Goal: Transaction & Acquisition: Book appointment/travel/reservation

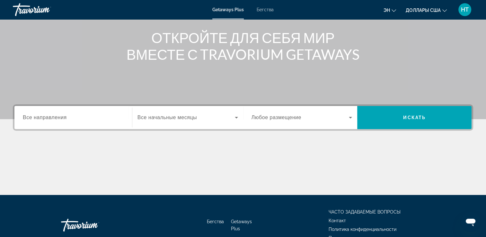
scroll to position [96, 0]
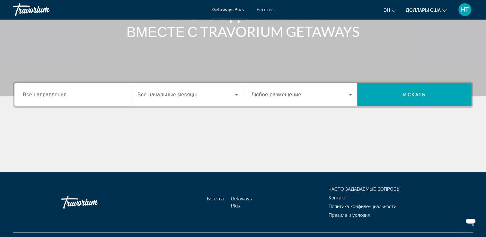
click at [67, 90] on div "Виджет поиска" at bounding box center [73, 95] width 101 height 18
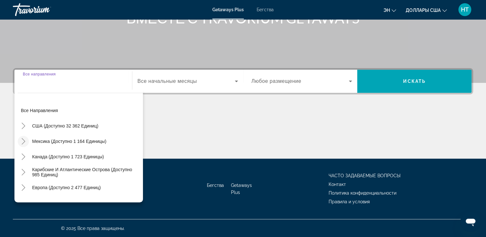
click at [24, 139] on icon "Toggle Mexico (доступно 1 164 единицы)" at bounding box center [23, 141] width 6 height 6
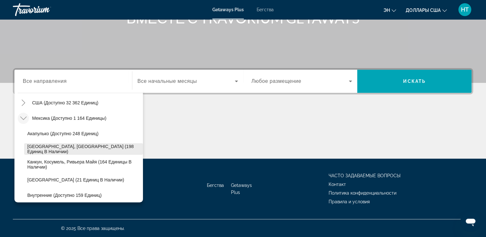
scroll to position [34, 0]
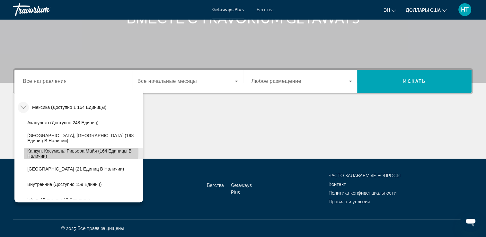
click at [61, 152] on span "Канкун, Косумель, Ривьера Майя (164 единицы в наличии)" at bounding box center [83, 153] width 112 height 10
type input "**********"
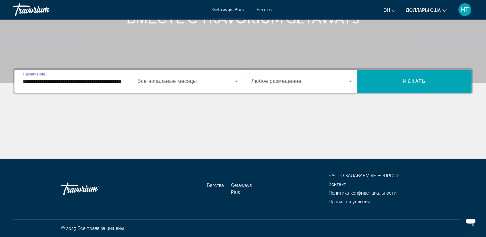
click at [160, 84] on span "Виджет поиска" at bounding box center [186, 81] width 97 height 8
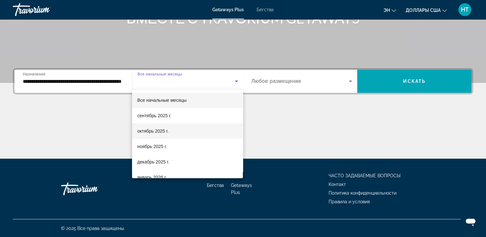
click at [146, 134] on span "октябрь 2025 г." at bounding box center [152, 131] width 31 height 8
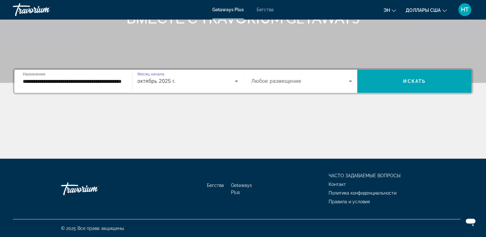
click at [332, 81] on span "Виджет поиска" at bounding box center [301, 81] width 98 height 8
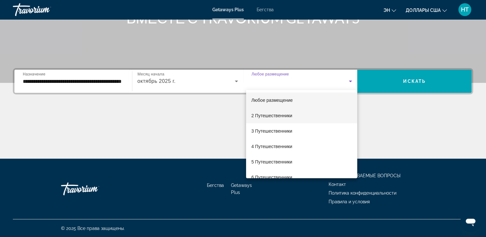
click at [279, 119] on span "2 Путешественники" at bounding box center [271, 116] width 41 height 8
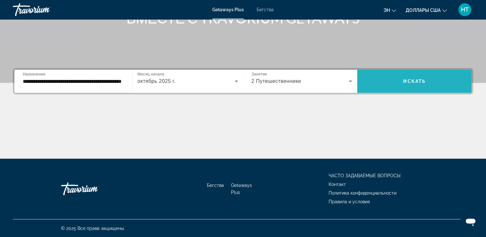
click at [415, 78] on span "Виджет поиска" at bounding box center [414, 81] width 114 height 15
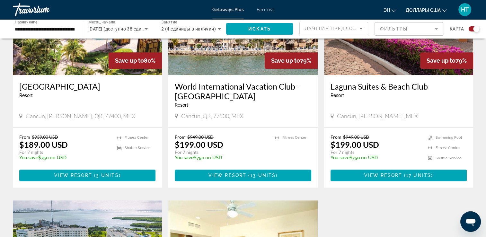
scroll to position [289, 0]
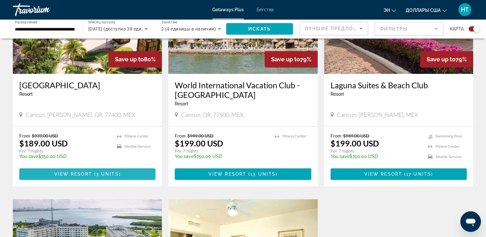
click at [115, 174] on span "3 units" at bounding box center [107, 174] width 23 height 5
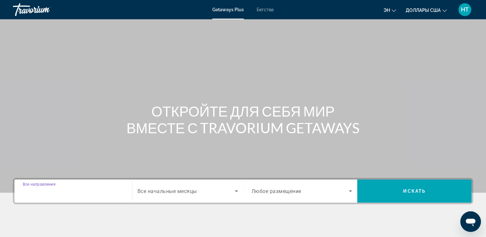
click at [61, 188] on input "Destination Все направления" at bounding box center [73, 192] width 101 height 8
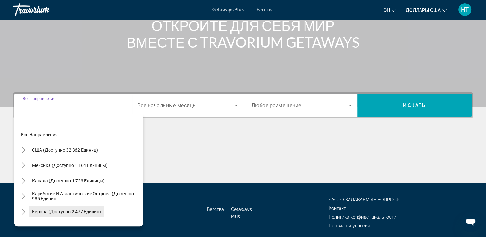
scroll to position [110, 0]
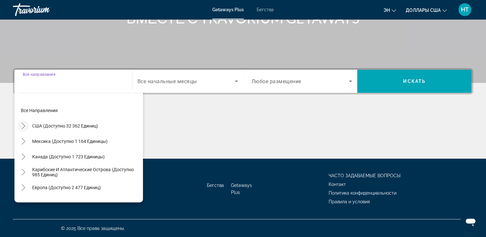
click at [27, 129] on mat-icon "Toggle США (доступно 32 362 единиц)" at bounding box center [23, 126] width 11 height 11
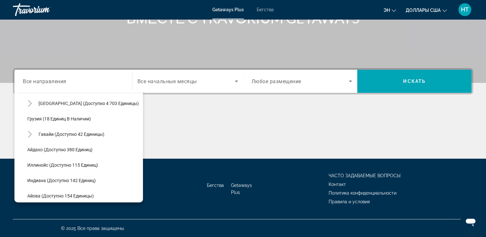
scroll to position [83, 0]
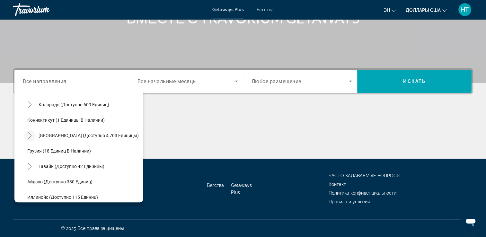
click at [31, 137] on icon "Toggle Florida (доступно 4 703 единицы)" at bounding box center [30, 135] width 6 height 6
click at [156, 84] on span "Все начальные месяцы" at bounding box center [167, 81] width 59 height 6
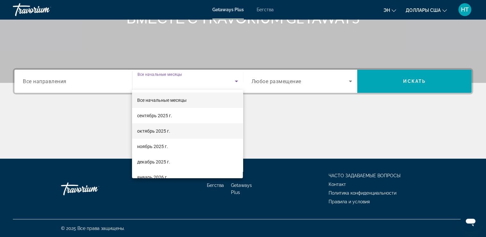
click at [155, 133] on font "октябрь 2025 г." at bounding box center [153, 131] width 33 height 5
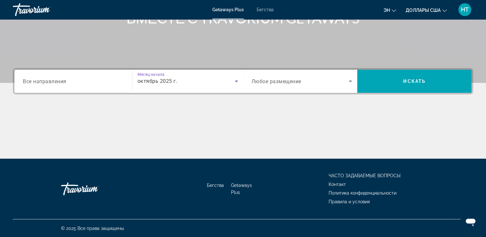
click at [39, 85] on div "Виджет поиска" at bounding box center [73, 81] width 101 height 18
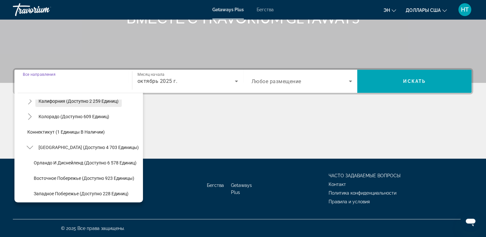
scroll to position [96, 0]
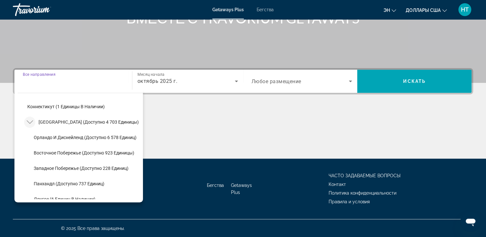
click at [31, 121] on icon "Toggle Florida (доступно 4 703 единицы)" at bounding box center [30, 122] width 6 height 6
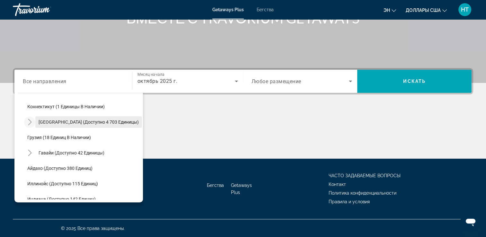
click at [42, 121] on span "[GEOGRAPHIC_DATA] (доступно 4 703 единицы)" at bounding box center [89, 122] width 100 height 5
type input "**********"
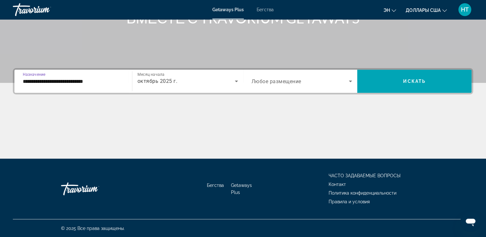
click at [295, 81] on span "Любое размещение" at bounding box center [277, 81] width 50 height 6
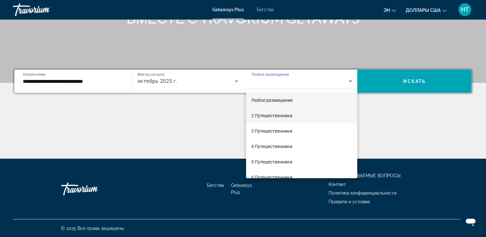
click at [267, 118] on font "2 Путешественники" at bounding box center [271, 115] width 41 height 5
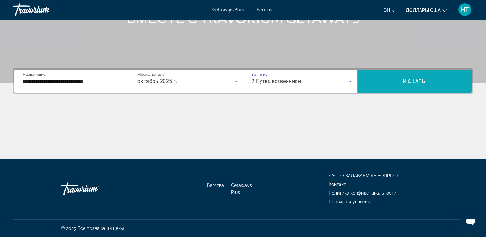
click at [413, 80] on span "Искать" at bounding box center [414, 81] width 22 height 5
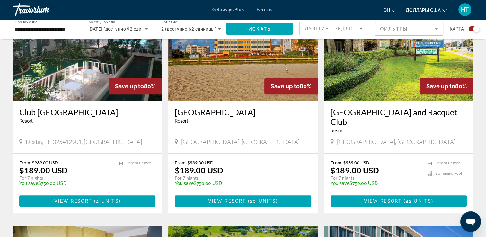
scroll to position [386, 0]
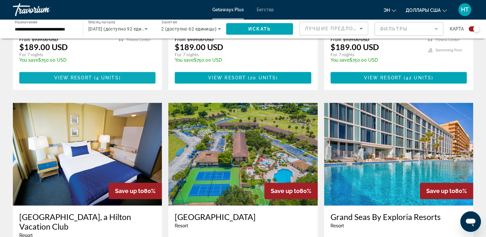
click at [69, 79] on span "View Resort" at bounding box center [73, 77] width 38 height 5
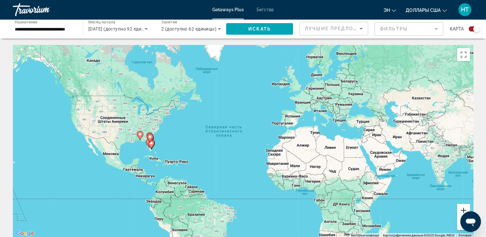
click at [466, 208] on button "Увеличить" at bounding box center [463, 210] width 13 height 13
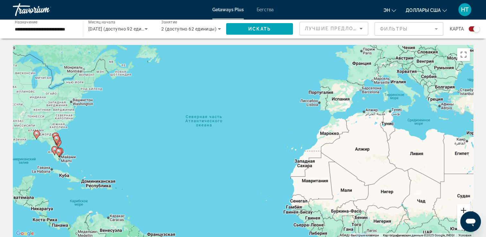
click at [466, 208] on button "Увеличить" at bounding box center [463, 210] width 13 height 13
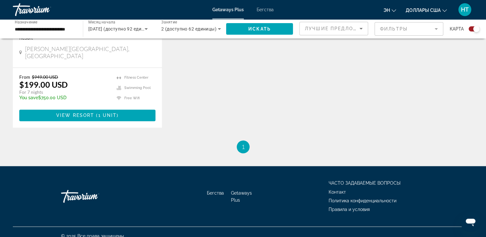
drag, startPoint x: 120, startPoint y: 174, endPoint x: 350, endPoint y: 154, distance: 230.4
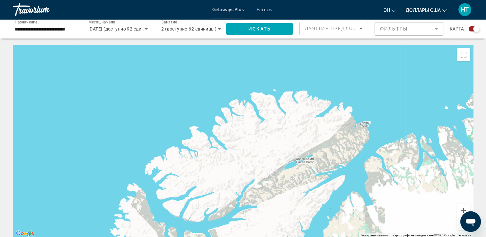
drag, startPoint x: 238, startPoint y: 142, endPoint x: 325, endPoint y: 127, distance: 88.0
click at [360, 123] on div "Основное содержание" at bounding box center [243, 141] width 460 height 193
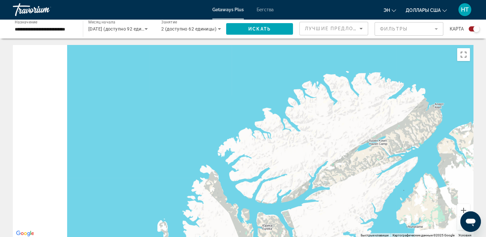
drag, startPoint x: 232, startPoint y: 147, endPoint x: 338, endPoint y: 121, distance: 109.0
click at [338, 121] on div "Основное содержание" at bounding box center [243, 141] width 460 height 193
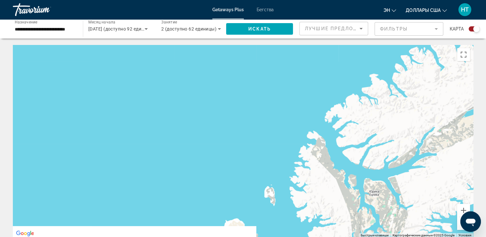
drag, startPoint x: 204, startPoint y: 170, endPoint x: 275, endPoint y: 135, distance: 78.3
click at [316, 125] on div "Основное содержание" at bounding box center [243, 141] width 460 height 193
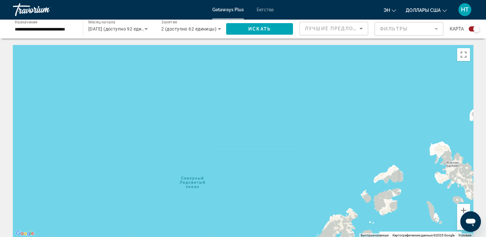
drag, startPoint x: 192, startPoint y: 162, endPoint x: 329, endPoint y: 111, distance: 146.4
click at [329, 111] on div "Основное содержание" at bounding box center [243, 141] width 460 height 193
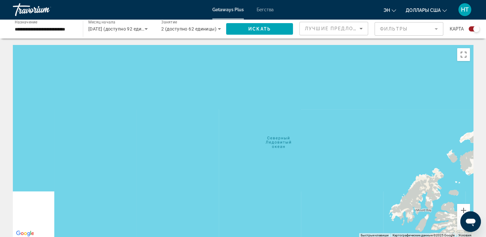
drag, startPoint x: 207, startPoint y: 167, endPoint x: 290, endPoint y: 127, distance: 92.0
click at [290, 127] on div "Основное содержание" at bounding box center [243, 141] width 460 height 193
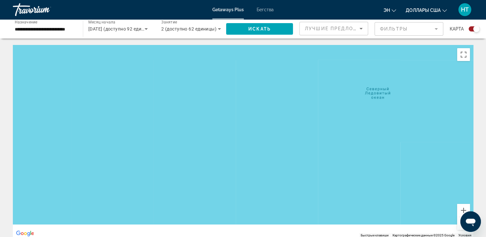
drag, startPoint x: 196, startPoint y: 168, endPoint x: 309, endPoint y: 111, distance: 126.9
click at [309, 111] on div "Основное содержание" at bounding box center [243, 141] width 460 height 193
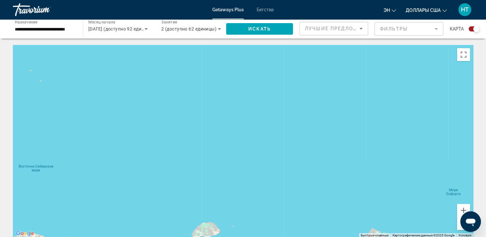
click at [460, 228] on button "Уменьшить" at bounding box center [463, 223] width 13 height 13
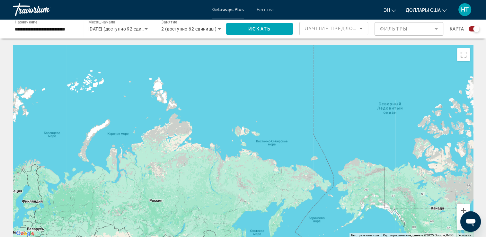
drag, startPoint x: 216, startPoint y: 174, endPoint x: 299, endPoint y: 167, distance: 83.5
click at [299, 167] on div "Основное содержание" at bounding box center [243, 141] width 460 height 193
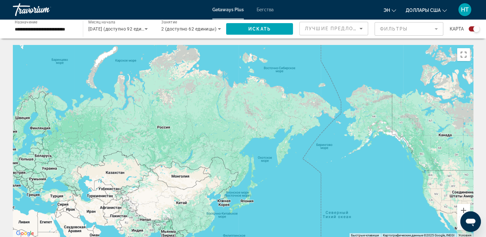
drag, startPoint x: 264, startPoint y: 141, endPoint x: 273, endPoint y: 100, distance: 42.4
click at [273, 100] on div "Основное содержание" at bounding box center [243, 141] width 460 height 193
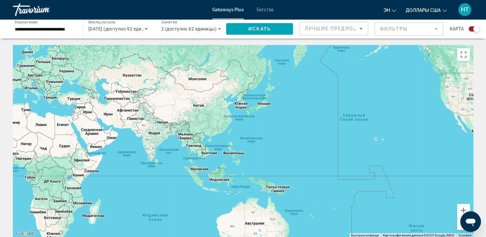
drag, startPoint x: 250, startPoint y: 134, endPoint x: 338, endPoint y: 121, distance: 88.7
click at [338, 121] on div "Основное содержание" at bounding box center [243, 141] width 460 height 193
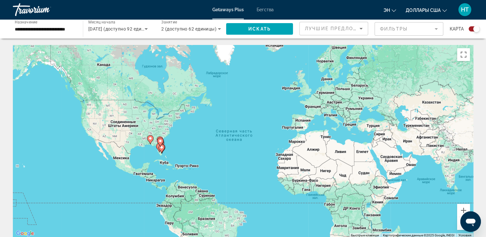
drag, startPoint x: 184, startPoint y: 135, endPoint x: 309, endPoint y: 165, distance: 129.3
click at [309, 165] on div "Чтобы активировать перетаскивание с помощью клавиатуры, нажмите Alt + Ввод. Пос…" at bounding box center [243, 141] width 460 height 193
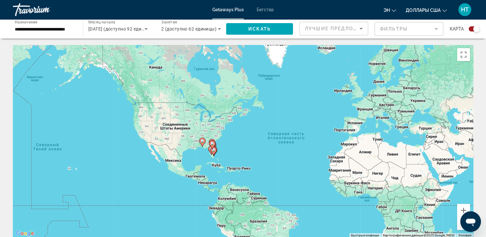
drag, startPoint x: 180, startPoint y: 156, endPoint x: 208, endPoint y: 158, distance: 28.7
click at [208, 158] on div "Чтобы активировать перетаскивание с помощью клавиатуры, нажмите Alt + Ввод. Пос…" at bounding box center [243, 141] width 460 height 193
click at [461, 209] on button "Увеличить" at bounding box center [463, 210] width 13 height 13
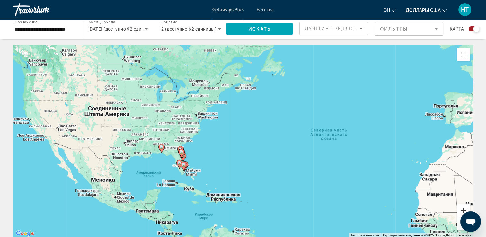
click at [461, 209] on button "Увеличить" at bounding box center [463, 210] width 13 height 13
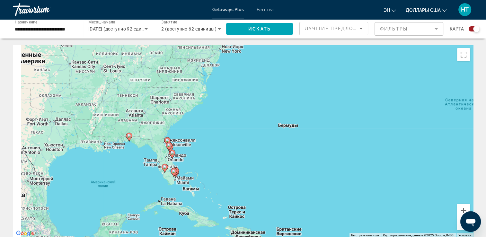
drag, startPoint x: 226, startPoint y: 183, endPoint x: 246, endPoint y: 174, distance: 21.3
click at [246, 174] on div "Чтобы активировать перетаскивание с помощью клавиатуры, нажмите Alt + Ввод. Пос…" at bounding box center [243, 141] width 460 height 193
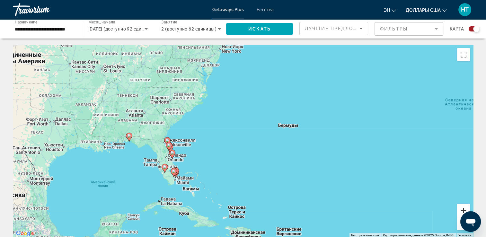
click at [461, 210] on button "Увеличить" at bounding box center [463, 210] width 13 height 13
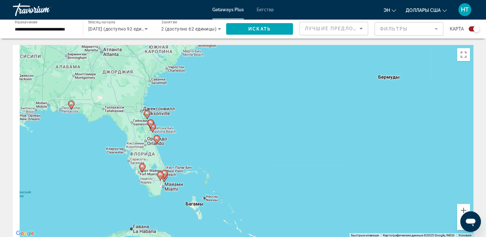
drag, startPoint x: 181, startPoint y: 192, endPoint x: 241, endPoint y: 157, distance: 69.4
click at [241, 157] on div "Чтобы активировать перетаскивание с помощью клавиатуры, нажмите Alt + Ввод. Пос…" at bounding box center [243, 141] width 460 height 193
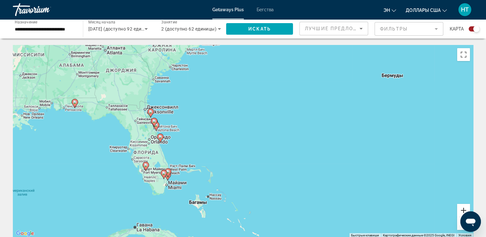
click at [464, 208] on button "Увеличить" at bounding box center [463, 210] width 13 height 13
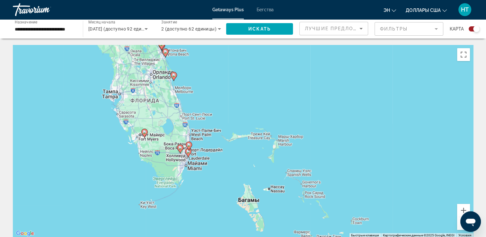
drag, startPoint x: 165, startPoint y: 189, endPoint x: 263, endPoint y: 122, distance: 118.5
click at [263, 122] on div "Чтобы активировать перетаскивание с помощью клавиатуры, нажмите Alt + Ввод. Пос…" at bounding box center [243, 141] width 460 height 193
click at [188, 153] on image "Основное содержание" at bounding box center [188, 152] width 4 height 4
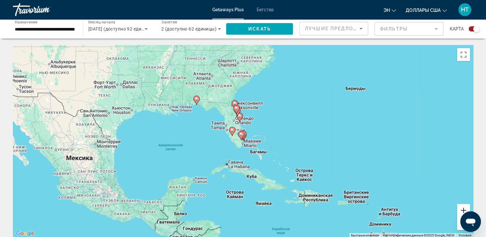
click at [461, 212] on button "Увеличить" at bounding box center [463, 210] width 13 height 13
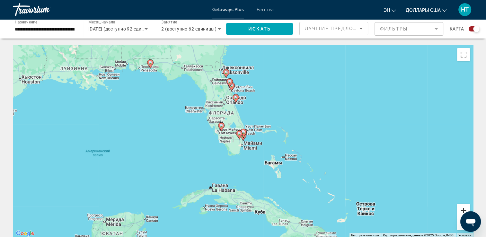
click at [461, 211] on button "Увеличить" at bounding box center [463, 210] width 13 height 13
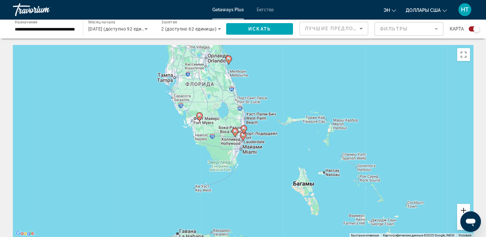
click at [461, 209] on button "Увеличить" at bounding box center [463, 210] width 13 height 13
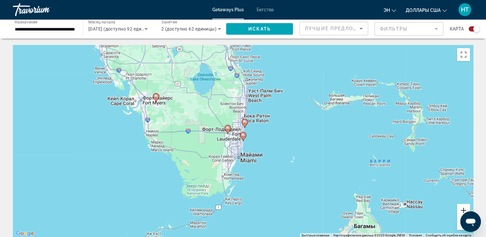
click at [461, 209] on button "Увеличить" at bounding box center [463, 210] width 13 height 13
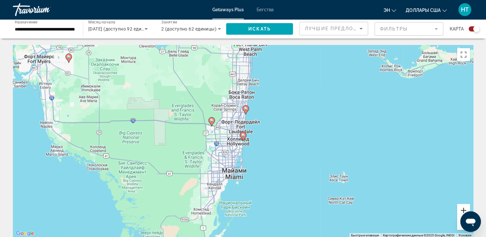
click at [461, 209] on button "Увеличить" at bounding box center [463, 210] width 13 height 13
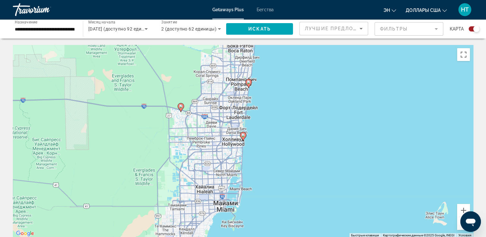
click at [243, 136] on image "Основное содержание" at bounding box center [243, 135] width 4 height 4
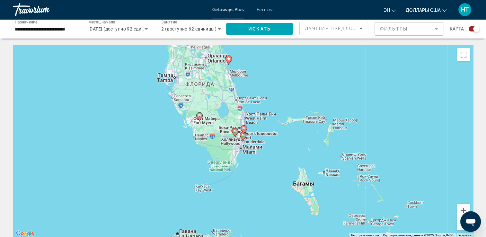
click at [243, 137] on icon "Основное содержание" at bounding box center [243, 136] width 6 height 8
type input "**********"
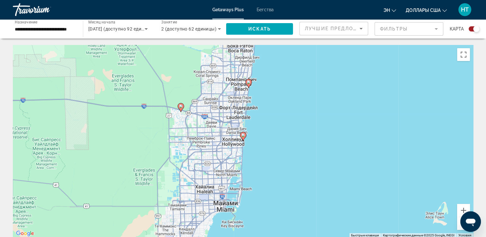
click at [243, 137] on image "Основное содержание" at bounding box center [243, 135] width 4 height 4
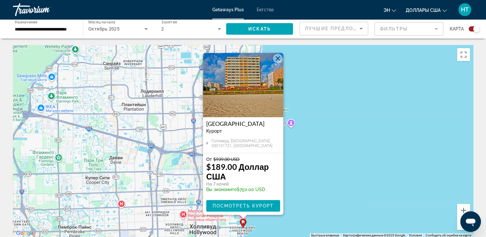
scroll to position [32, 0]
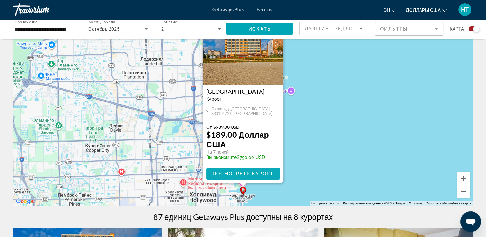
click at [260, 176] on span "Посмотреть курорт" at bounding box center [242, 173] width 61 height 5
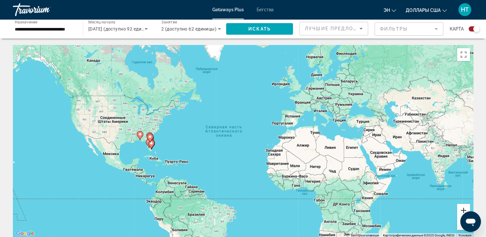
click at [461, 208] on button "Увеличить" at bounding box center [463, 210] width 13 height 13
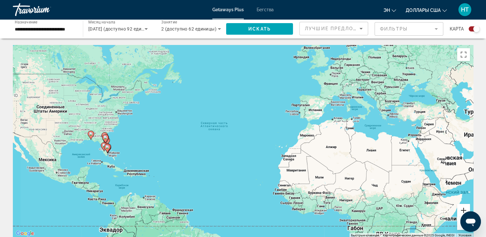
click at [461, 208] on button "Увеличить" at bounding box center [463, 210] width 13 height 13
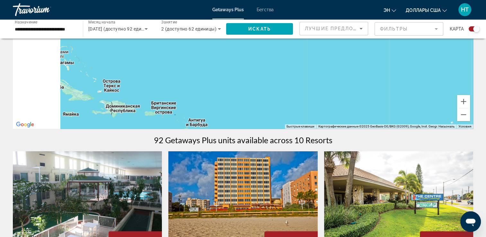
drag, startPoint x: 211, startPoint y: 191, endPoint x: 387, endPoint y: 176, distance: 176.7
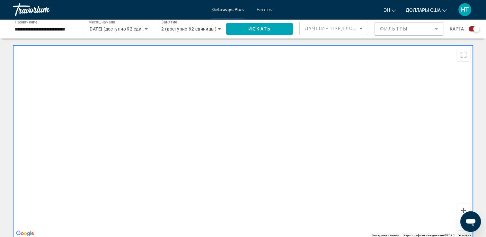
click at [459, 227] on button "Уменьшить" at bounding box center [463, 223] width 13 height 13
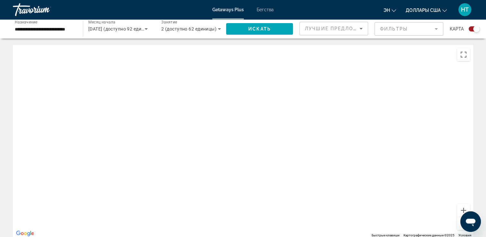
click at [459, 227] on button "Уменьшить" at bounding box center [463, 223] width 13 height 13
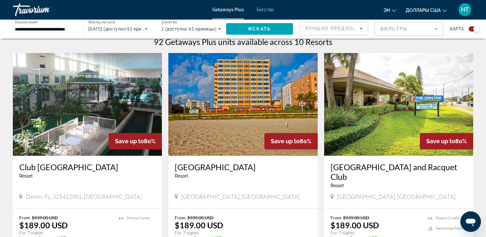
drag, startPoint x: 273, startPoint y: 215, endPoint x: 274, endPoint y: 204, distance: 10.6
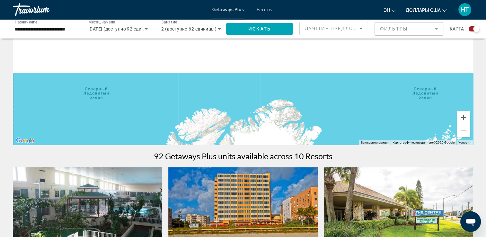
scroll to position [69, 0]
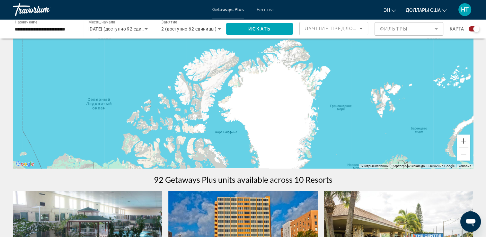
drag, startPoint x: 289, startPoint y: 131, endPoint x: 296, endPoint y: 62, distance: 69.4
click at [296, 62] on div "Основное содержание" at bounding box center [243, 72] width 460 height 193
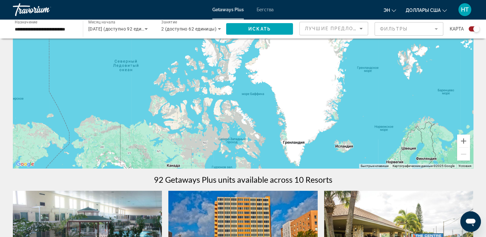
drag, startPoint x: 291, startPoint y: 86, endPoint x: 303, endPoint y: 72, distance: 18.2
click at [303, 72] on div "Основное содержание" at bounding box center [243, 72] width 460 height 193
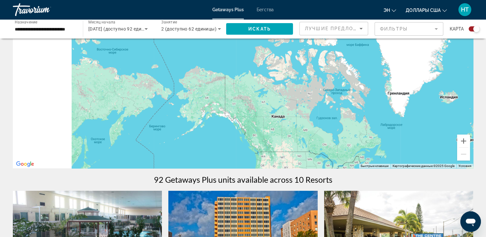
drag, startPoint x: 190, startPoint y: 120, endPoint x: 317, endPoint y: 64, distance: 138.6
click at [317, 64] on div "Основное содержание" at bounding box center [243, 72] width 460 height 193
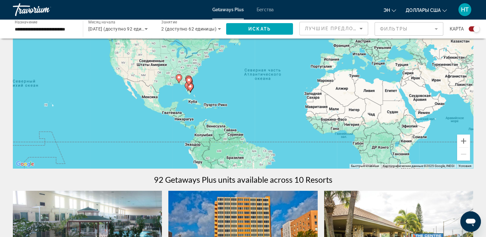
drag, startPoint x: 133, startPoint y: 94, endPoint x: 272, endPoint y: 120, distance: 142.0
click at [272, 120] on div "Чтобы активировать перетаскивание с помощью клавиатуры, нажмите Alt + Ввод. Пос…" at bounding box center [243, 72] width 460 height 193
click at [465, 142] on button "Увеличить" at bounding box center [463, 141] width 13 height 13
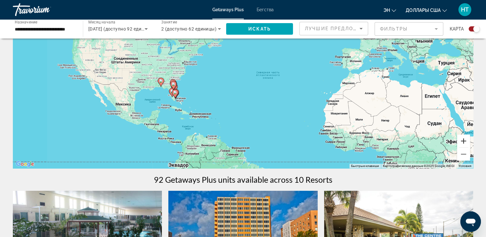
click at [465, 141] on button "Увеличить" at bounding box center [463, 141] width 13 height 13
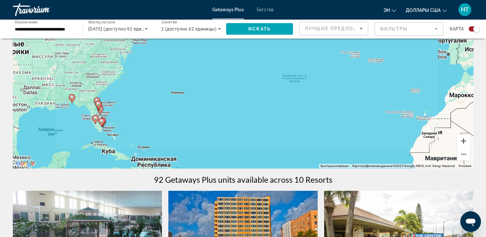
click at [465, 141] on button "Увеличить" at bounding box center [463, 141] width 13 height 13
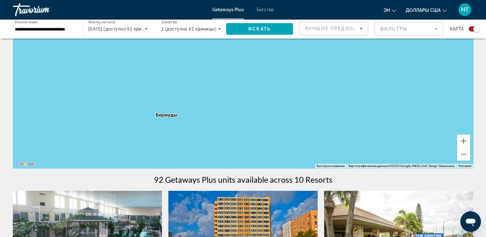
drag, startPoint x: 224, startPoint y: 128, endPoint x: 350, endPoint y: 106, distance: 127.3
click at [350, 106] on div "Основное содержание" at bounding box center [243, 72] width 460 height 193
drag, startPoint x: 171, startPoint y: 127, endPoint x: 355, endPoint y: 102, distance: 186.1
click at [373, 99] on div "Чтобы активировать перетаскивание с помощью клавиатуры, нажмите Alt + Ввод. Пос…" at bounding box center [243, 72] width 460 height 193
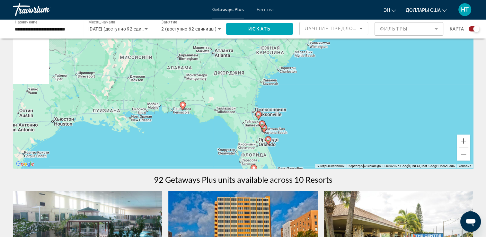
drag, startPoint x: 186, startPoint y: 128, endPoint x: 319, endPoint y: 116, distance: 133.2
click at [319, 116] on div "Чтобы активировать перетаскивание с помощью клавиатуры, нажмите Alt + Ввод. Пос…" at bounding box center [243, 72] width 460 height 193
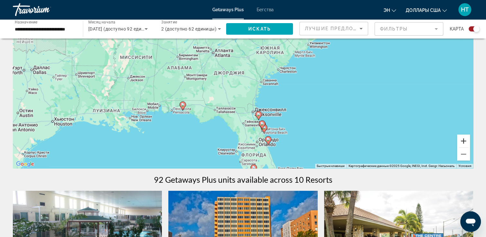
click at [465, 139] on button "Увеличить" at bounding box center [463, 141] width 13 height 13
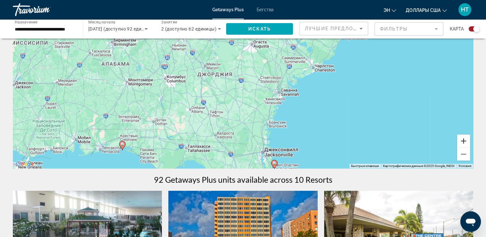
click at [465, 139] on button "Увеличить" at bounding box center [463, 141] width 13 height 13
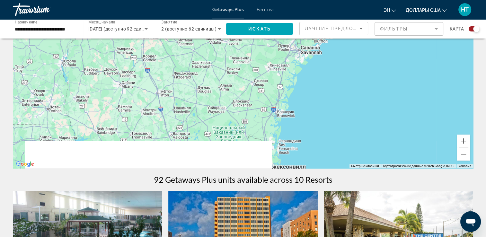
drag, startPoint x: 397, startPoint y: 147, endPoint x: 379, endPoint y: 84, distance: 65.8
click at [379, 84] on div "Основное содержание" at bounding box center [243, 72] width 460 height 193
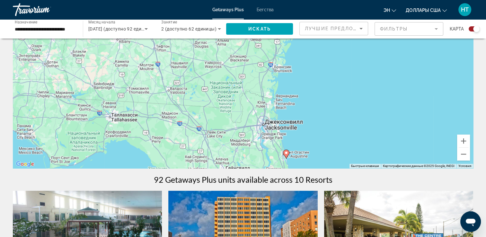
drag, startPoint x: 376, startPoint y: 105, endPoint x: 376, endPoint y: 77, distance: 27.3
click at [376, 77] on div "Чтобы активировать перетаскивание с помощью клавиатуры, нажмите Alt + Ввод. Пос…" at bounding box center [243, 72] width 460 height 193
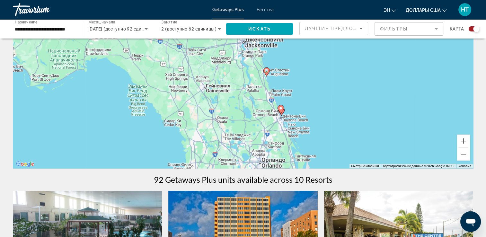
drag, startPoint x: 380, startPoint y: 131, endPoint x: 361, endPoint y: 54, distance: 79.8
click at [361, 54] on div "Чтобы активировать перетаскивание с помощью клавиатуры, нажмите Alt + Ввод. Пос…" at bounding box center [243, 72] width 460 height 193
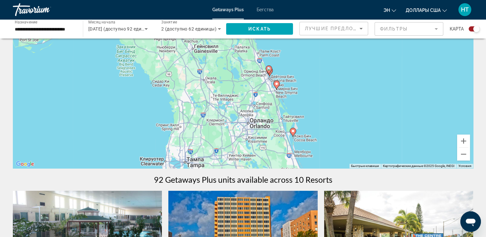
drag, startPoint x: 375, startPoint y: 111, endPoint x: 361, endPoint y: 67, distance: 46.8
click at [361, 67] on div "Чтобы активировать перетаскивание с помощью клавиатуры, нажмите Alt + Ввод. Пос…" at bounding box center [243, 72] width 460 height 193
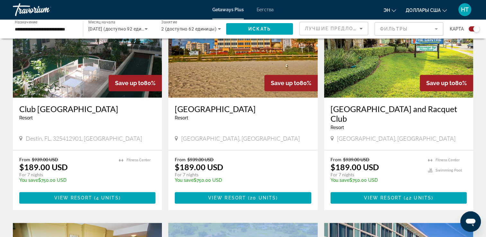
scroll to position [277, 0]
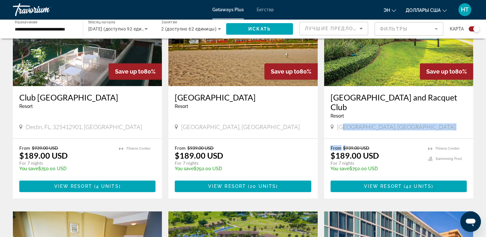
click at [345, 134] on div "Save up to 80% [GEOGRAPHIC_DATA] and [GEOGRAPHIC_DATA] - This is an adults only…" at bounding box center [398, 90] width 149 height 215
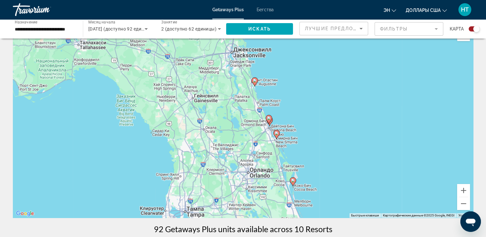
scroll to position [0, 0]
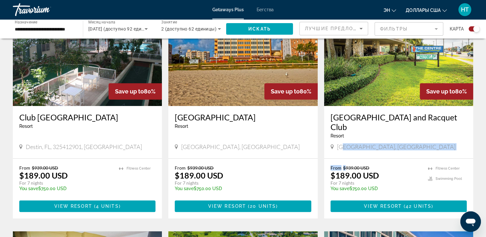
scroll to position [225, 0]
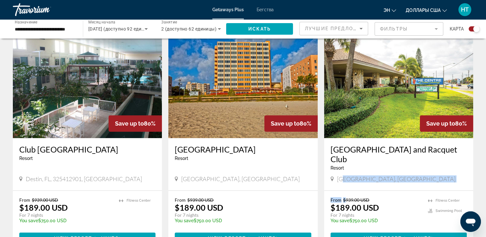
click at [368, 94] on img "Основное содержание" at bounding box center [398, 86] width 149 height 103
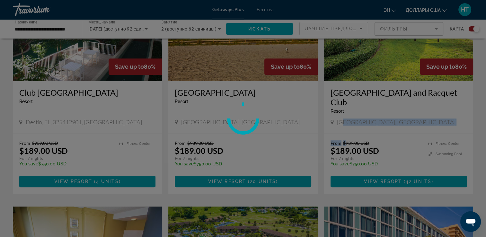
scroll to position [289, 0]
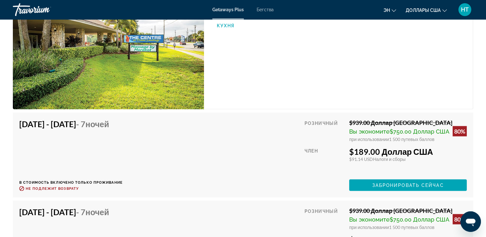
scroll to position [1125, 0]
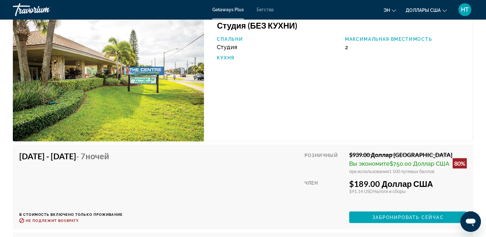
click at [122, 113] on img "Основное содержание" at bounding box center [108, 78] width 191 height 128
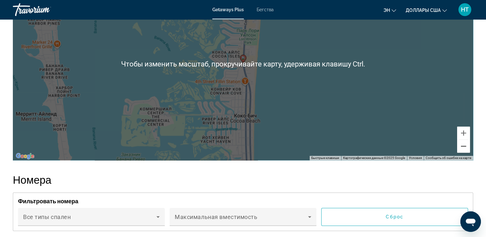
scroll to position [900, 0]
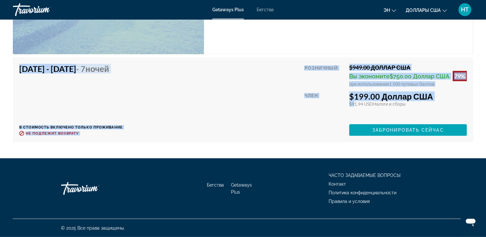
drag, startPoint x: 367, startPoint y: 136, endPoint x: 351, endPoint y: 107, distance: 32.8
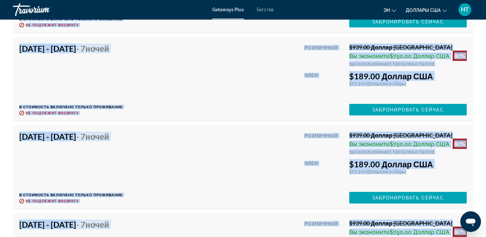
scroll to position [1407, 0]
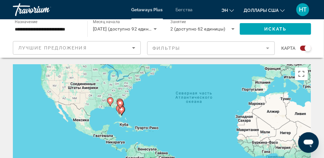
drag, startPoint x: 125, startPoint y: 124, endPoint x: 177, endPoint y: 71, distance: 74.8
click at [177, 71] on div "Чтобы активировать перетаскивание с помощью клавиатуры, нажмите Alt + Ввод. Пос…" at bounding box center [162, 160] width 298 height 193
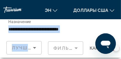
drag, startPoint x: 44, startPoint y: 57, endPoint x: 62, endPoint y: 24, distance: 37.5
click at [62, 24] on div "**********" at bounding box center [60, 38] width 121 height 39
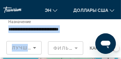
scroll to position [128, 0]
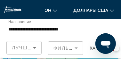
click at [97, 17] on div "Getaways Plus Бегства эн English Español Français Italiano Português русский До…" at bounding box center [60, 9] width 121 height 23
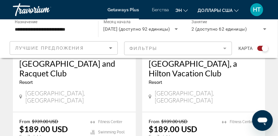
scroll to position [514, 0]
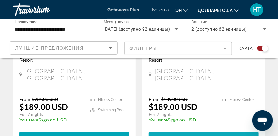
click at [172, 131] on button "View Resort ( 1 unit )" at bounding box center [203, 137] width 110 height 12
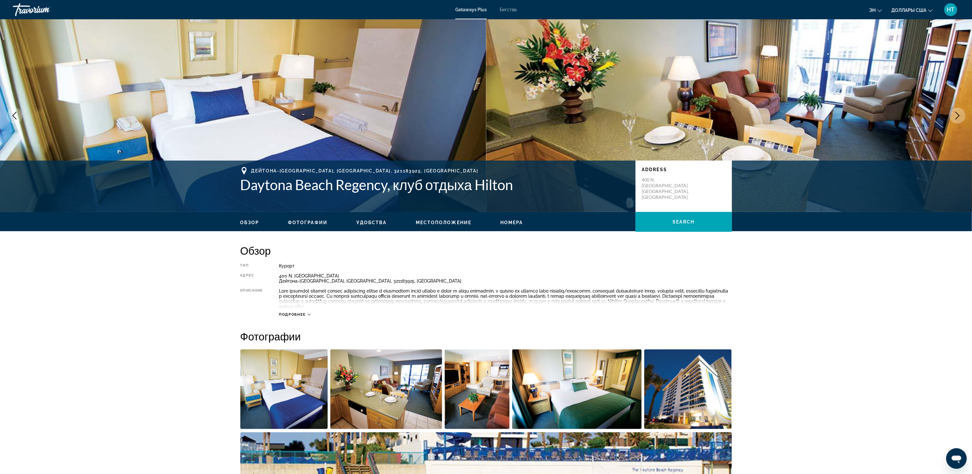
click at [491, 114] on img "Основное содержание" at bounding box center [729, 115] width 486 height 193
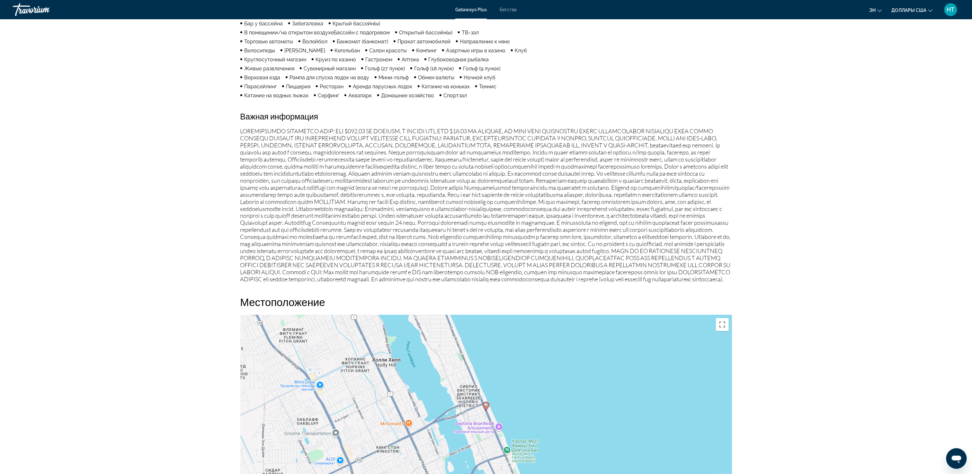
scroll to position [491, 0]
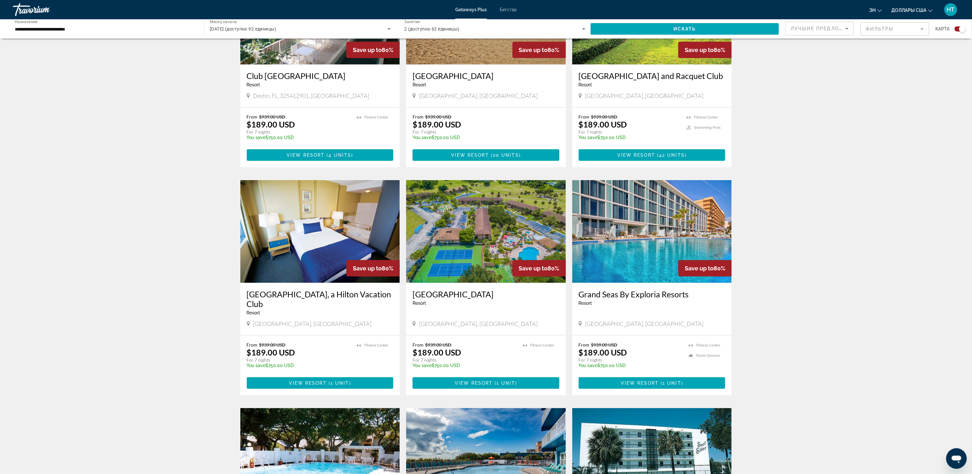
scroll to position [321, 0]
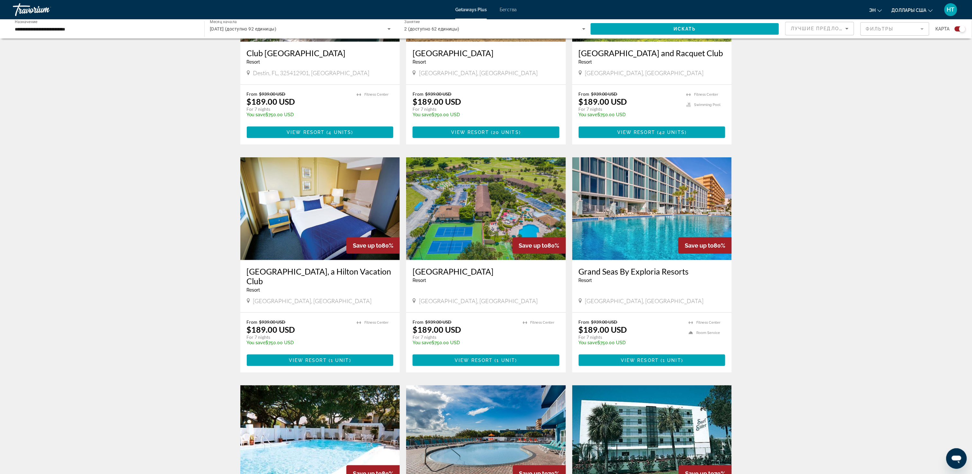
click at [286, 219] on img "Основное содержание" at bounding box center [320, 208] width 160 height 103
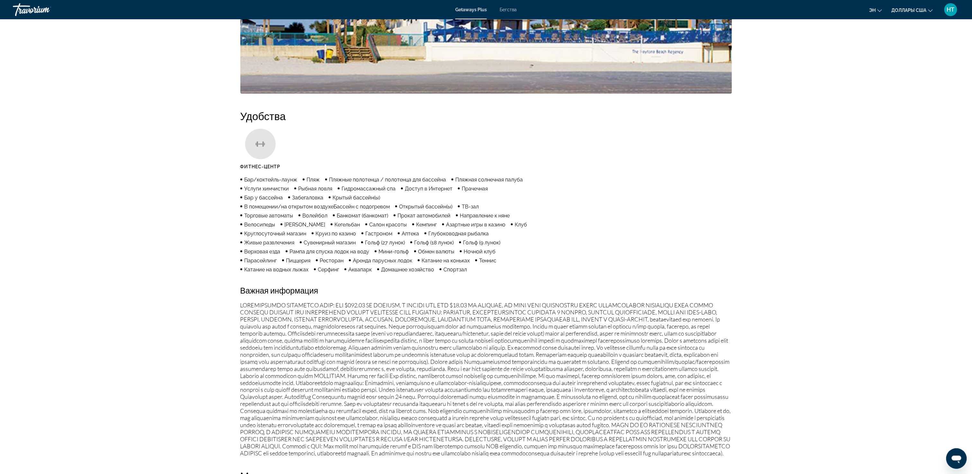
scroll to position [234, 0]
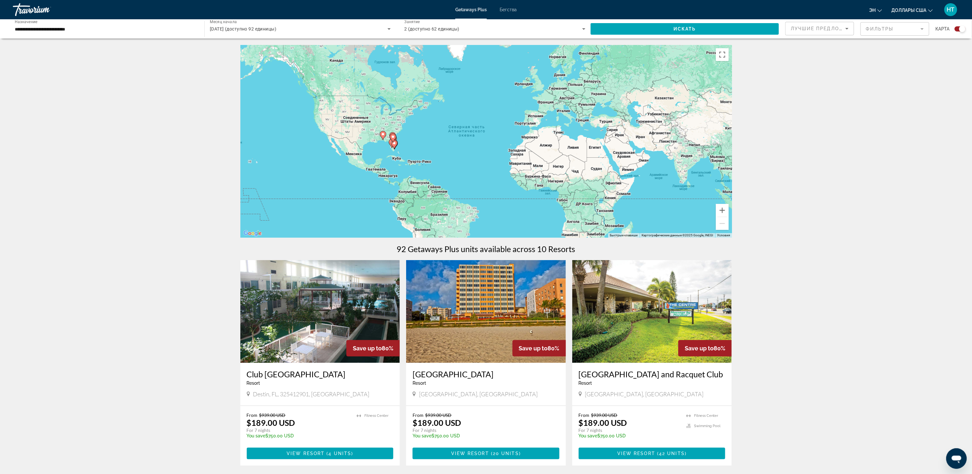
scroll to position [257, 0]
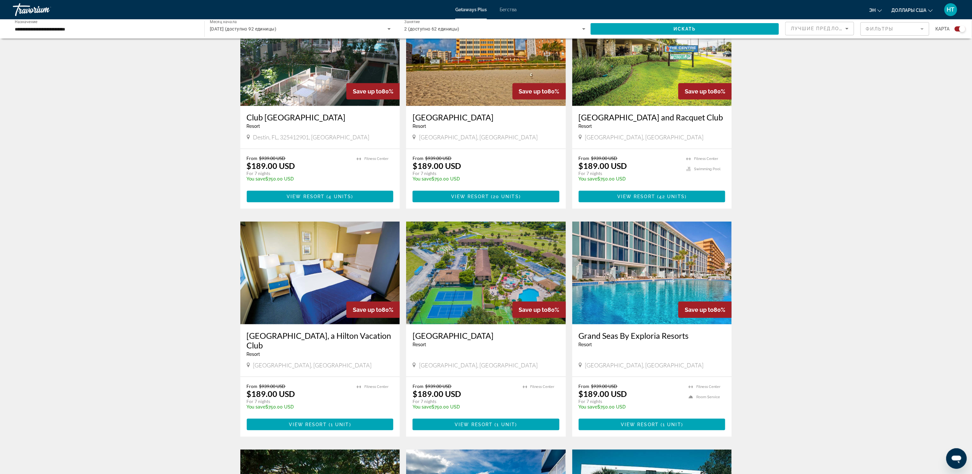
click at [491, 237] on img "Основное содержание" at bounding box center [486, 273] width 160 height 103
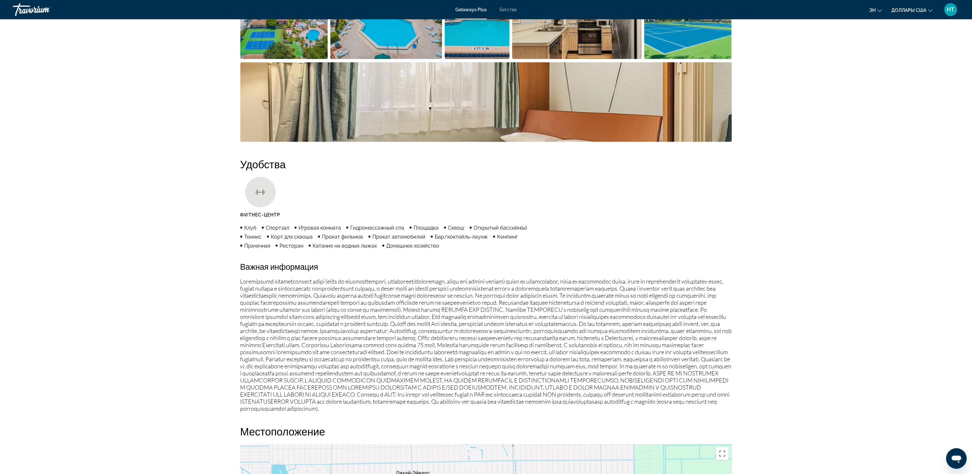
scroll to position [268, 0]
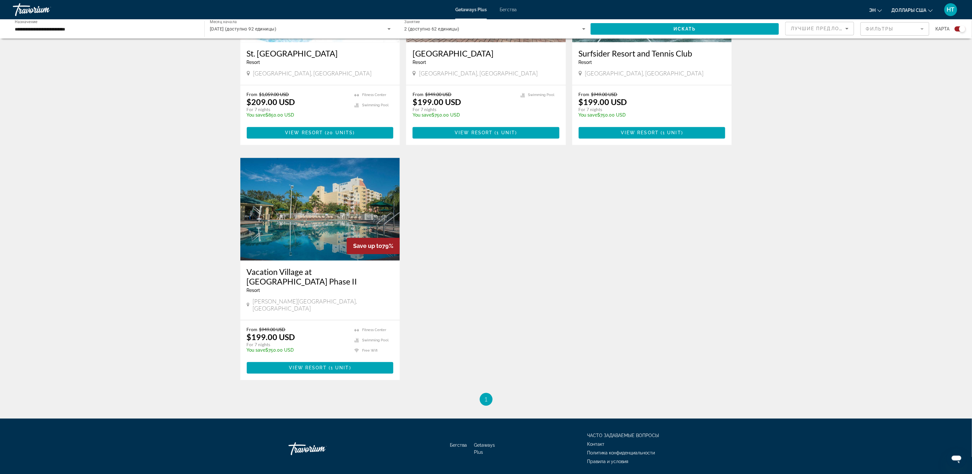
scroll to position [771, 0]
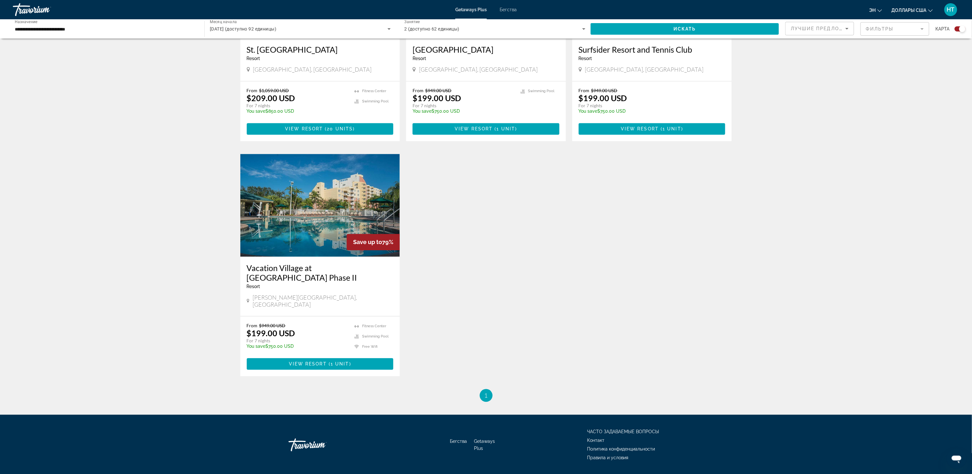
click at [359, 181] on img "Основное содержание" at bounding box center [320, 205] width 160 height 103
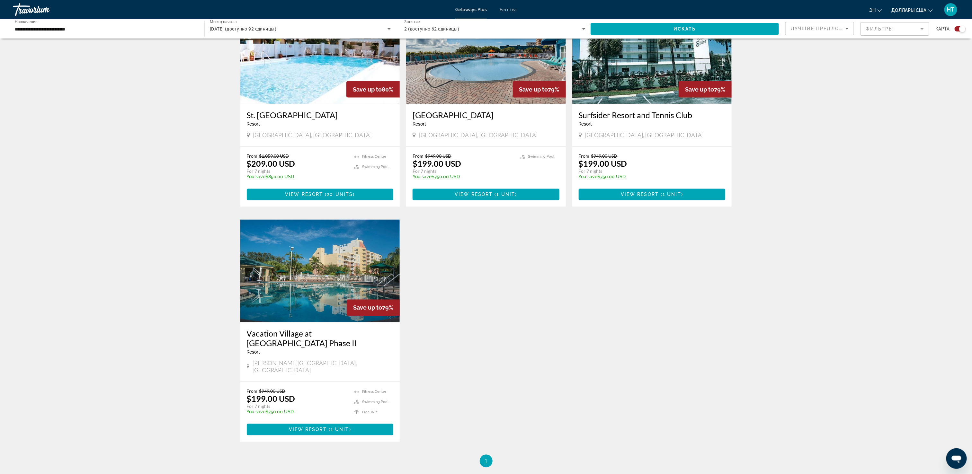
scroll to position [707, 0]
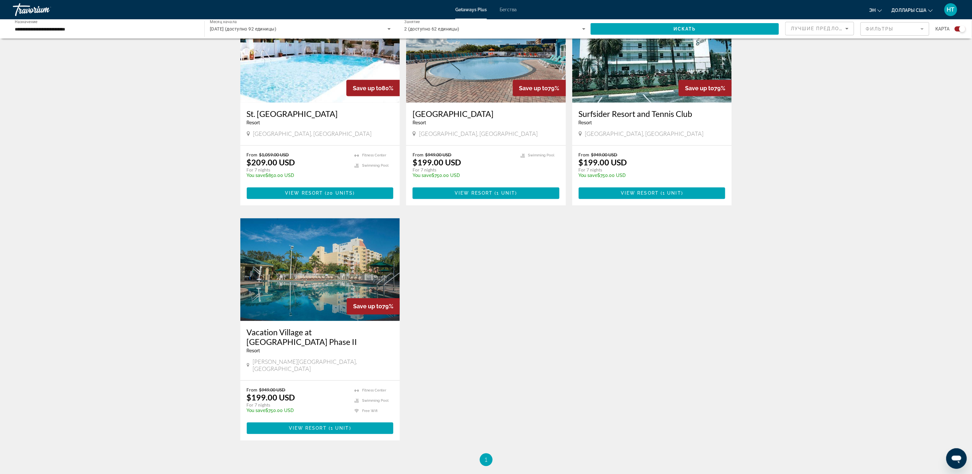
click at [275, 103] on div "St. [GEOGRAPHIC_DATA] - This is an adults only resort [GEOGRAPHIC_DATA], [GEOGR…" at bounding box center [320, 124] width 160 height 43
click at [317, 76] on img "Основное содержание" at bounding box center [320, 51] width 160 height 103
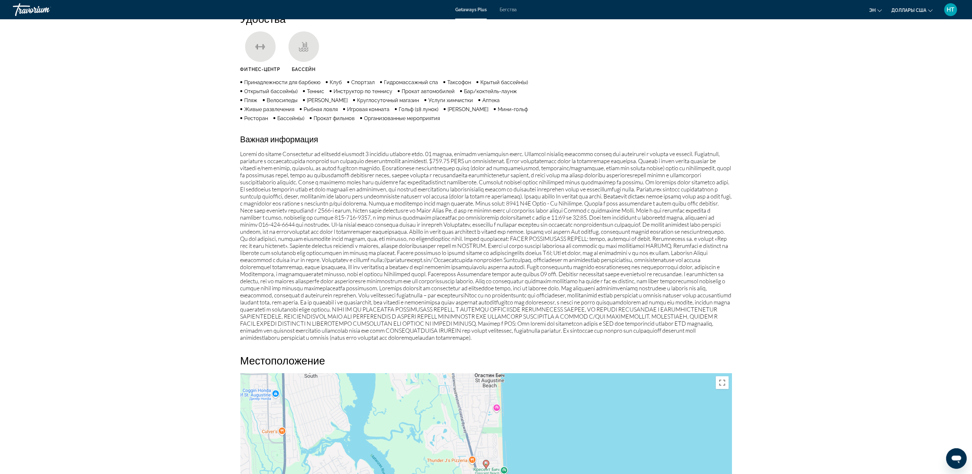
scroll to position [761, 0]
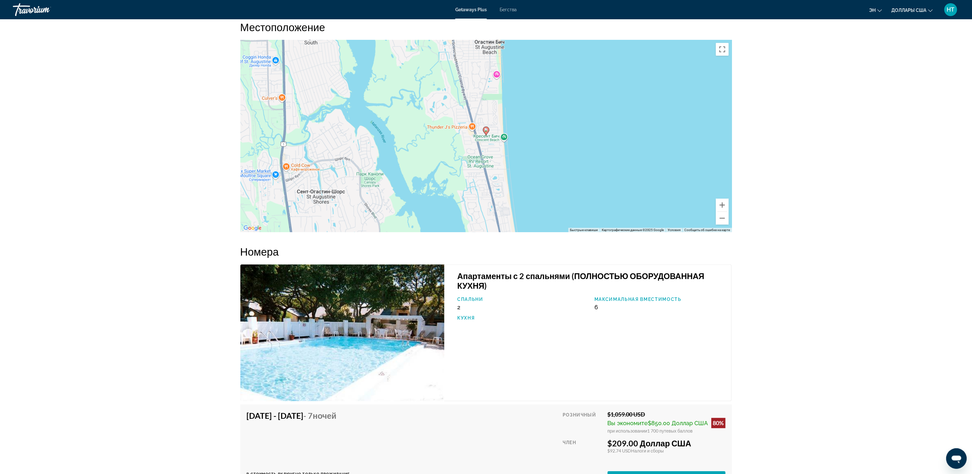
click at [478, 176] on div "Чтобы активировать перетаскивание с помощью клавиатуры, нажмите Alt + Ввод. Пос…" at bounding box center [486, 136] width 492 height 193
click at [491, 212] on button "Увеличить" at bounding box center [722, 205] width 13 height 13
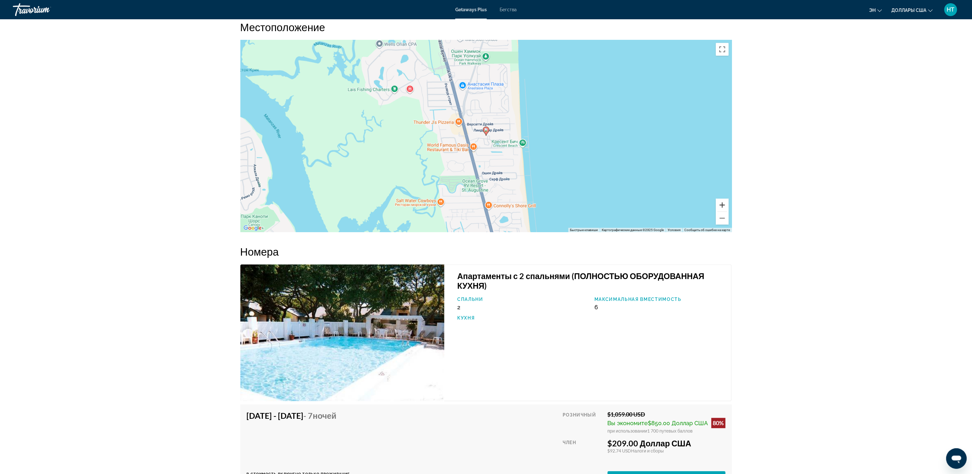
click at [491, 212] on button "Увеличить" at bounding box center [722, 205] width 13 height 13
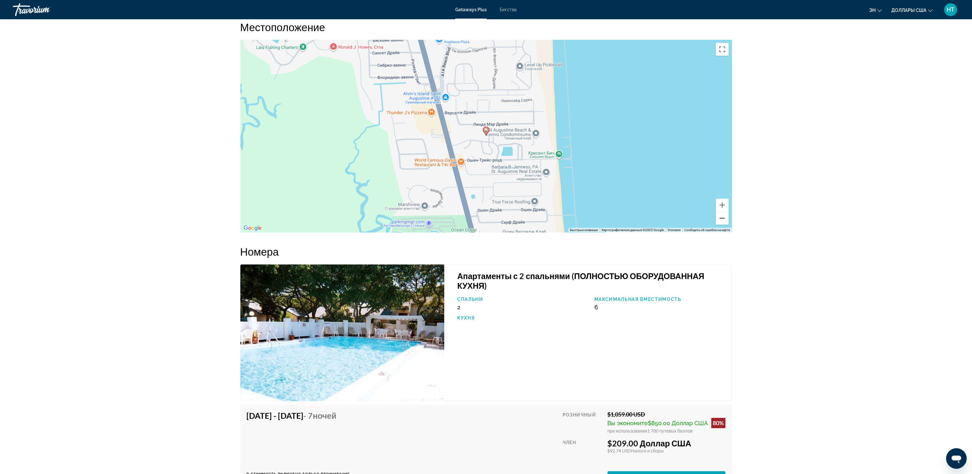
click at [491, 225] on button "Уменьшить" at bounding box center [722, 218] width 13 height 13
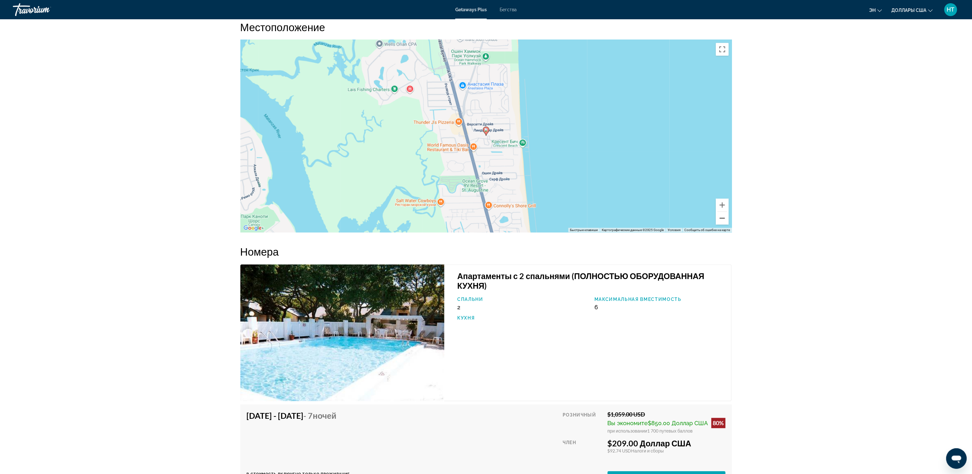
click at [491, 225] on button "Уменьшить" at bounding box center [722, 218] width 13 height 13
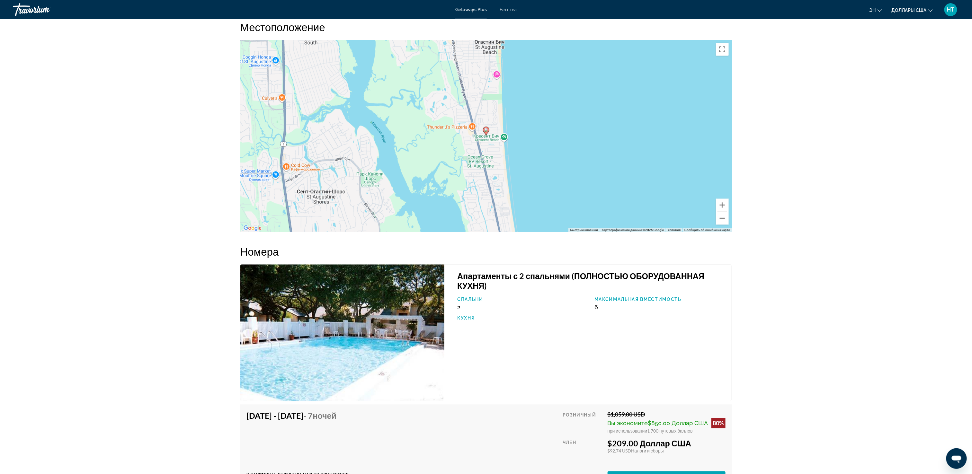
click at [491, 225] on button "Уменьшить" at bounding box center [722, 218] width 13 height 13
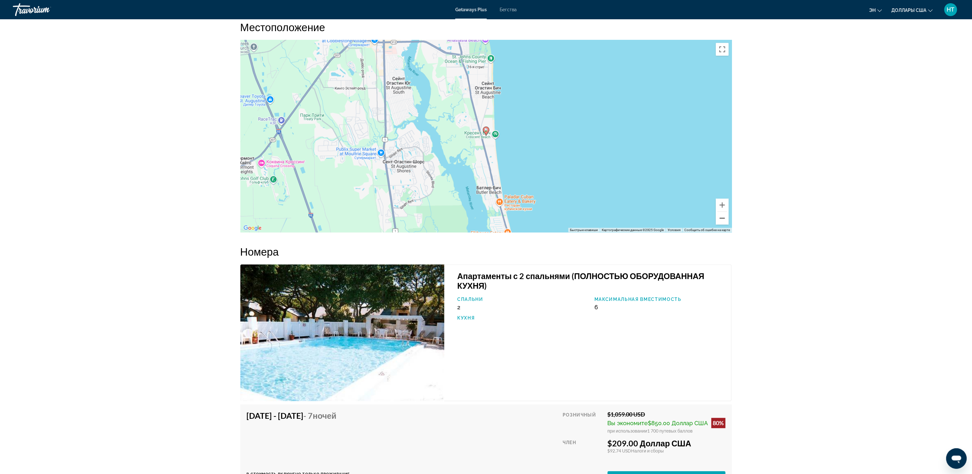
click at [491, 225] on button "Уменьшить" at bounding box center [722, 218] width 13 height 13
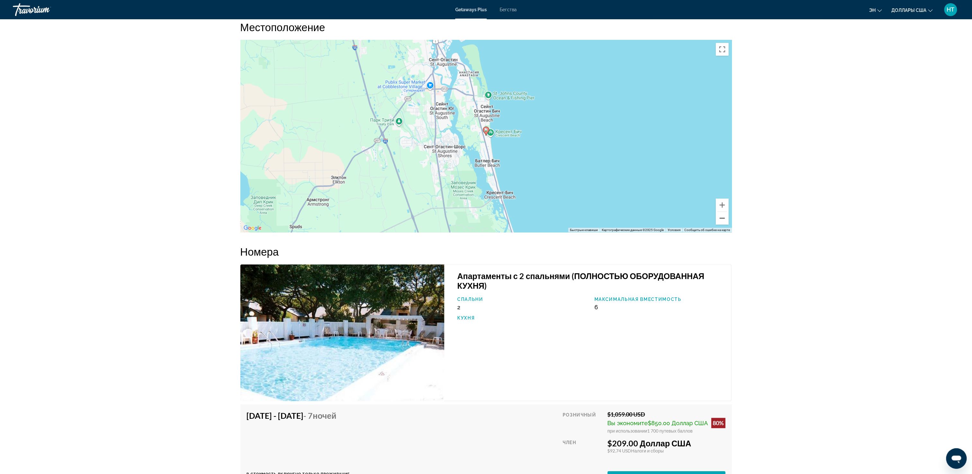
click at [491, 225] on button "Уменьшить" at bounding box center [722, 218] width 13 height 13
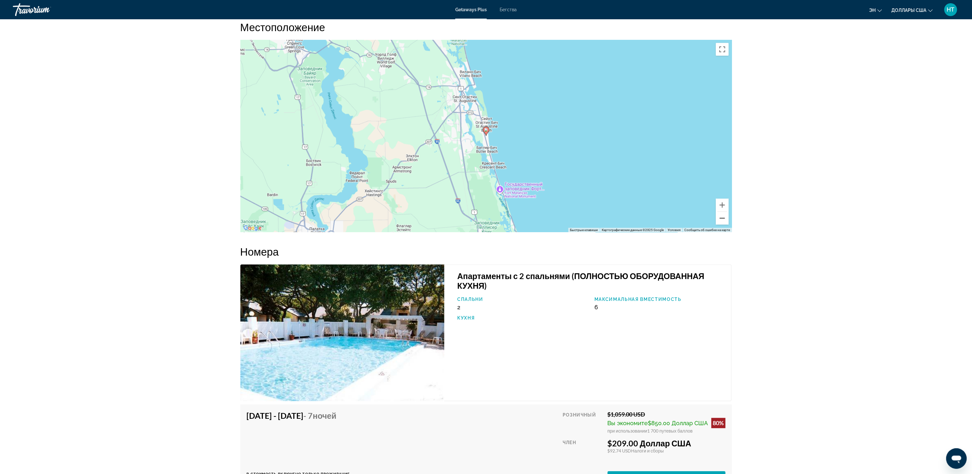
click at [491, 225] on button "Уменьшить" at bounding box center [722, 218] width 13 height 13
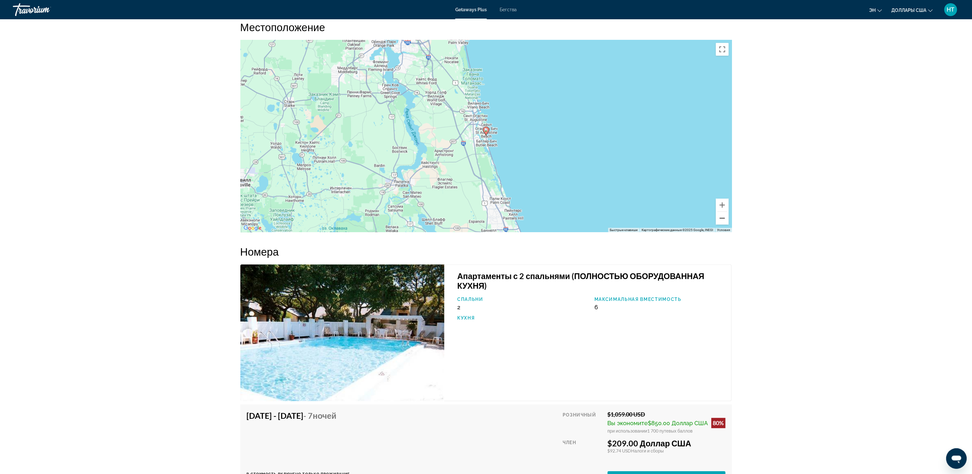
click at [491, 225] on button "Уменьшить" at bounding box center [722, 218] width 13 height 13
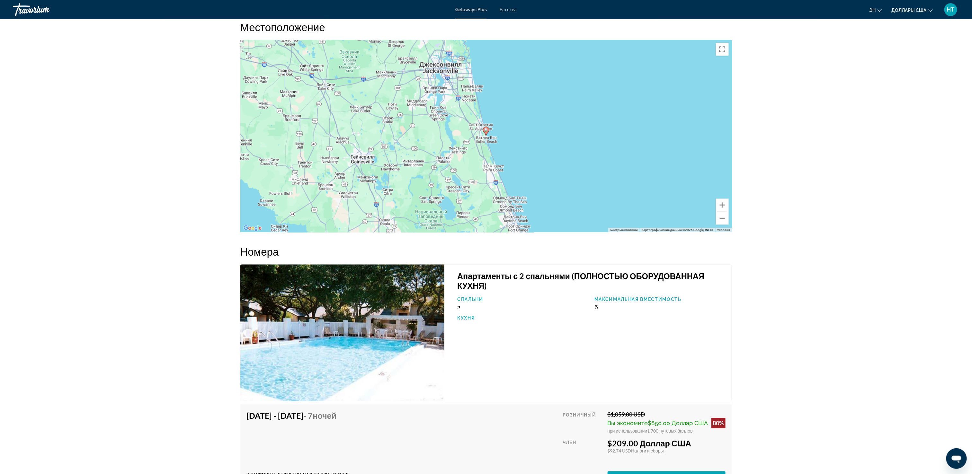
click at [491, 225] on button "Уменьшить" at bounding box center [722, 218] width 13 height 13
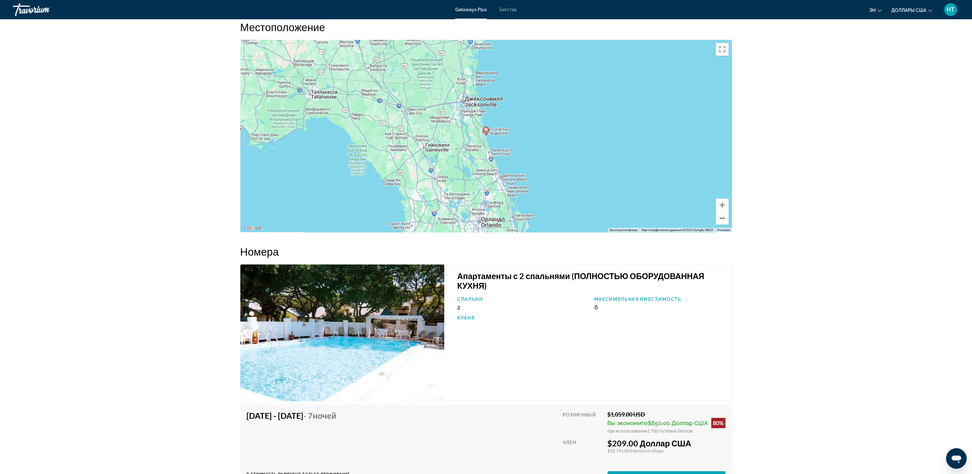
click at [491, 225] on button "Уменьшить" at bounding box center [722, 218] width 13 height 13
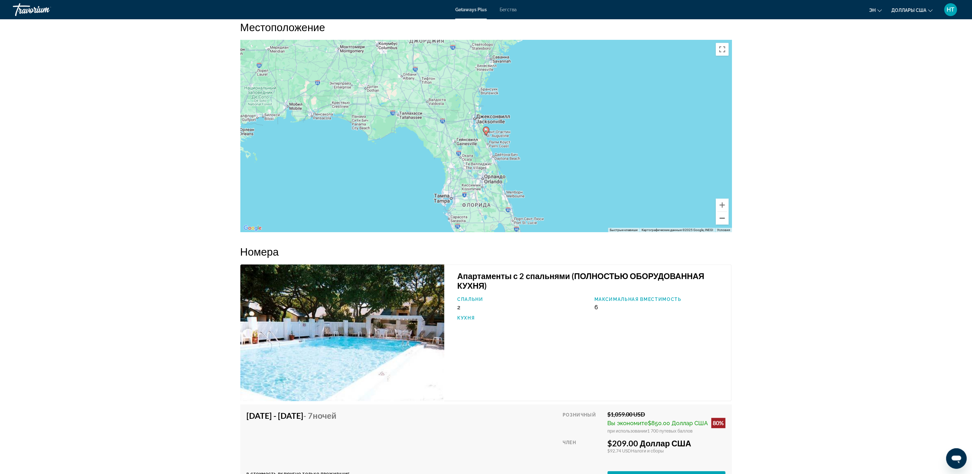
click at [491, 225] on button "Уменьшить" at bounding box center [722, 218] width 13 height 13
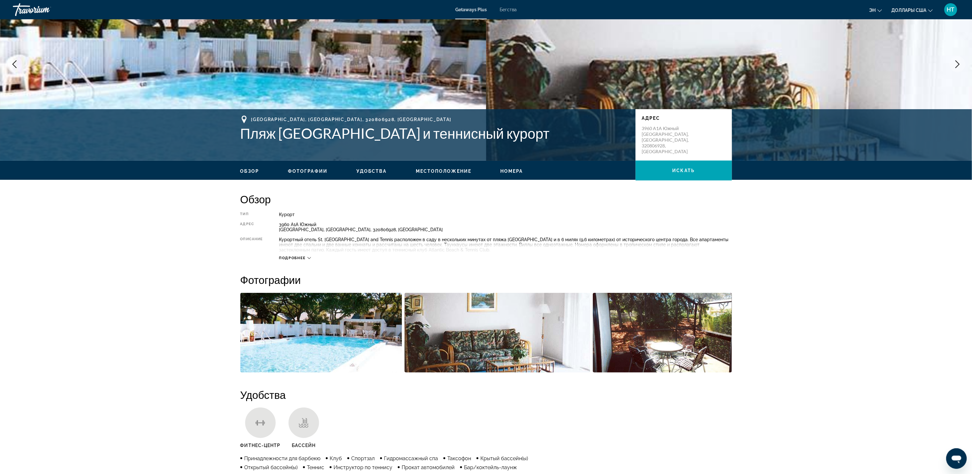
scroll to position [0, 0]
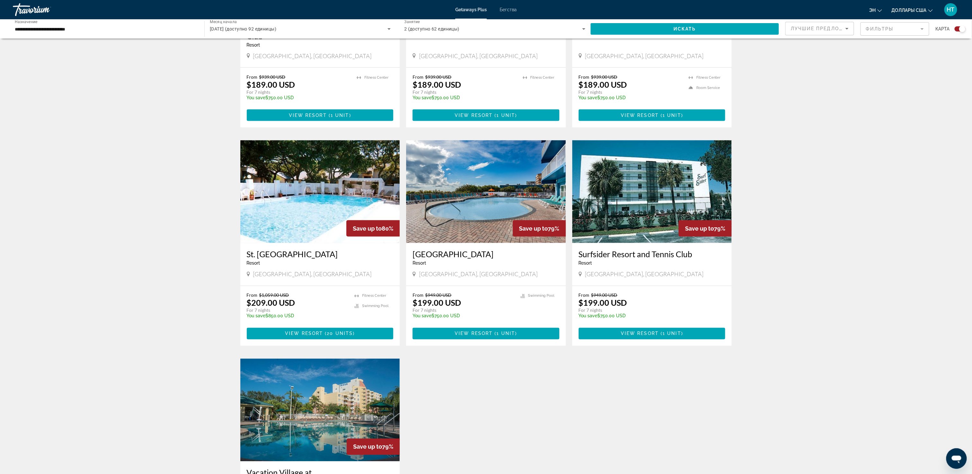
scroll to position [578, 0]
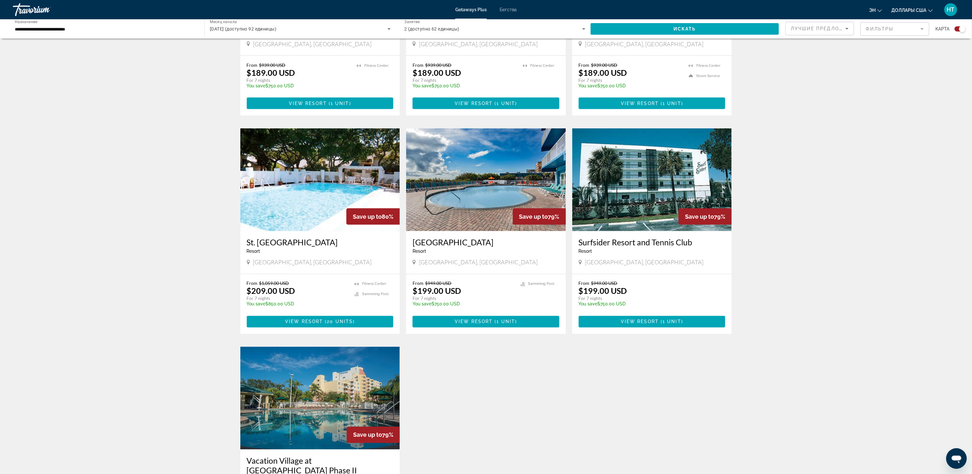
click at [491, 175] on img "Основное содержание" at bounding box center [652, 180] width 160 height 103
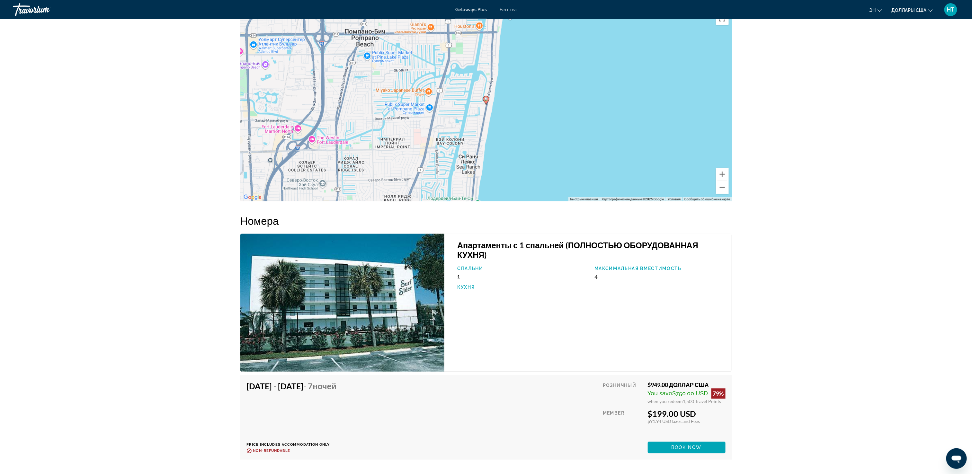
scroll to position [707, 0]
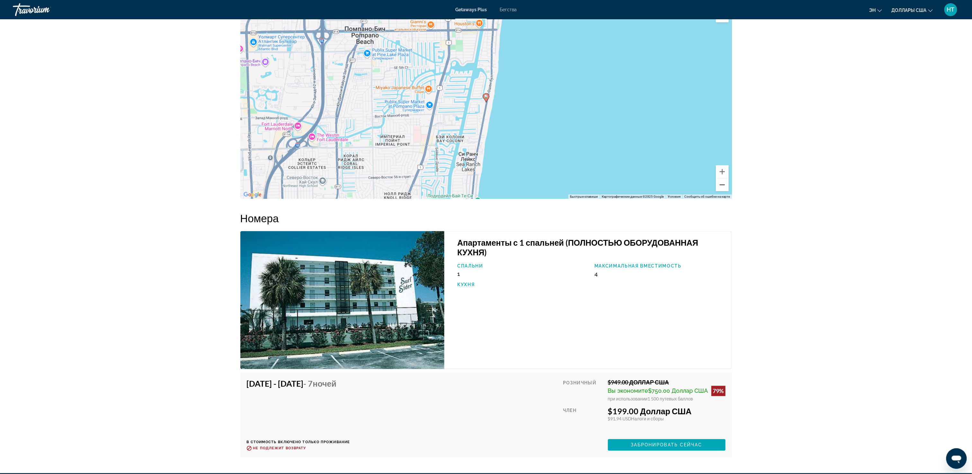
click at [491, 192] on button "Уменьшить" at bounding box center [722, 185] width 13 height 13
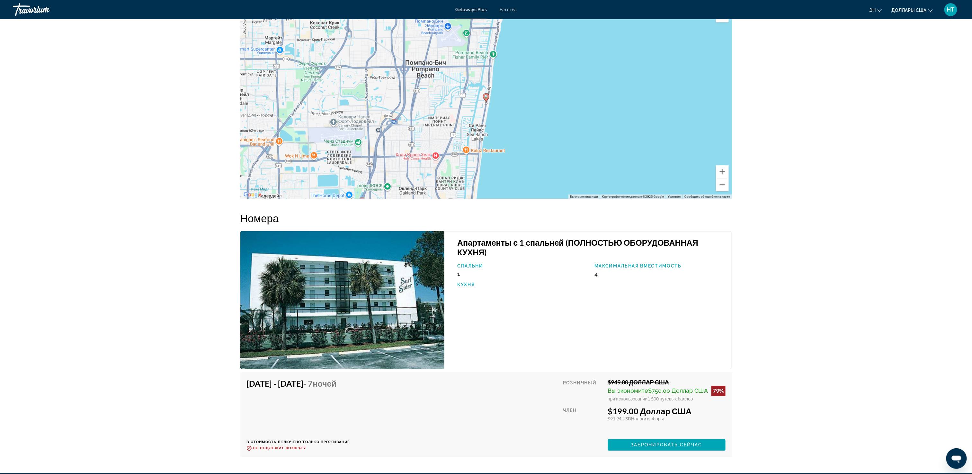
click at [491, 192] on button "Уменьшить" at bounding box center [722, 185] width 13 height 13
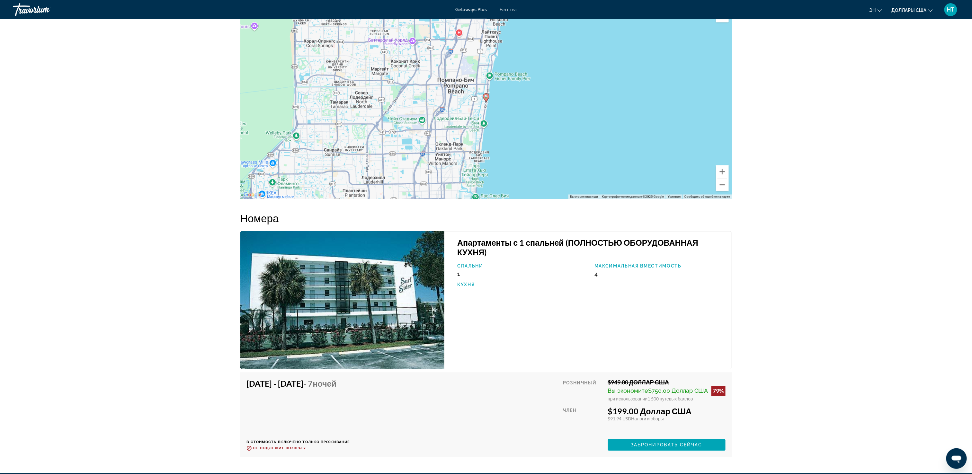
click at [491, 192] on button "Уменьшить" at bounding box center [722, 185] width 13 height 13
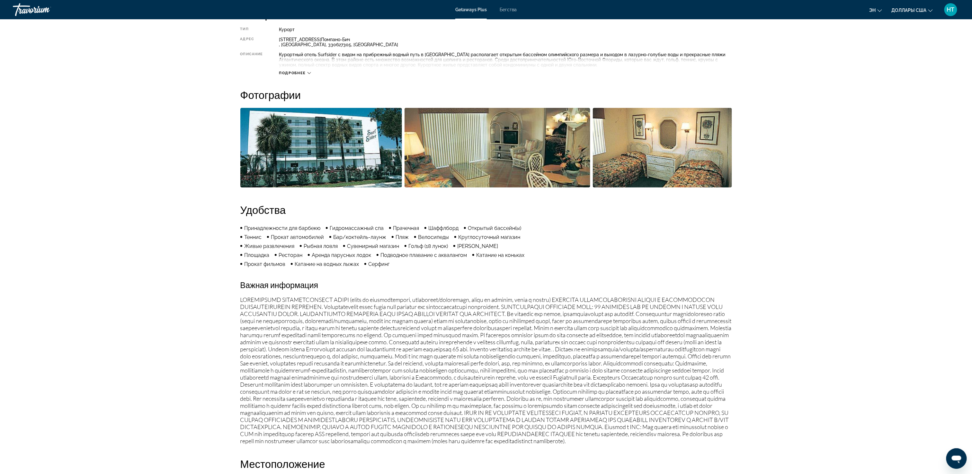
scroll to position [235, 0]
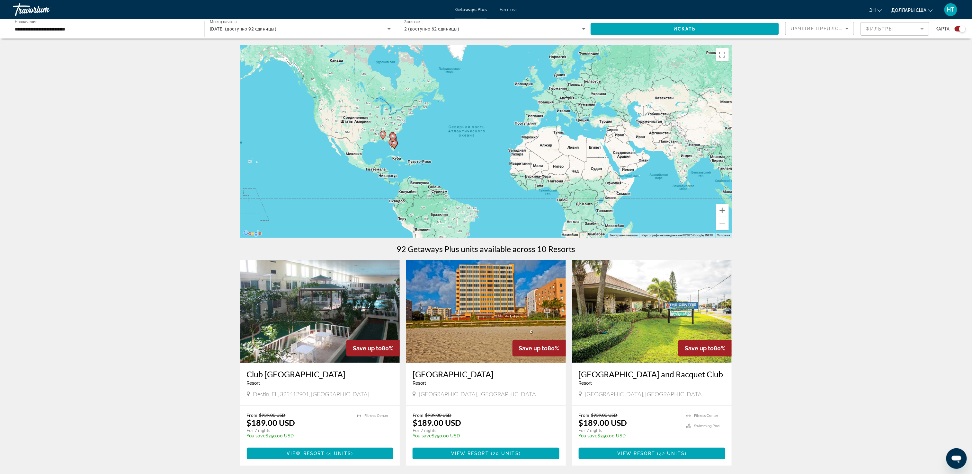
click at [335, 32] on div "[DATE] (доступно 92 единицы)" at bounding box center [299, 29] width 178 height 8
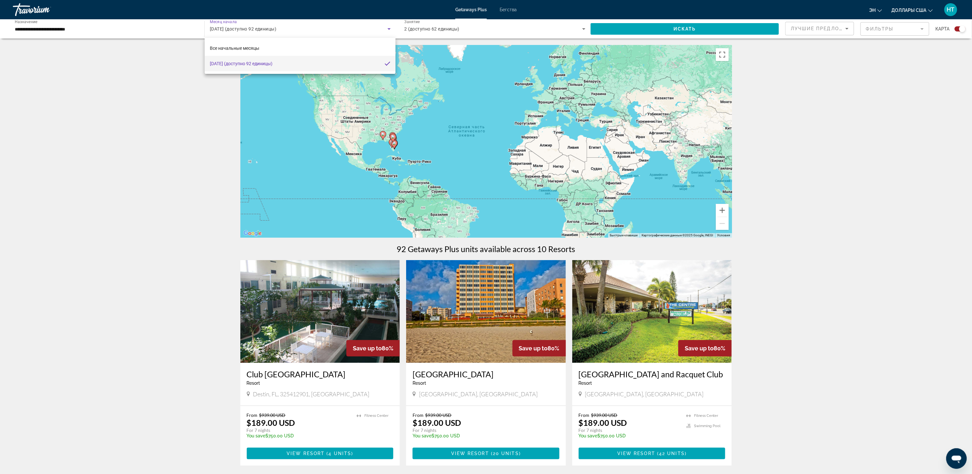
click at [134, 27] on div at bounding box center [486, 237] width 972 height 474
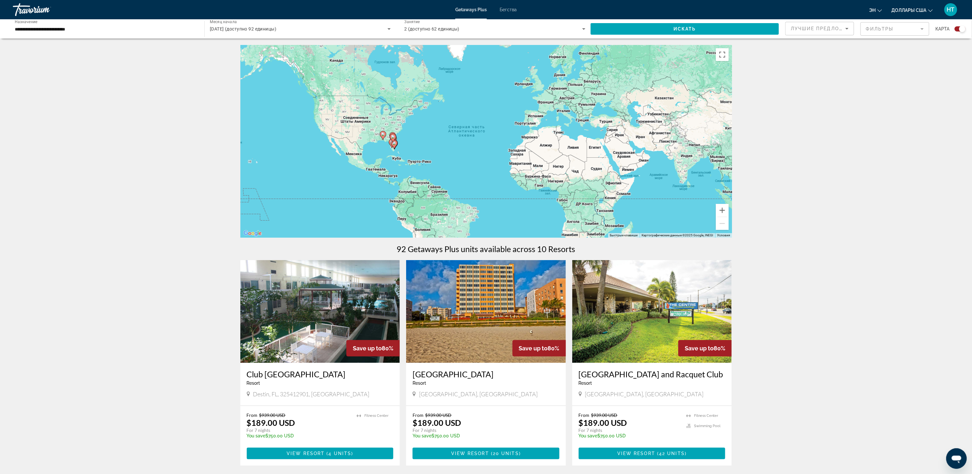
click at [163, 27] on input "**********" at bounding box center [105, 29] width 181 height 8
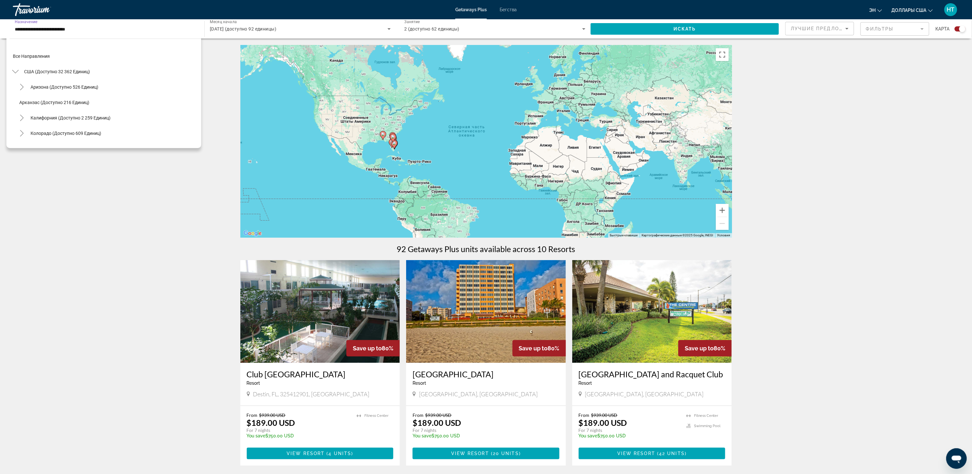
scroll to position [69, 0]
click at [82, 94] on span "[GEOGRAPHIC_DATA] (доступно 4 703 единицы)" at bounding box center [81, 95] width 100 height 5
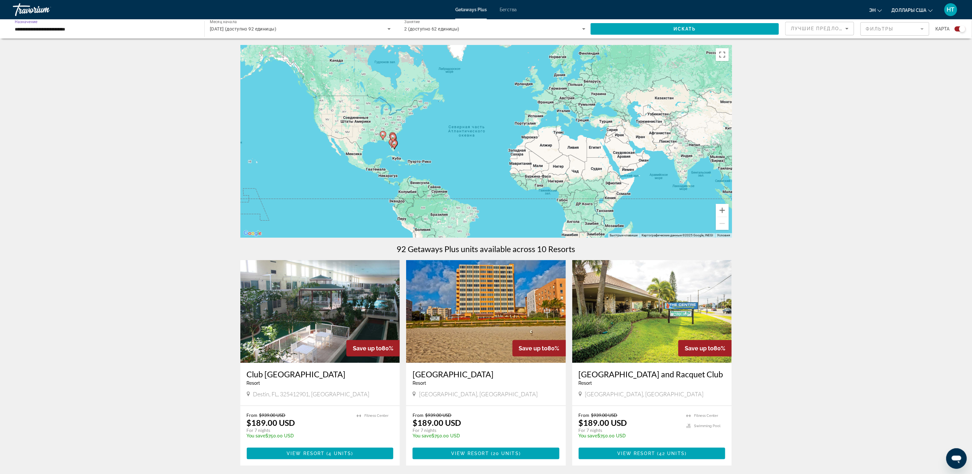
click at [387, 28] on icon "Виджет поиска" at bounding box center [389, 29] width 8 height 8
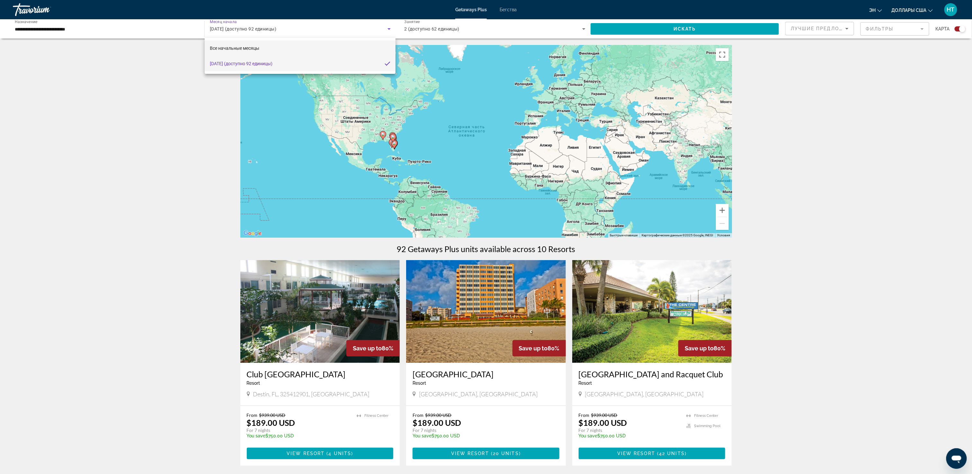
click at [287, 50] on mat-option "Все начальные месяцы" at bounding box center [300, 47] width 191 height 15
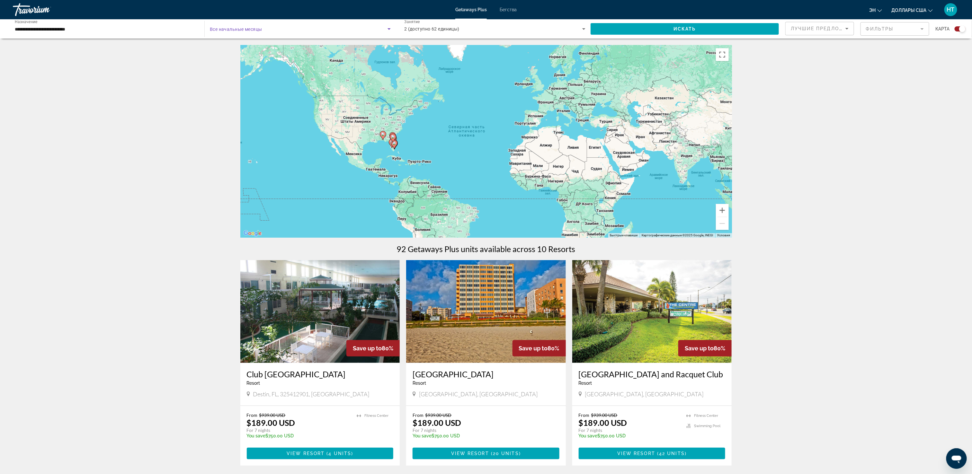
click at [387, 29] on icon "Виджет поиска" at bounding box center [389, 29] width 8 height 8
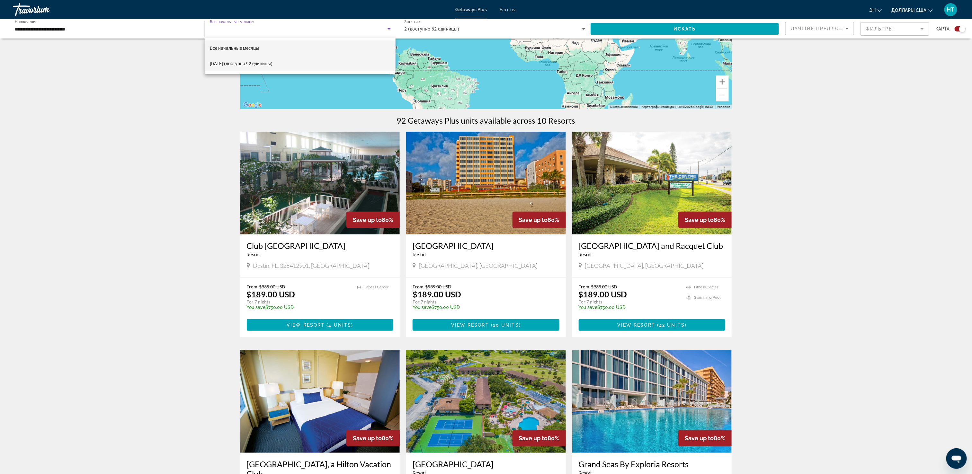
scroll to position [64, 0]
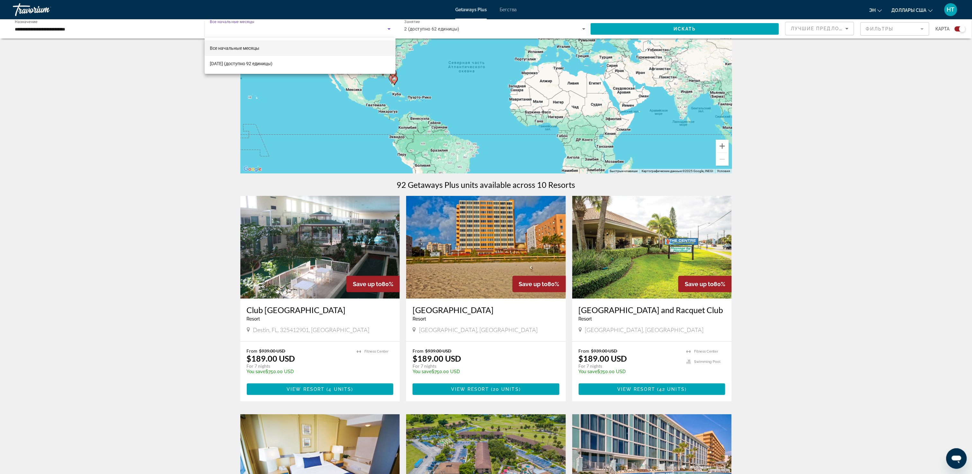
click at [429, 24] on div at bounding box center [486, 237] width 972 height 474
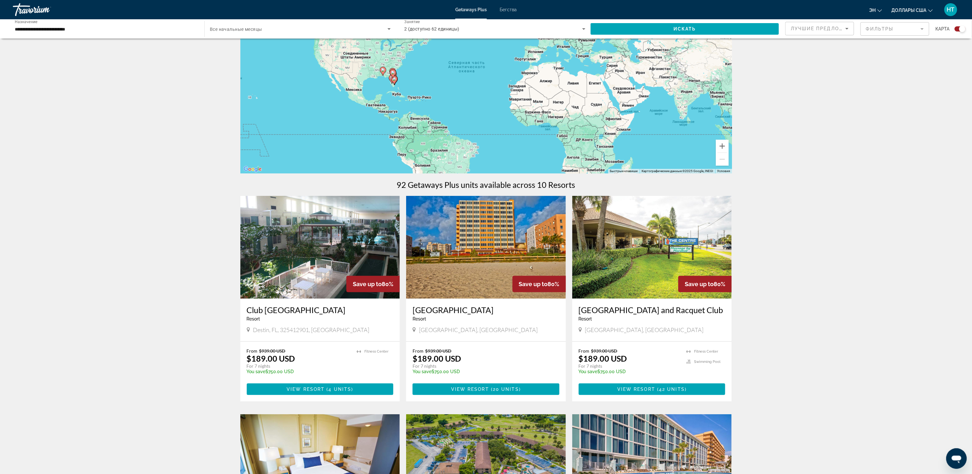
click at [356, 28] on span "Виджет поиска" at bounding box center [299, 29] width 178 height 8
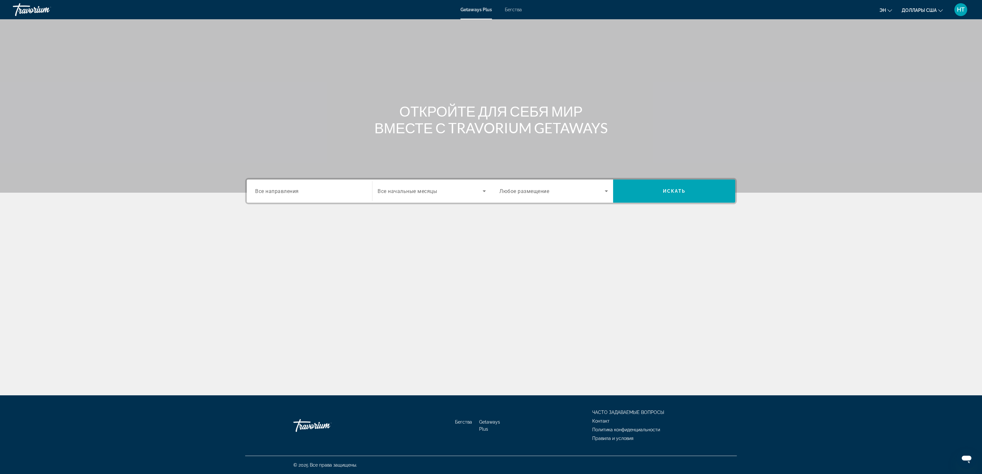
click at [280, 192] on span "Все направления" at bounding box center [277, 191] width 44 height 6
click at [280, 192] on input "Destination Все направления" at bounding box center [309, 192] width 109 height 8
click at [256, 236] on icon "Toggle США (доступно 32 362 единиц)" at bounding box center [256, 236] width 4 height 6
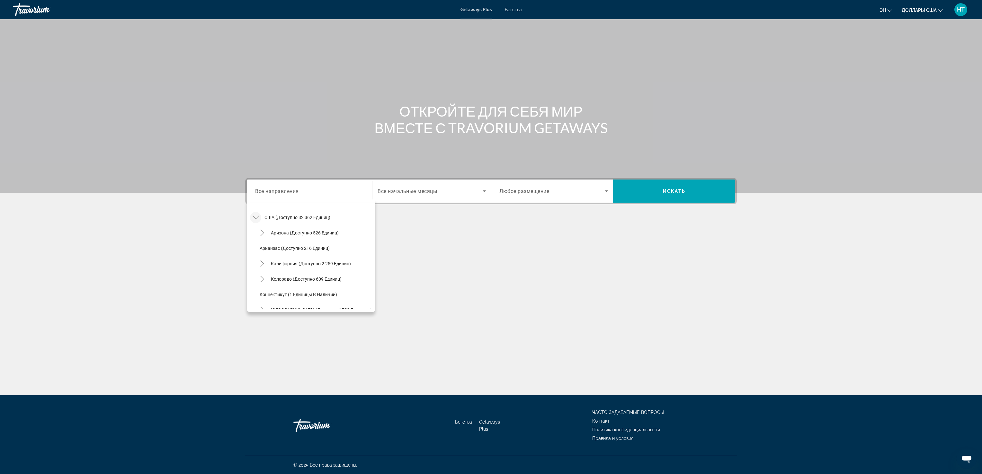
click at [257, 217] on icon "Toggle США (доступно 32 362 единиц)" at bounding box center [255, 218] width 6 height 4
click at [254, 219] on icon "Toggle США (доступно 32 362 единиц)" at bounding box center [256, 217] width 6 height 6
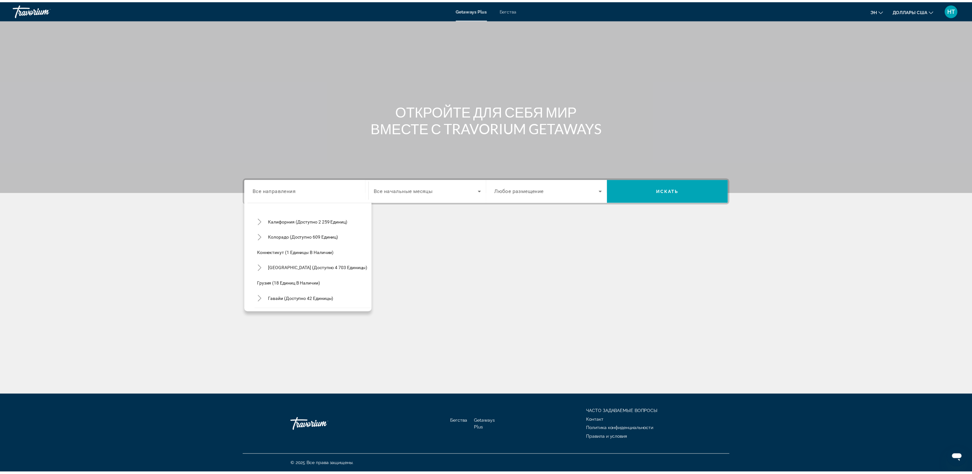
scroll to position [83, 0]
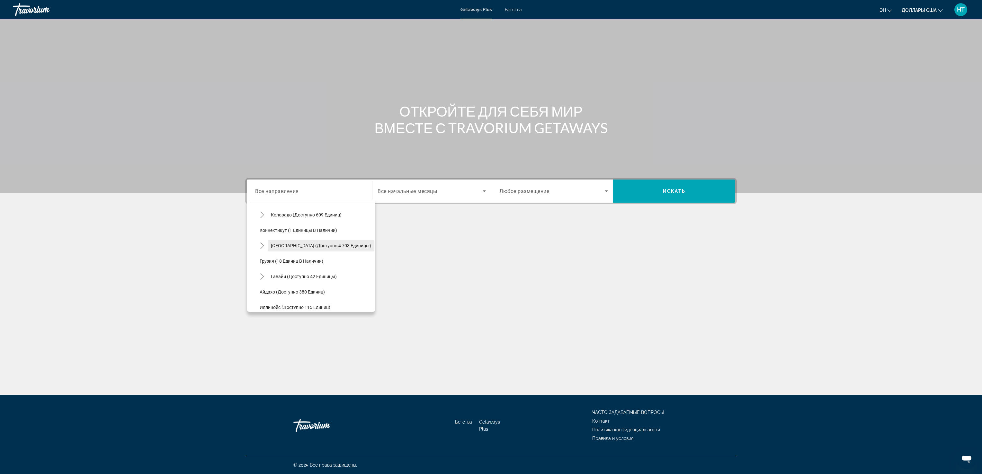
click at [268, 237] on span "Виджет поиска" at bounding box center [321, 245] width 107 height 15
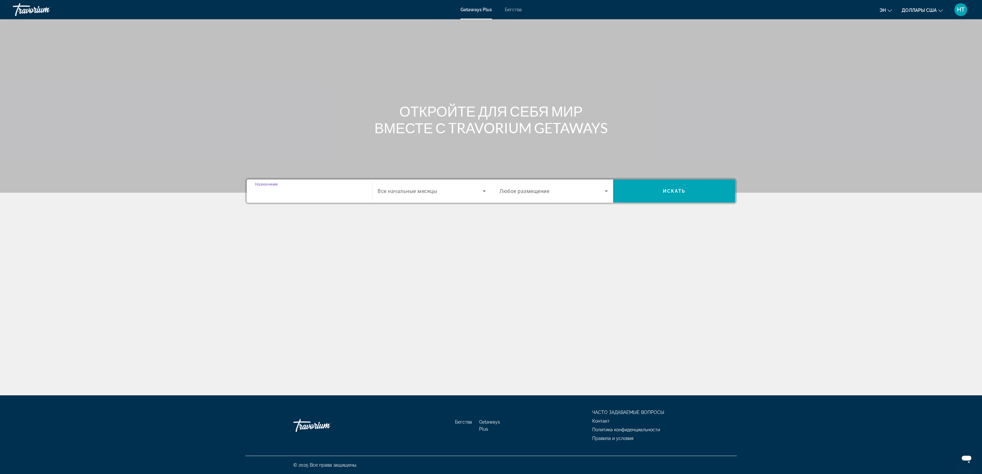
type input "**********"
click at [463, 189] on span "Виджет поиска" at bounding box center [430, 191] width 105 height 8
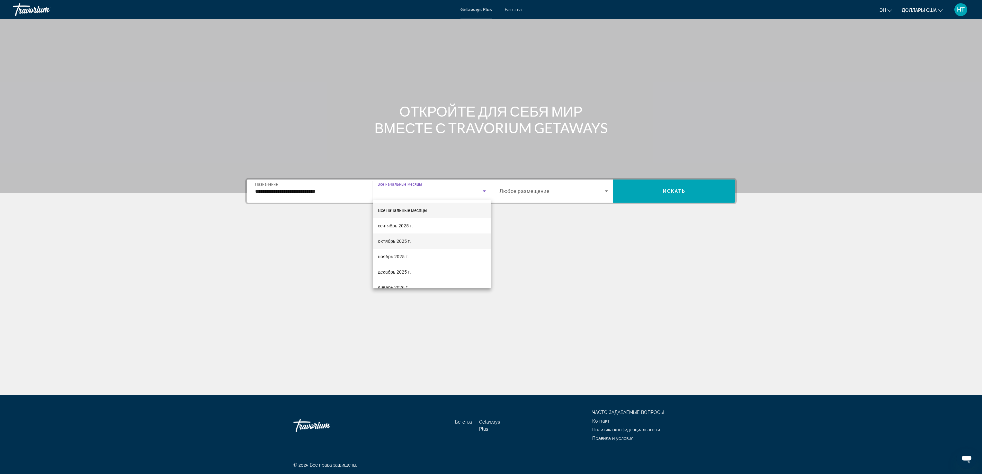
click at [393, 237] on span "октябрь 2025 г." at bounding box center [394, 241] width 33 height 8
click at [476, 191] on div "октябрь 2025 г." at bounding box center [430, 191] width 105 height 8
click at [395, 237] on font "ноябрь 2025 г." at bounding box center [393, 256] width 31 height 5
click at [491, 199] on span "Виджет поиска" at bounding box center [674, 190] width 122 height 15
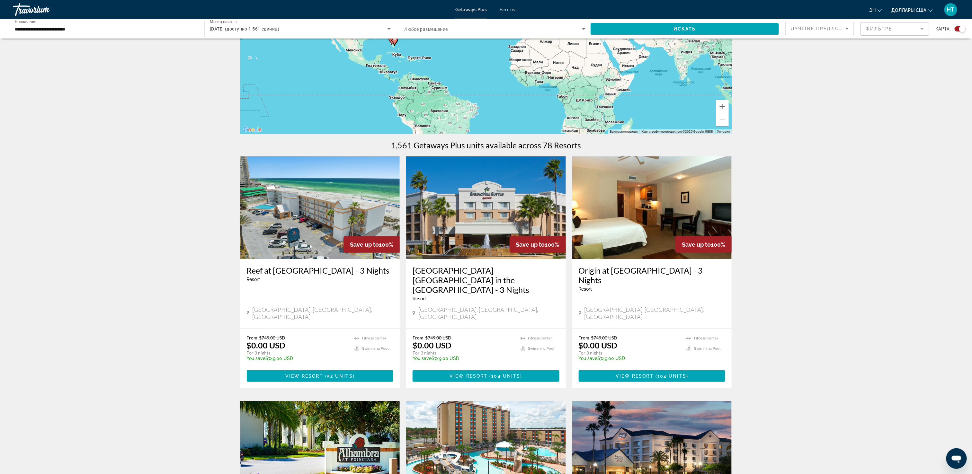
scroll to position [64, 0]
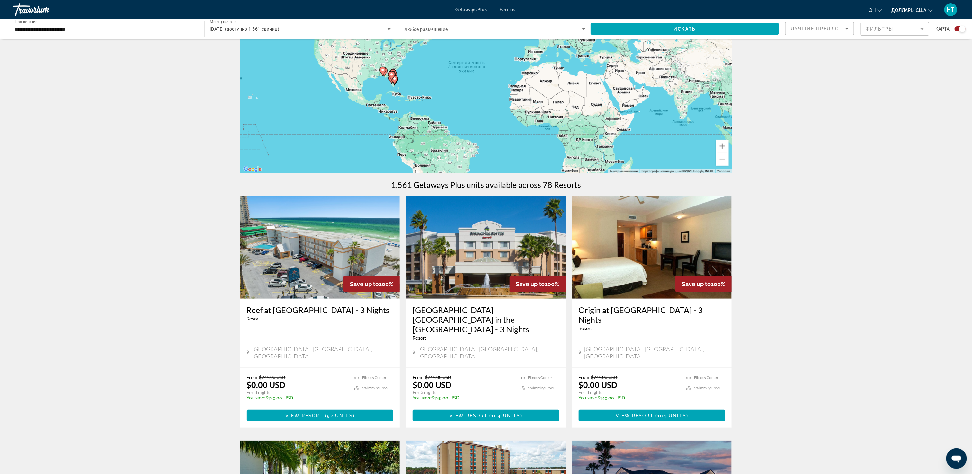
click at [312, 237] on img "Основное содержание" at bounding box center [320, 247] width 160 height 103
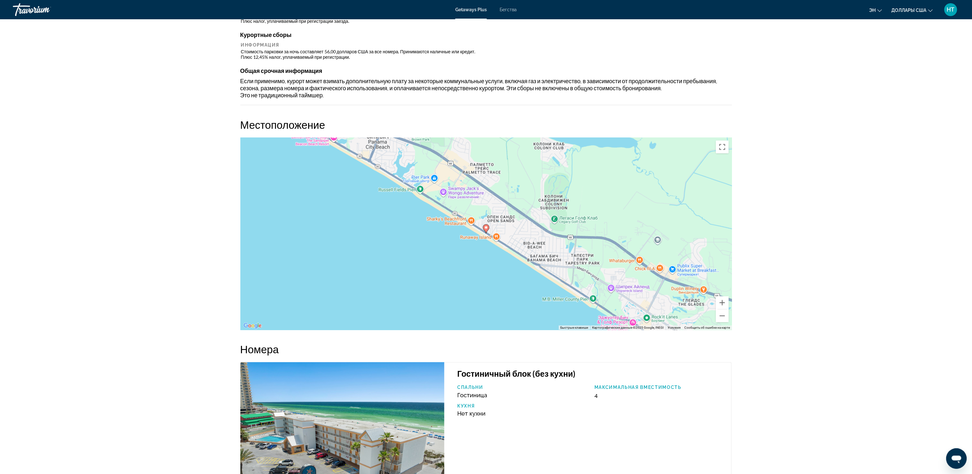
scroll to position [643, 0]
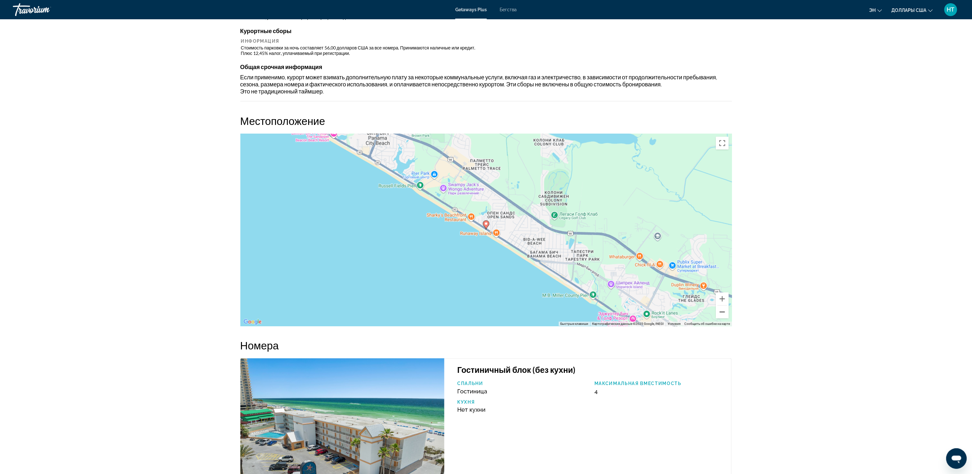
click at [491, 237] on button "Уменьшить" at bounding box center [722, 312] width 13 height 13
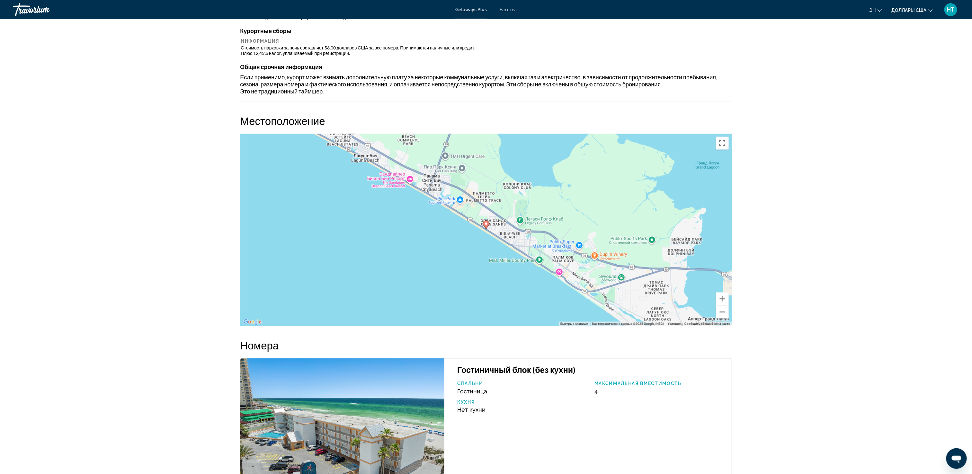
click at [491, 237] on button "Уменьшить" at bounding box center [722, 312] width 13 height 13
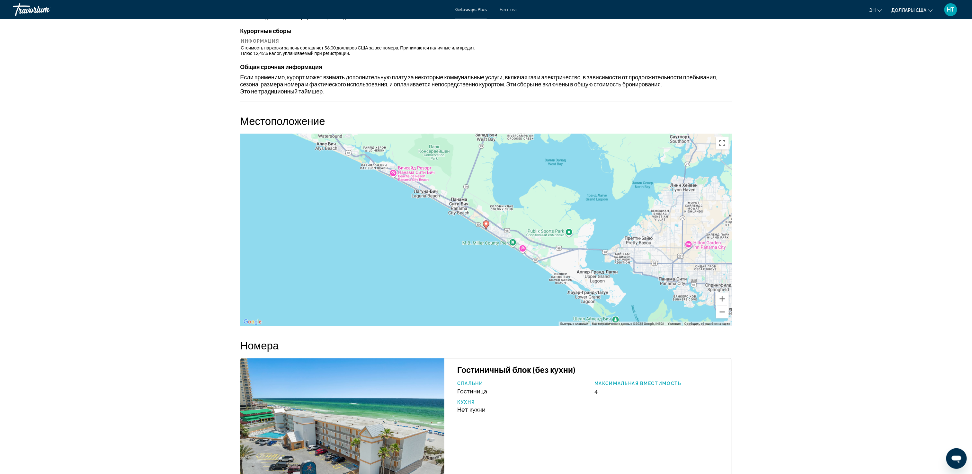
click at [491, 237] on button "Уменьшить" at bounding box center [722, 312] width 13 height 13
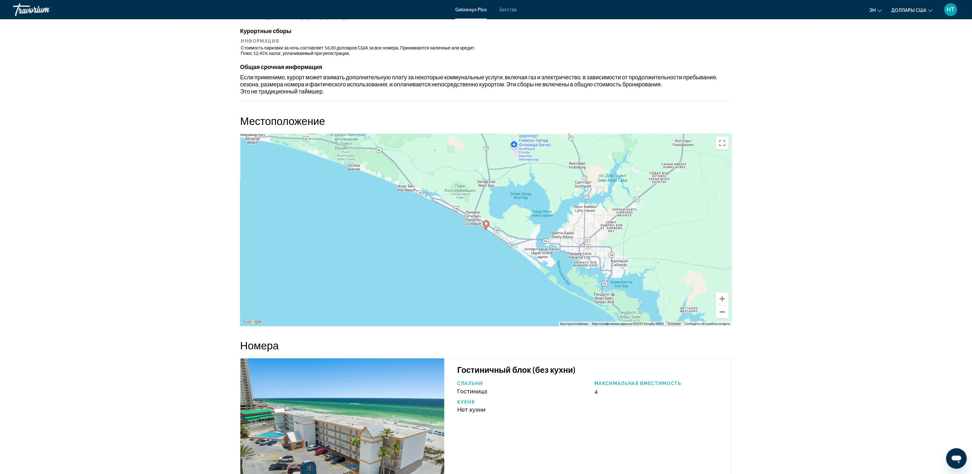
click at [491, 237] on button "Уменьшить" at bounding box center [722, 312] width 13 height 13
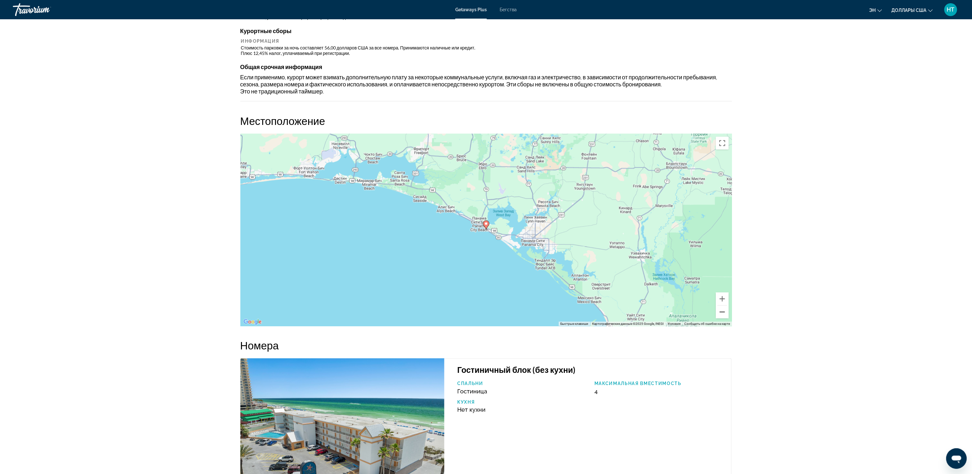
click at [491, 237] on button "Уменьшить" at bounding box center [722, 312] width 13 height 13
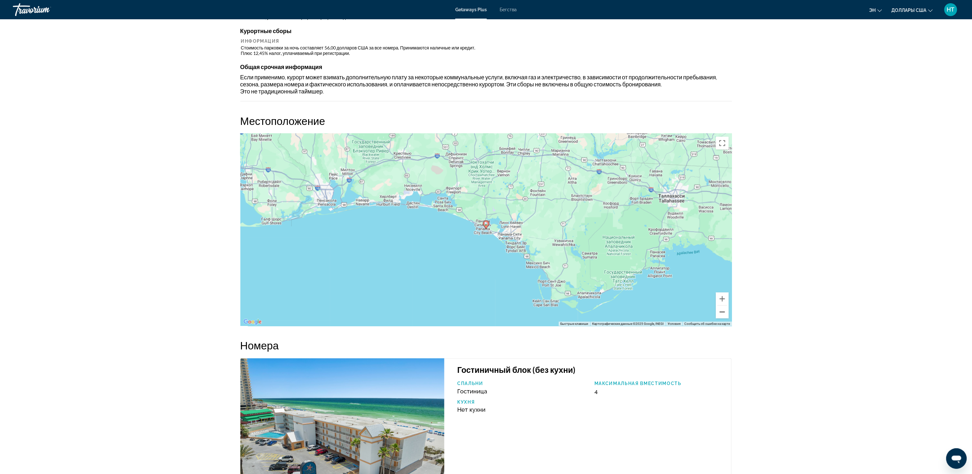
click at [491, 237] on button "Уменьшить" at bounding box center [722, 312] width 13 height 13
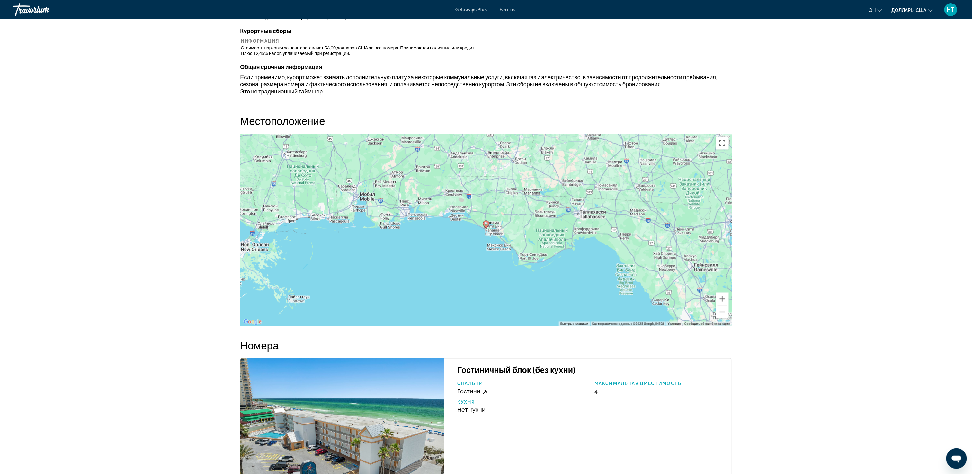
click at [491, 237] on button "Уменьшить" at bounding box center [722, 312] width 13 height 13
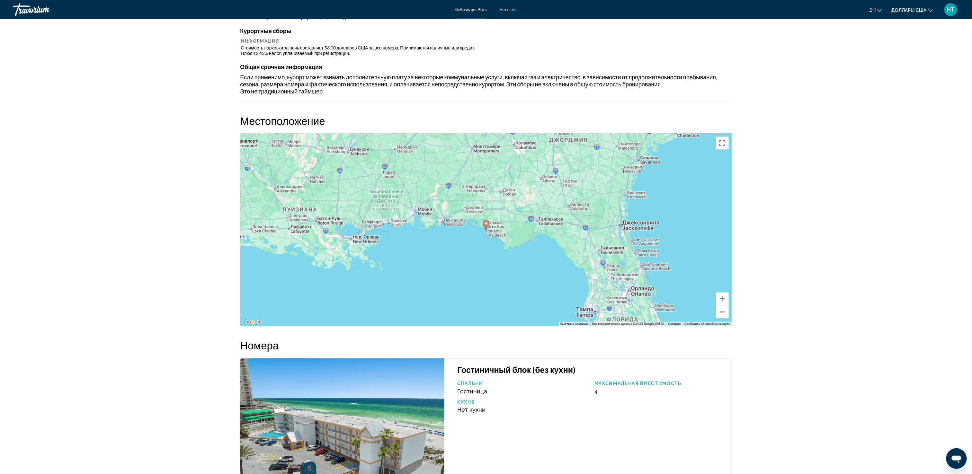
click at [491, 237] on button "Уменьшить" at bounding box center [722, 312] width 13 height 13
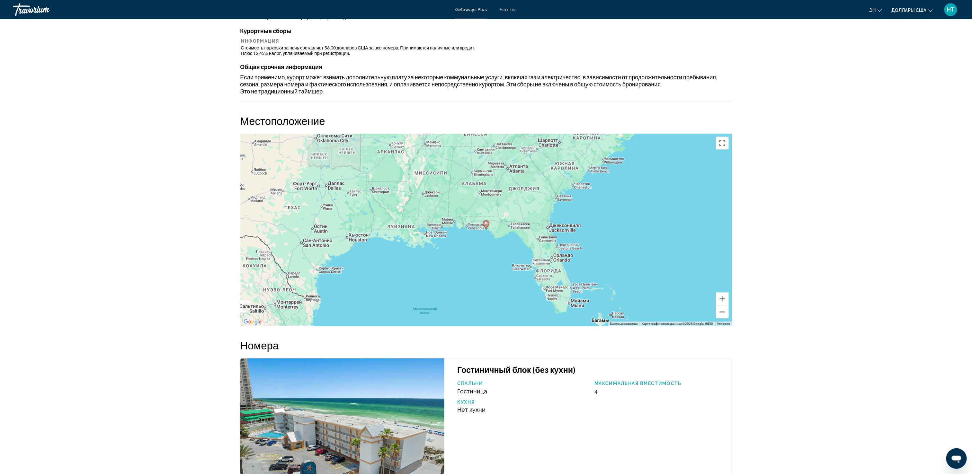
click at [491, 237] on button "Уменьшить" at bounding box center [722, 312] width 13 height 13
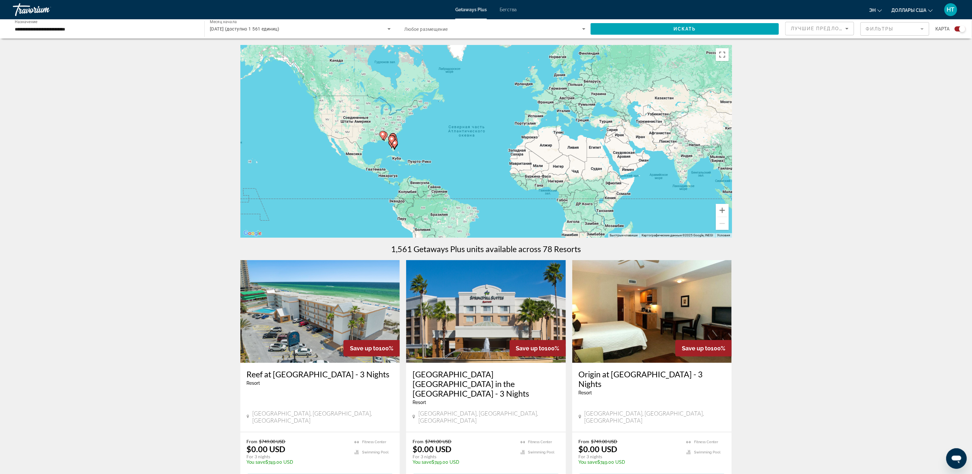
scroll to position [64, 0]
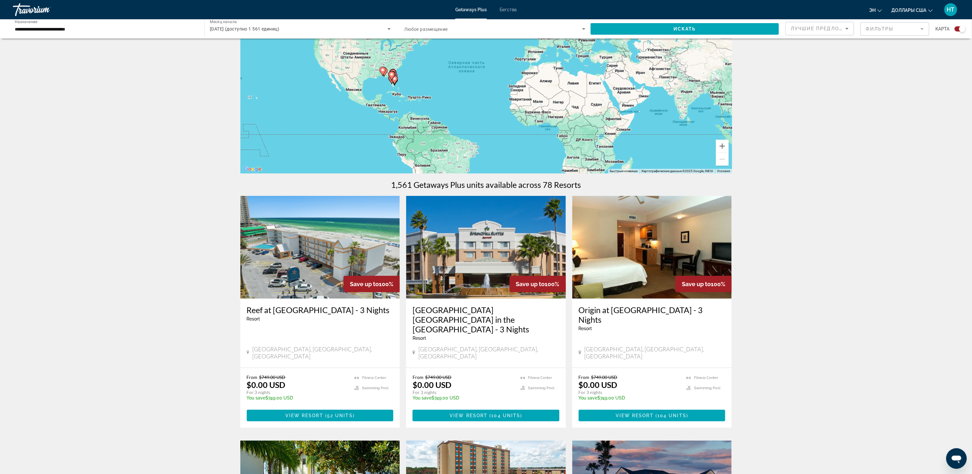
click at [491, 237] on img "Основное содержание" at bounding box center [486, 247] width 160 height 103
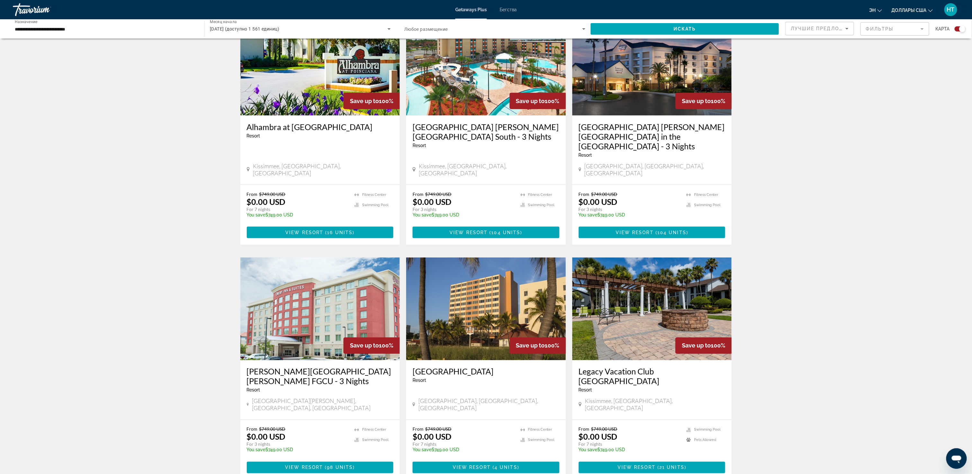
scroll to position [578, 0]
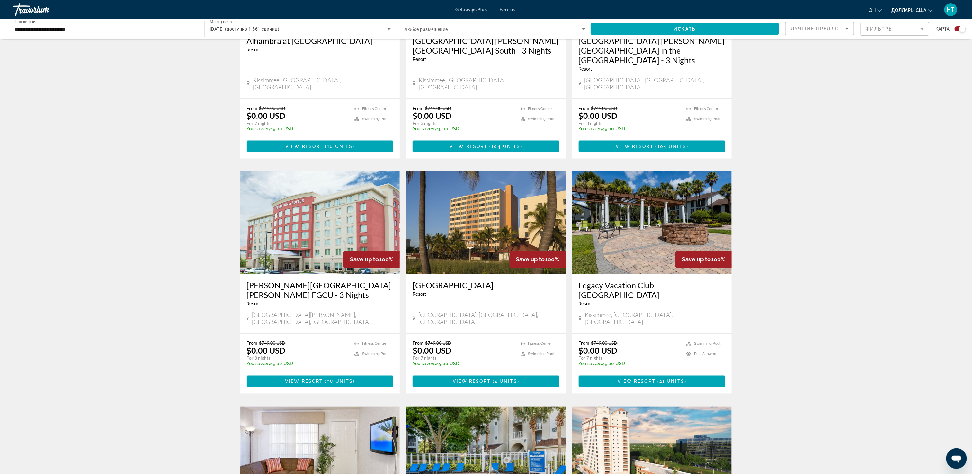
click at [491, 178] on img "Основное содержание" at bounding box center [486, 223] width 160 height 103
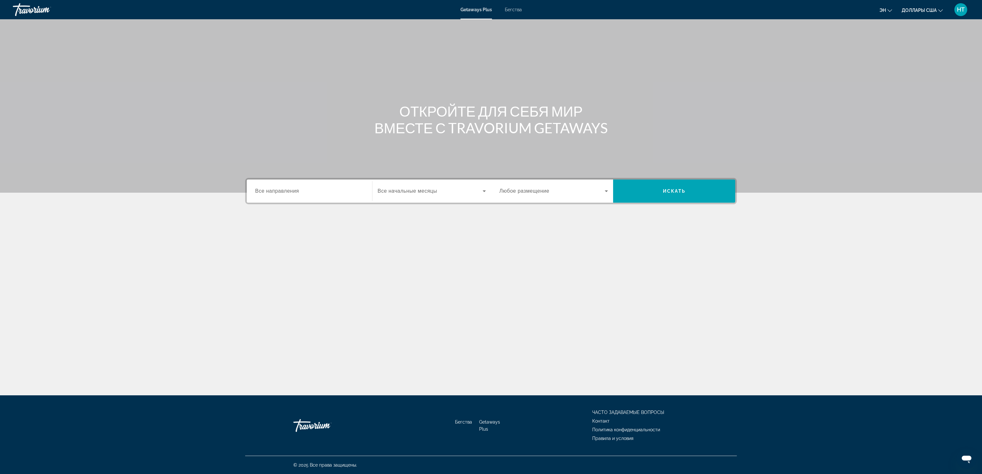
click at [334, 196] on div "Виджет поиска" at bounding box center [309, 191] width 109 height 18
click at [258, 265] on icon "Toggle Canada (доступно 1 723 единицы)" at bounding box center [256, 266] width 6 height 6
click at [458, 194] on span "Виджет поиска" at bounding box center [430, 191] width 105 height 8
click at [401, 227] on font "сентябрь 2025 г." at bounding box center [395, 225] width 34 height 5
click at [699, 193] on span "Виджет поиска" at bounding box center [674, 190] width 122 height 15
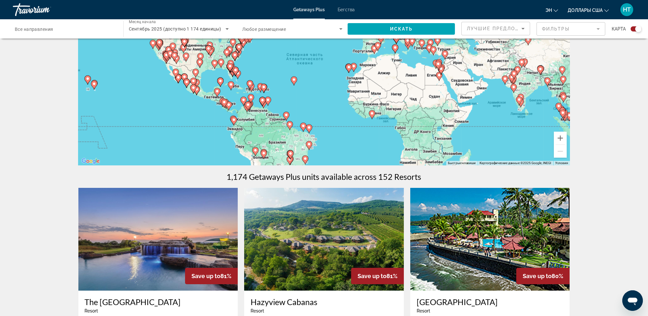
scroll to position [214, 0]
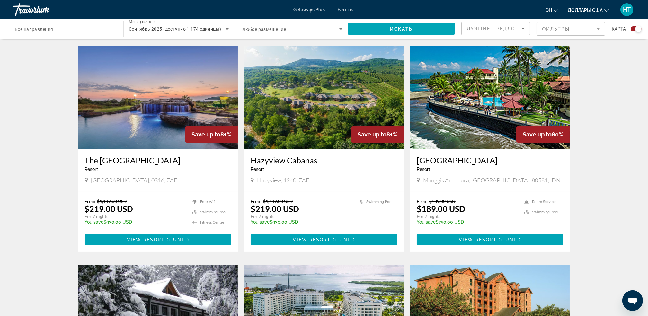
click at [156, 112] on img "Основное содержание" at bounding box center [158, 97] width 160 height 103
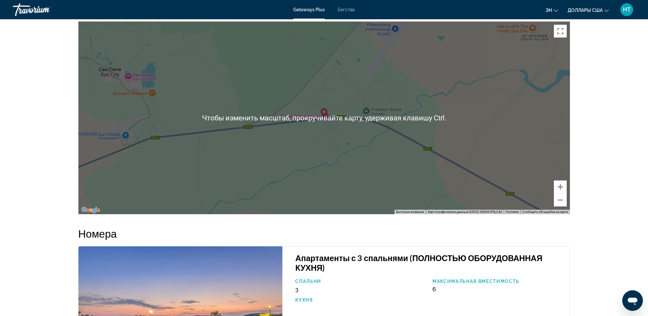
scroll to position [771, 0]
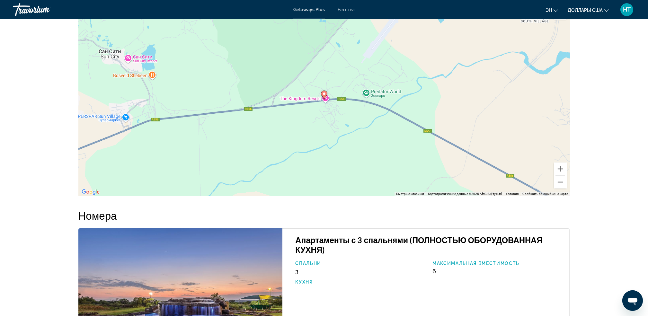
click at [561, 185] on button "Уменьшить" at bounding box center [560, 182] width 13 height 13
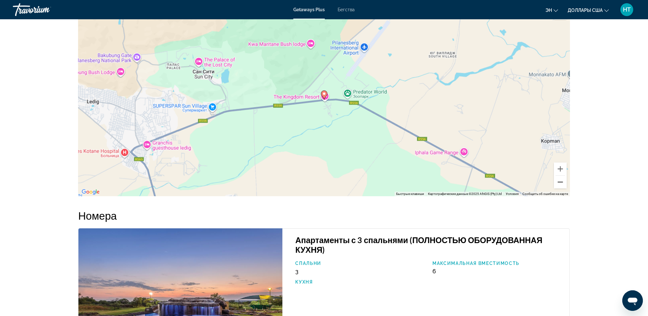
click at [561, 185] on button "Уменьшить" at bounding box center [560, 182] width 13 height 13
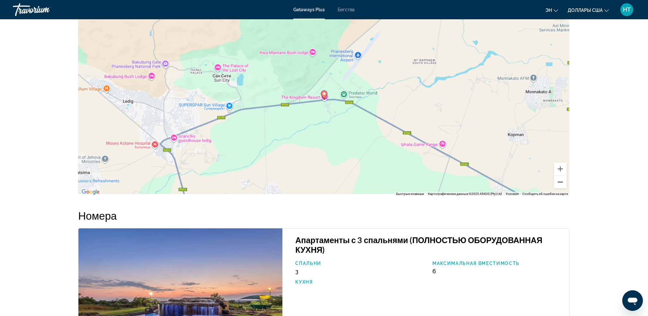
click at [561, 185] on button "Уменьшить" at bounding box center [560, 182] width 13 height 13
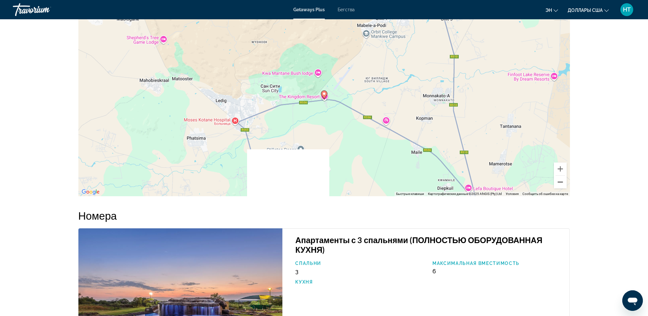
click at [561, 185] on button "Уменьшить" at bounding box center [560, 182] width 13 height 13
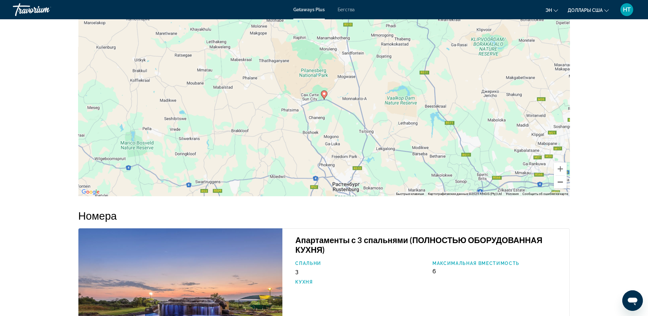
click at [561, 185] on button "Уменьшить" at bounding box center [560, 182] width 13 height 13
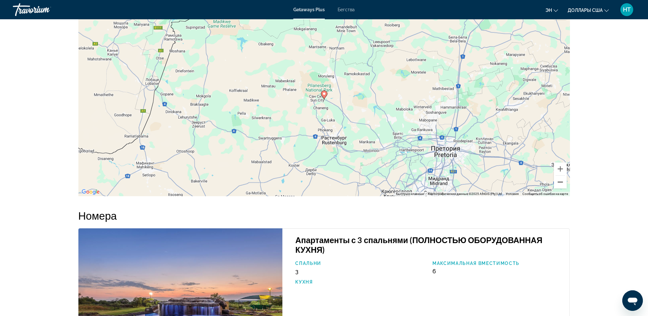
click at [561, 185] on button "Уменьшить" at bounding box center [560, 182] width 13 height 13
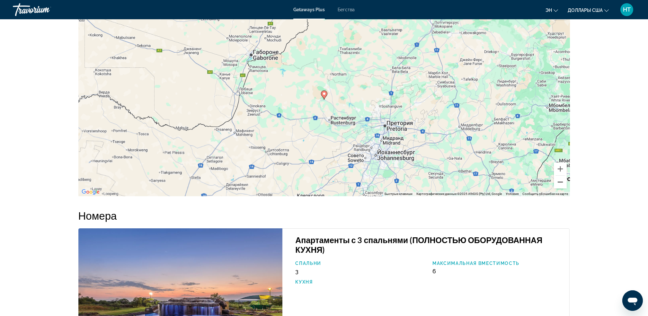
click at [561, 185] on button "Уменьшить" at bounding box center [560, 182] width 13 height 13
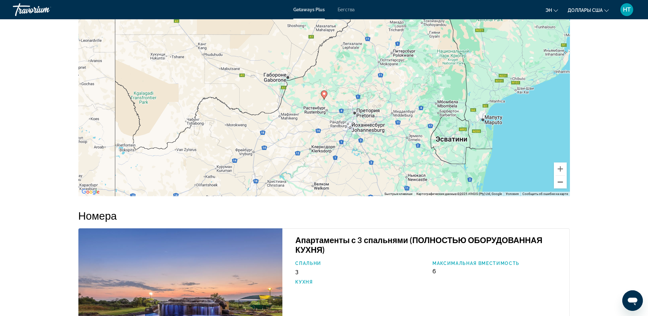
click at [561, 185] on button "Уменьшить" at bounding box center [560, 182] width 13 height 13
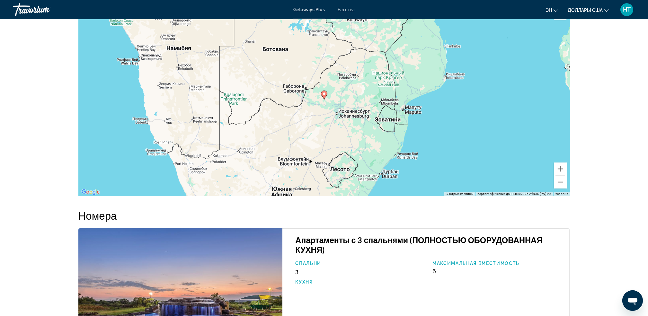
click at [561, 185] on button "Уменьшить" at bounding box center [560, 182] width 13 height 13
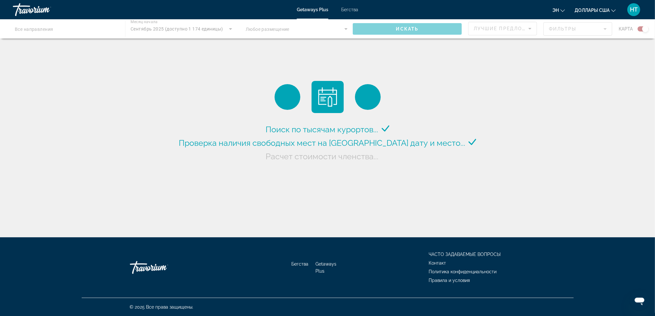
click at [29, 30] on div "Основное содержание" at bounding box center [327, 28] width 655 height 19
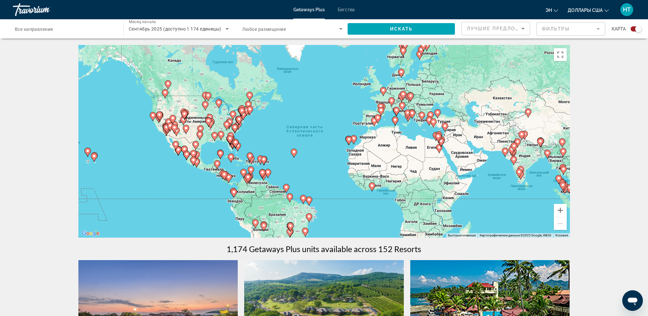
click at [75, 29] on input "Destination Все направления" at bounding box center [65, 29] width 100 height 8
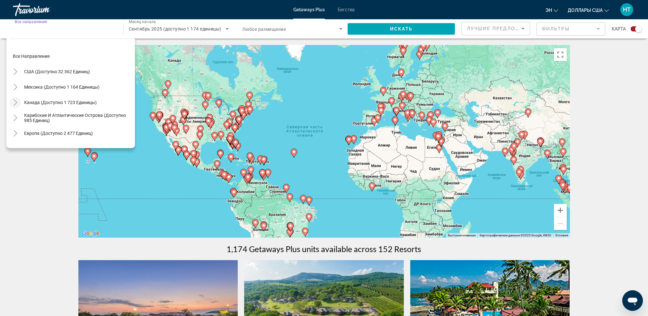
click at [18, 104] on icon "Toggle Canada (доступно 1 723 единицы)" at bounding box center [15, 102] width 6 height 6
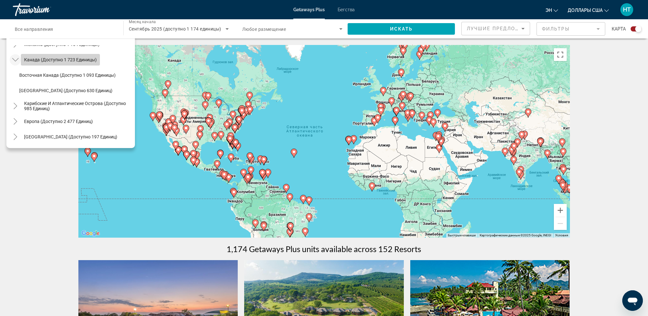
click at [44, 60] on span "Канада (доступно 1 723 единицы)" at bounding box center [60, 59] width 73 height 5
type input "**********"
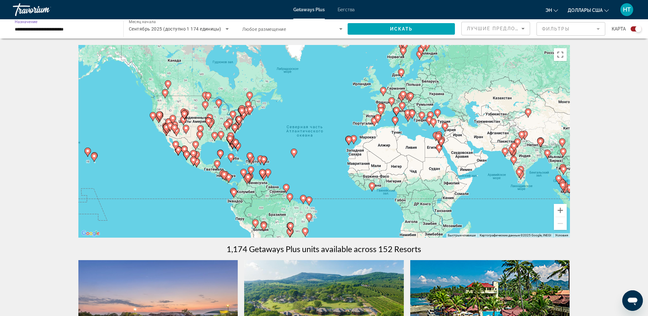
click at [173, 30] on span "Сентябрь 2025 (доступно 1 174 единицы)" at bounding box center [175, 28] width 93 height 5
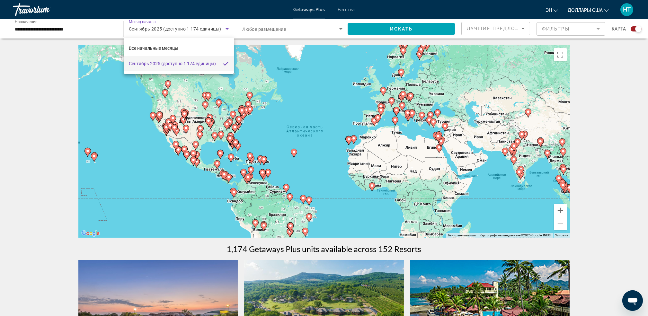
click at [60, 26] on div at bounding box center [324, 158] width 648 height 316
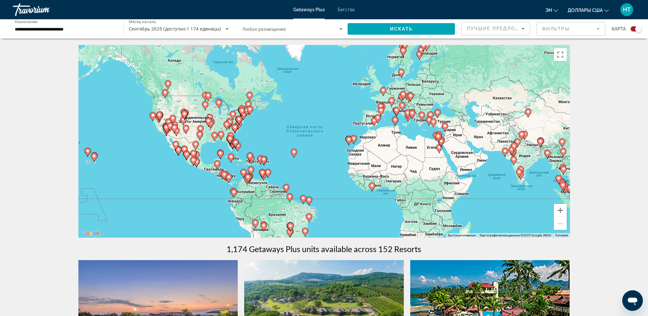
click at [171, 30] on span "Сентябрь 2025 (доступно 1 174 единицы)" at bounding box center [175, 28] width 93 height 5
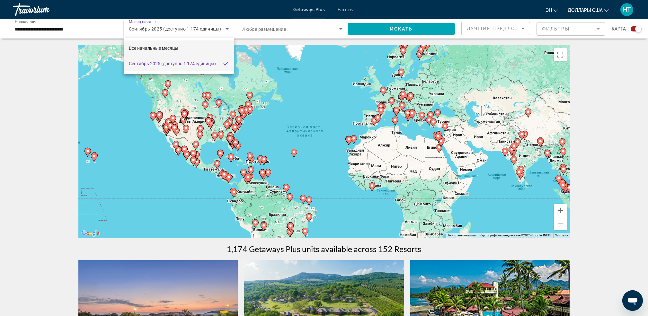
click at [170, 47] on span "Все начальные месяцы" at bounding box center [153, 48] width 49 height 5
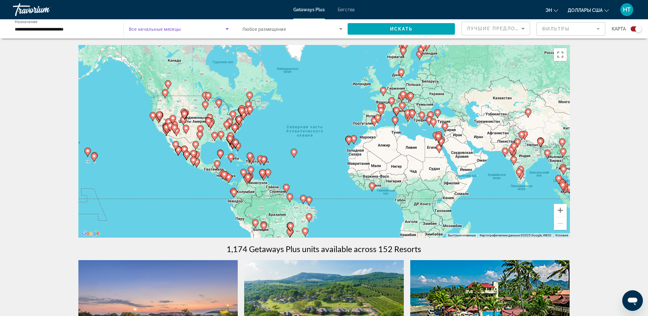
click at [225, 27] on icon "Виджет поиска" at bounding box center [227, 29] width 8 height 8
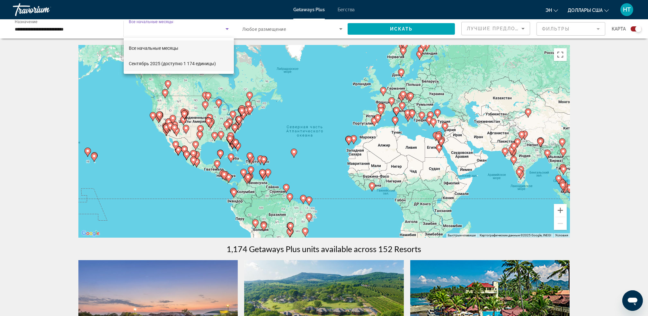
scroll to position [129, 0]
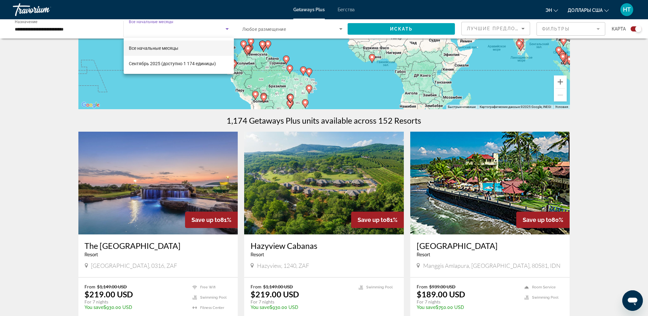
click at [157, 46] on span "Все начальные месяцы" at bounding box center [153, 48] width 49 height 5
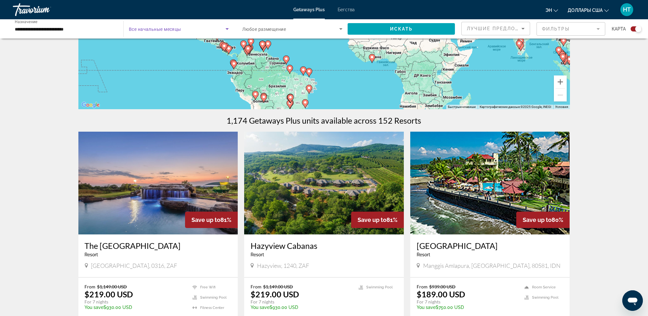
click at [228, 26] on icon "Виджет поиска" at bounding box center [227, 29] width 8 height 8
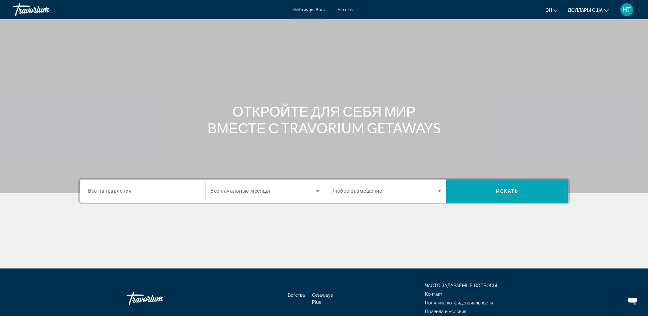
click at [137, 191] on input "Destination Все направления" at bounding box center [142, 192] width 109 height 8
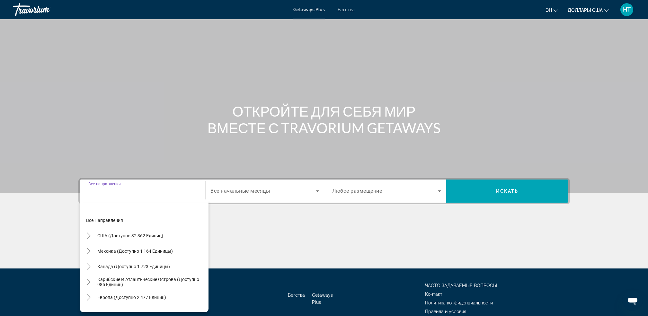
scroll to position [30, 0]
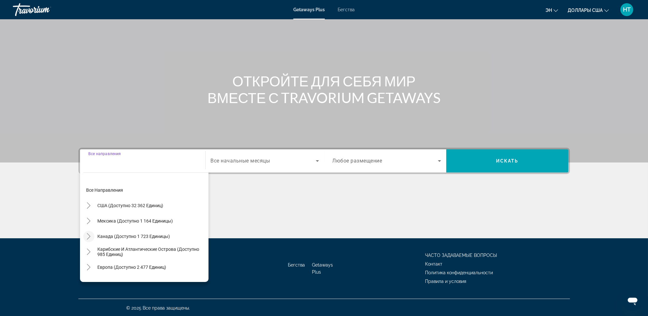
click at [90, 238] on icon "Toggle Canada (доступно 1 723 единицы)" at bounding box center [88, 236] width 6 height 6
click at [112, 236] on span "Канада (доступно 1 723 единицы)" at bounding box center [134, 236] width 73 height 5
type input "**********"
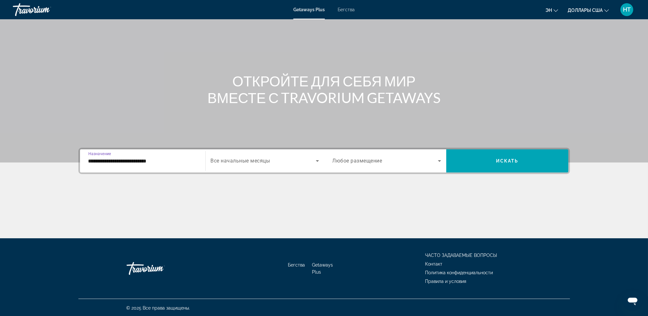
click at [297, 157] on span "Виджет поиска" at bounding box center [263, 161] width 105 height 8
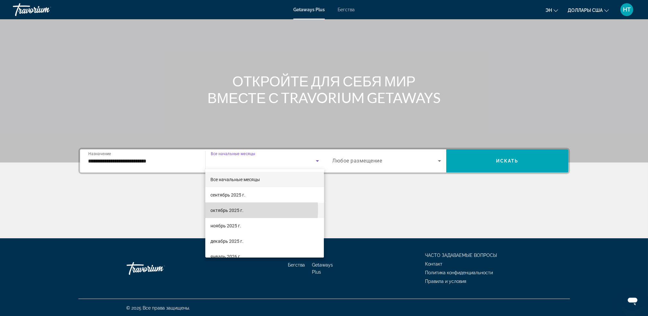
click at [235, 209] on font "октябрь 2025 г." at bounding box center [226, 210] width 33 height 5
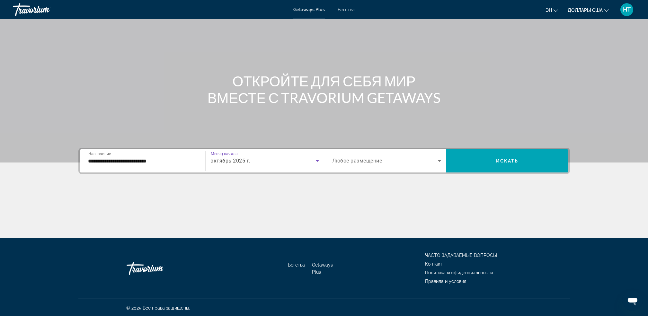
click at [402, 159] on span "Виджет поиска" at bounding box center [385, 161] width 105 height 8
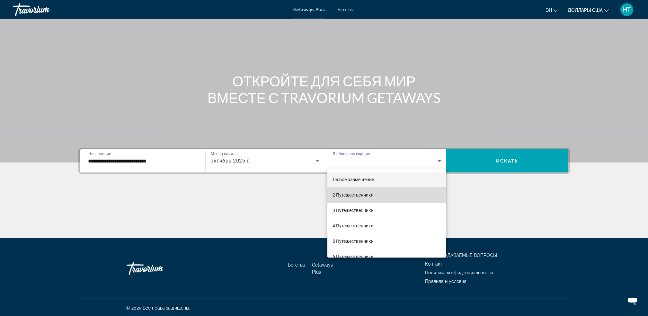
click at [393, 195] on mat-option "2 Путешественники" at bounding box center [386, 194] width 119 height 15
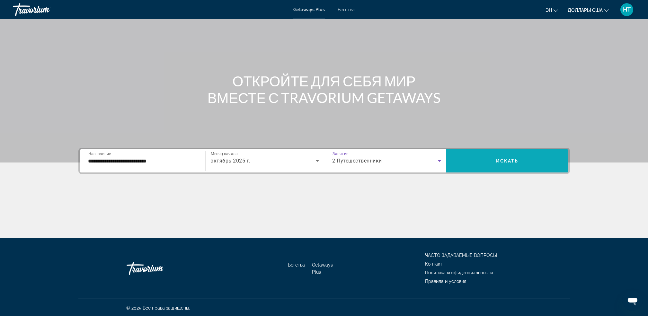
click at [521, 168] on span "Виджет поиска" at bounding box center [507, 160] width 122 height 23
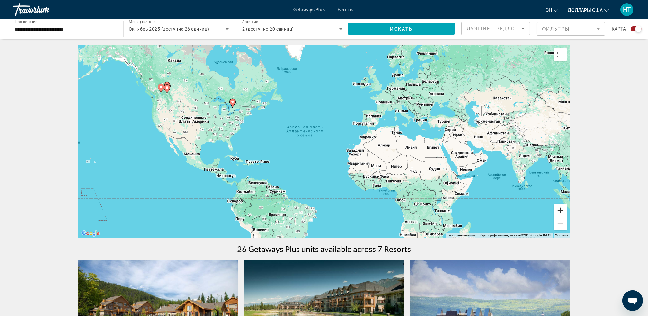
click at [559, 210] on button "Увеличить" at bounding box center [560, 210] width 13 height 13
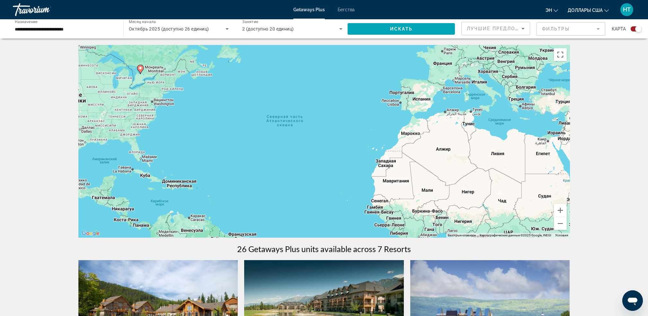
click at [138, 67] on image "Основное содержание" at bounding box center [140, 68] width 4 height 4
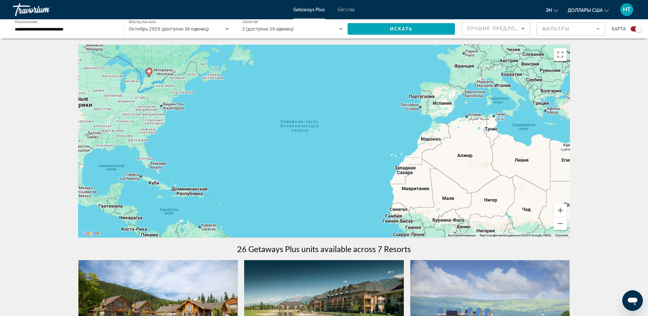
click at [138, 67] on div "Чтобы активировать перетаскивание с помощью клавиатуры, нажмите Alt + Ввод. Пос…" at bounding box center [324, 141] width 492 height 193
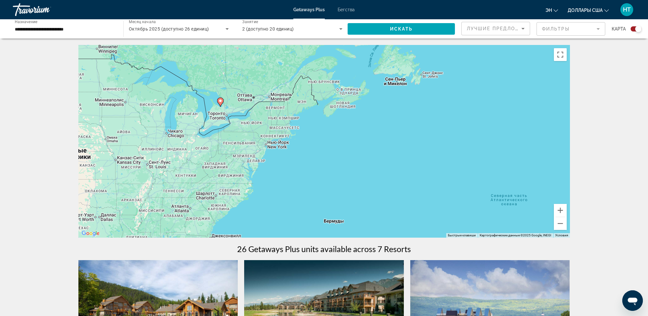
click at [219, 104] on icon "Основное содержание" at bounding box center [220, 102] width 6 height 8
type input "**********"
click at [219, 104] on div "Чтобы активировать перетаскивание с помощью клавиатуры, нажмите Alt + Ввод. Пос…" at bounding box center [324, 141] width 492 height 193
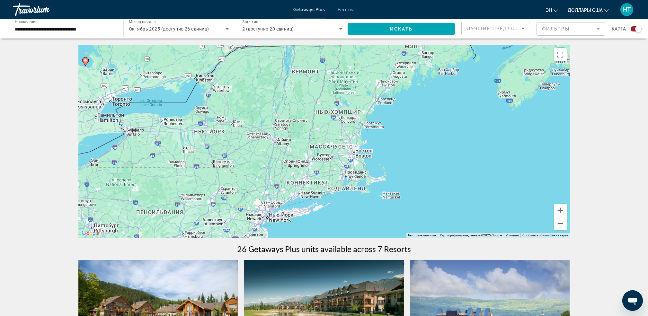
click at [86, 60] on image "Основное содержание" at bounding box center [86, 60] width 4 height 4
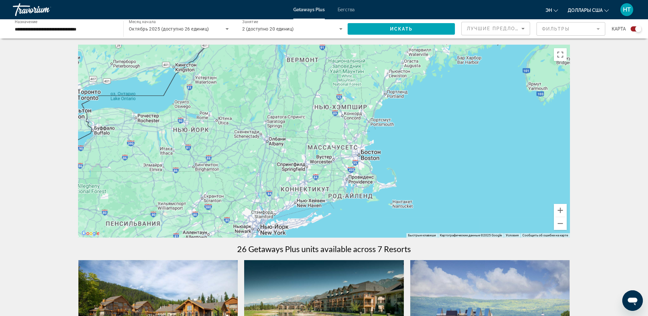
click at [86, 60] on div "Чтобы активировать перетаскивание с помощью клавиатуры, нажмите Alt + Ввод. Пос…" at bounding box center [324, 141] width 492 height 193
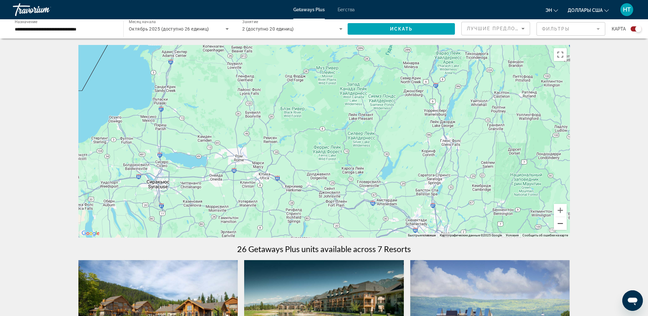
click at [557, 221] on button "Уменьшить" at bounding box center [560, 223] width 13 height 13
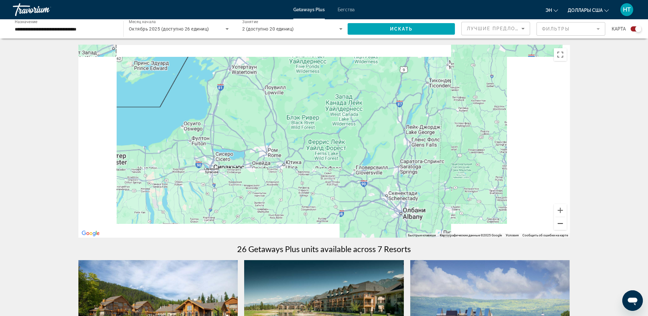
click at [557, 221] on button "Уменьшить" at bounding box center [560, 223] width 13 height 13
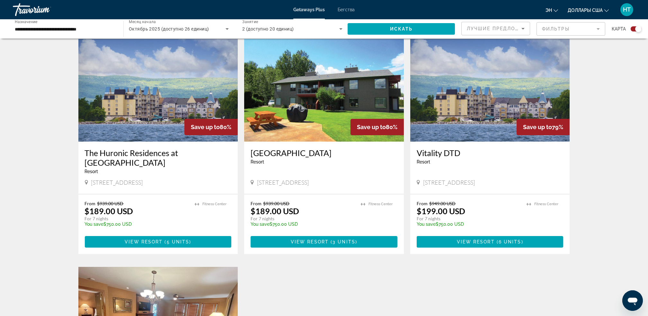
drag, startPoint x: 241, startPoint y: 125, endPoint x: 298, endPoint y: 152, distance: 63.2
click at [299, 152] on div "← Переместить влево → Переместить вправо ↑ Переместить вверх ↓ Переместить вниз…" at bounding box center [324, 55] width 517 height 920
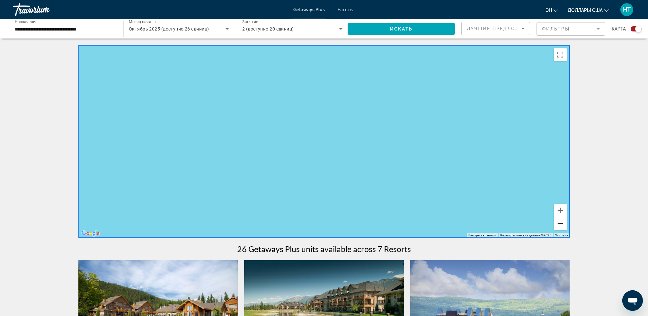
click at [562, 222] on button "Уменьшить" at bounding box center [560, 223] width 13 height 13
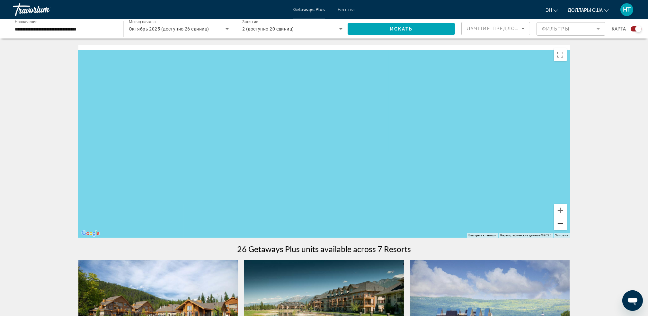
click at [562, 222] on button "Уменьшить" at bounding box center [560, 223] width 13 height 13
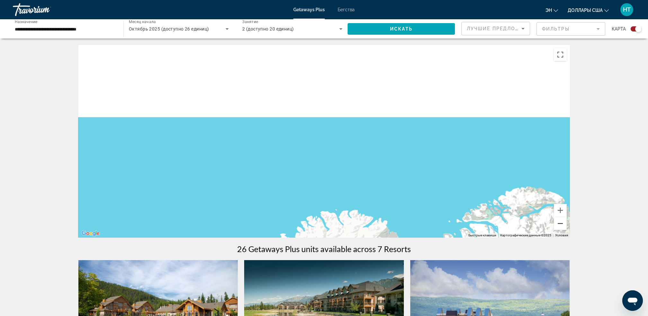
click at [562, 222] on button "Уменьшить" at bounding box center [560, 223] width 13 height 13
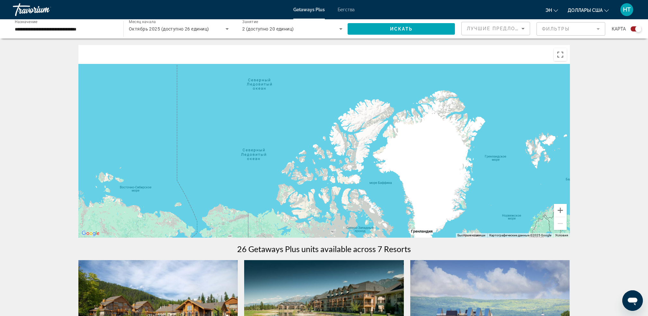
drag, startPoint x: 363, startPoint y: 193, endPoint x: 405, endPoint y: 125, distance: 79.9
click at [405, 125] on div "Для навигации используйте клавиши со стрелками. Чтобы активировать перетаскиван…" at bounding box center [324, 141] width 492 height 193
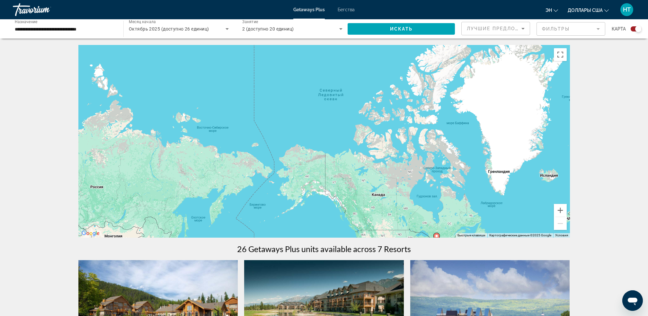
drag, startPoint x: 348, startPoint y: 159, endPoint x: 406, endPoint y: 116, distance: 72.1
click at [417, 111] on div "Для навигации используйте клавиши со стрелками. Чтобы активировать перетаскиван…" at bounding box center [324, 141] width 492 height 193
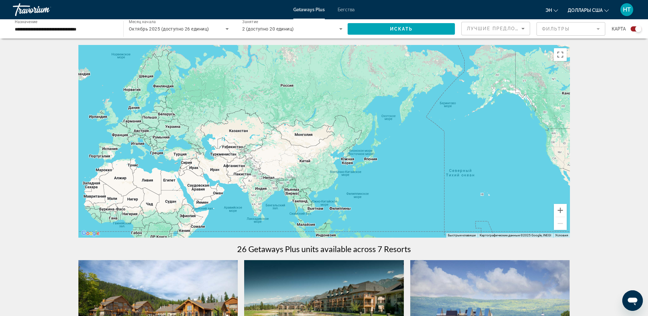
drag, startPoint x: 361, startPoint y: 131, endPoint x: 452, endPoint y: 97, distance: 97.1
click at [452, 97] on div "Для навигации используйте клавиши со стрелками. Чтобы активировать перетаскиван…" at bounding box center [324, 141] width 492 height 193
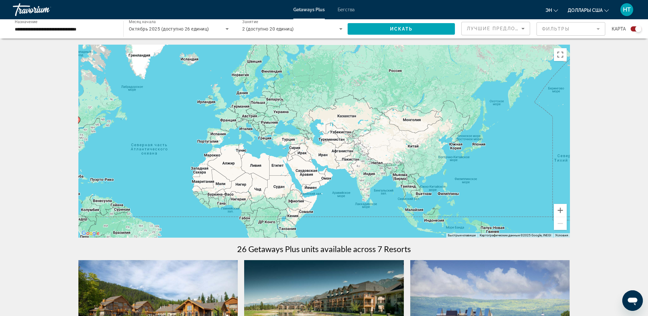
drag, startPoint x: 281, startPoint y: 136, endPoint x: 345, endPoint y: 119, distance: 66.7
click at [402, 118] on div "Для навигации используйте клавиши со стрелками. Чтобы активировать перетаскиван…" at bounding box center [324, 141] width 492 height 193
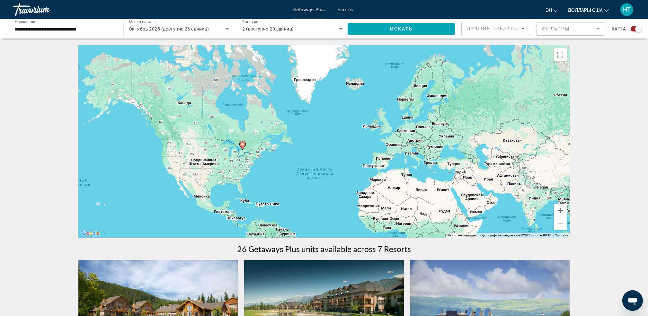
drag, startPoint x: 280, startPoint y: 111, endPoint x: 429, endPoint y: 137, distance: 151.5
click at [429, 137] on div "Для навигации используйте клавиши со стрелками. Чтобы активировать перетаскиван…" at bounding box center [324, 141] width 492 height 193
click at [243, 145] on image "Основное содержание" at bounding box center [243, 144] width 4 height 4
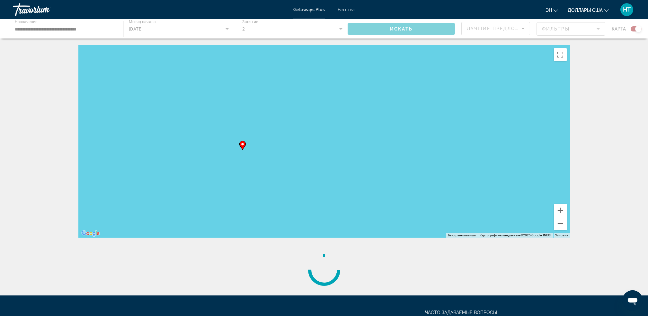
click at [243, 145] on div "Для навигации используйте клавиши со стрелками. Чтобы активировать перетаскиван…" at bounding box center [324, 141] width 492 height 193
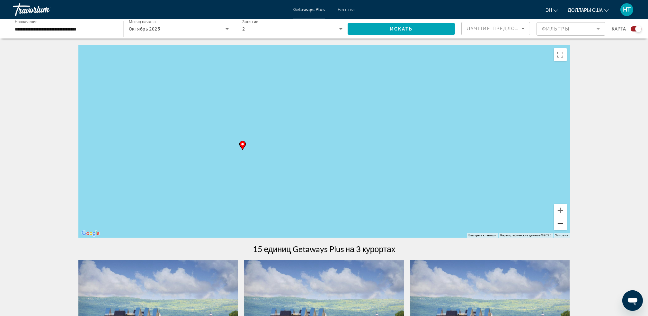
click at [560, 227] on button "Уменьшить" at bounding box center [560, 223] width 13 height 13
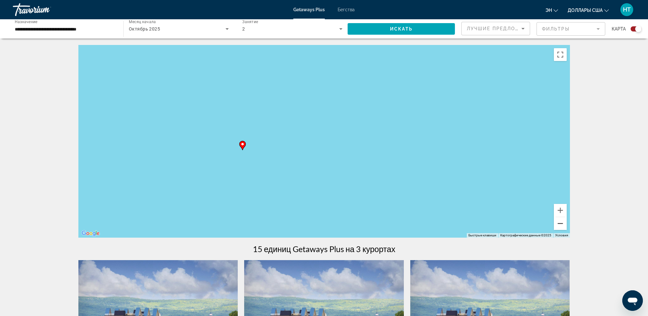
click at [560, 225] on button "Уменьшить" at bounding box center [560, 223] width 13 height 13
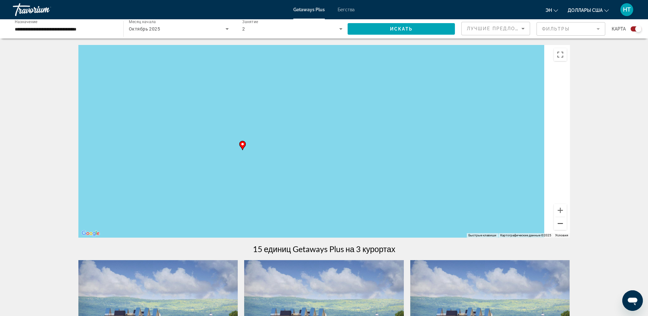
click at [560, 225] on button "Уменьшить" at bounding box center [560, 223] width 13 height 13
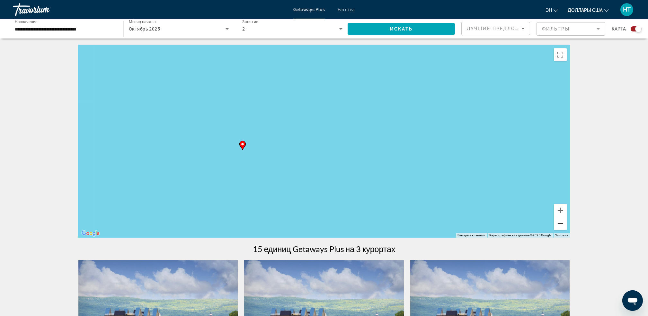
click at [560, 225] on button "Уменьшить" at bounding box center [560, 223] width 13 height 13
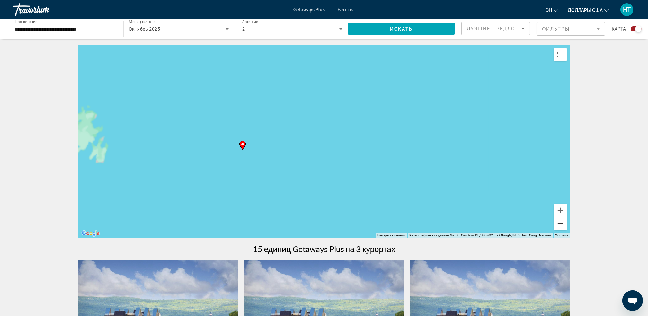
click at [560, 225] on button "Уменьшить" at bounding box center [560, 223] width 13 height 13
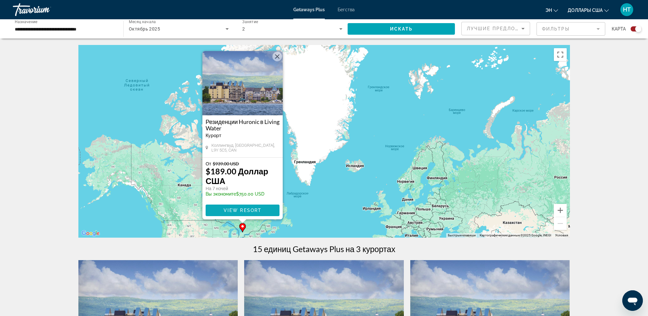
click at [255, 210] on span "View Resort" at bounding box center [242, 210] width 38 height 5
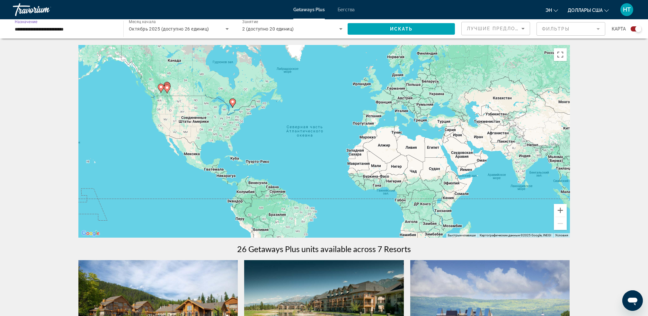
click at [97, 30] on input "**********" at bounding box center [65, 29] width 100 height 8
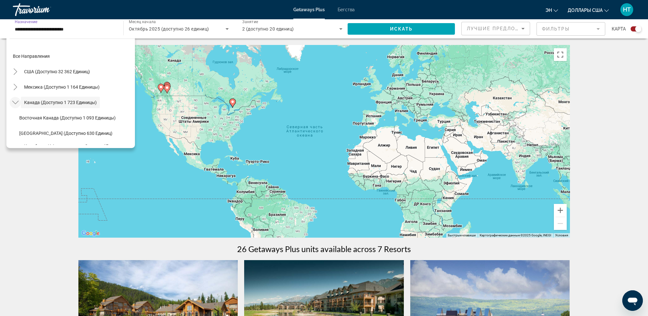
click at [14, 103] on icon "Toggle Canada (доступно 1 723 единицы)" at bounding box center [15, 103] width 6 height 4
click at [15, 73] on icon "Toggle США (доступно 32 362 единиц)" at bounding box center [15, 71] width 4 height 6
click at [25, 104] on mat-icon "Toggle Florida (доступно 4 703 единицы)" at bounding box center [21, 103] width 11 height 11
click at [42, 101] on span "[GEOGRAPHIC_DATA] (доступно 4 703 единицы)" at bounding box center [81, 103] width 100 height 5
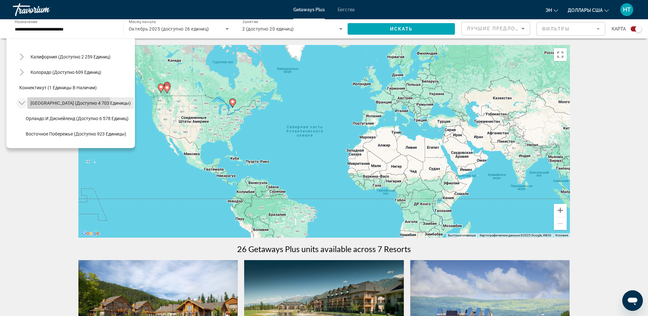
type input "**********"
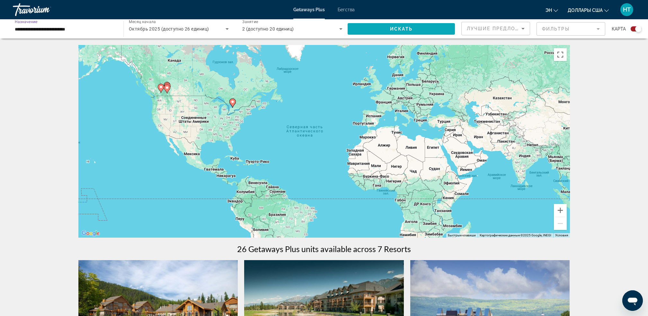
click at [368, 28] on span "Виджет поиска" at bounding box center [401, 28] width 107 height 15
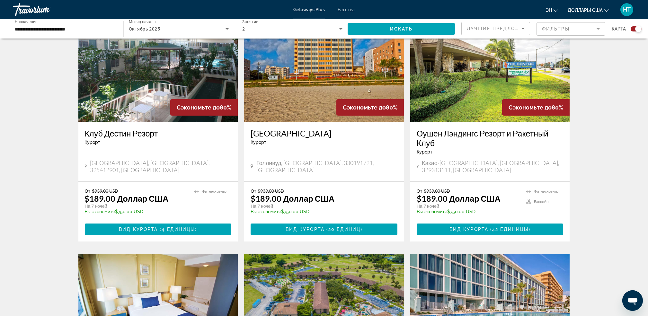
scroll to position [257, 0]
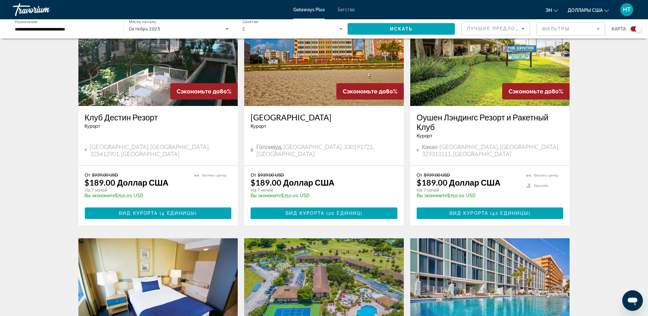
click at [328, 82] on img "Основное содержание" at bounding box center [324, 54] width 160 height 103
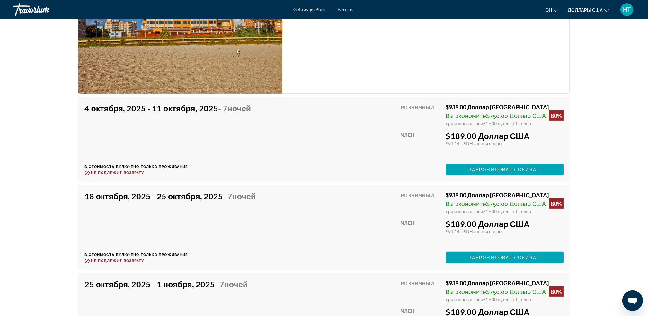
scroll to position [1028, 0]
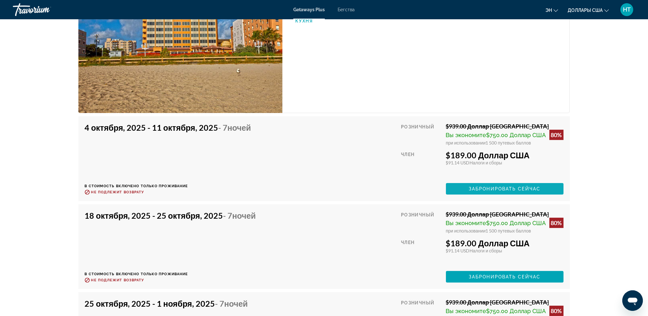
click at [474, 192] on span "Забронировать сейчас" at bounding box center [505, 188] width 72 height 5
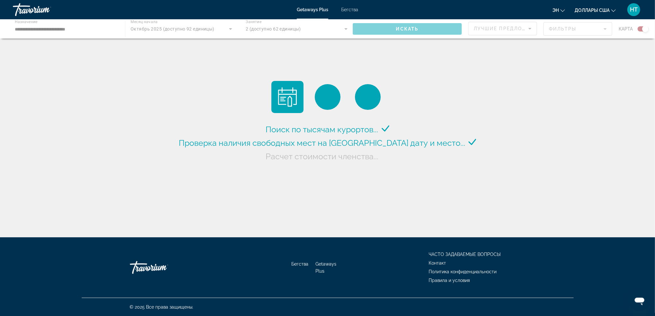
click at [67, 29] on div "Основное содержание" at bounding box center [327, 28] width 655 height 19
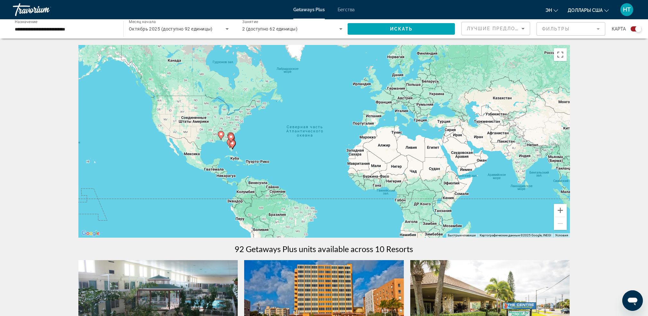
click at [181, 28] on span "[DATE] (доступно 92 единицы)" at bounding box center [171, 28] width 84 height 5
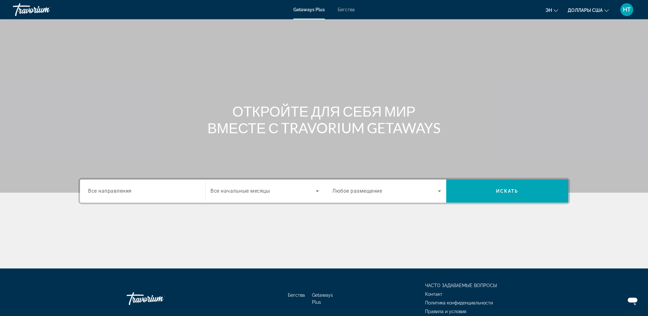
click at [118, 191] on span "Все направления" at bounding box center [110, 191] width 44 height 6
click at [118, 191] on input "Destination Все направления" at bounding box center [142, 192] width 109 height 8
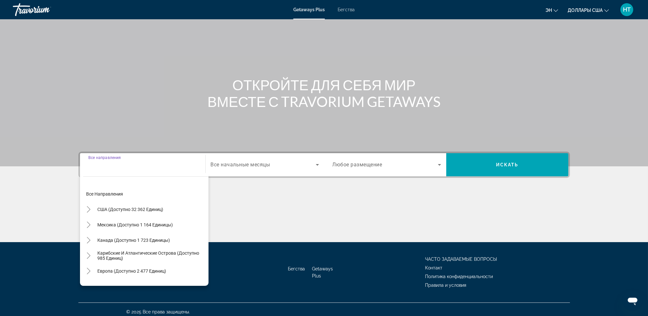
scroll to position [30, 0]
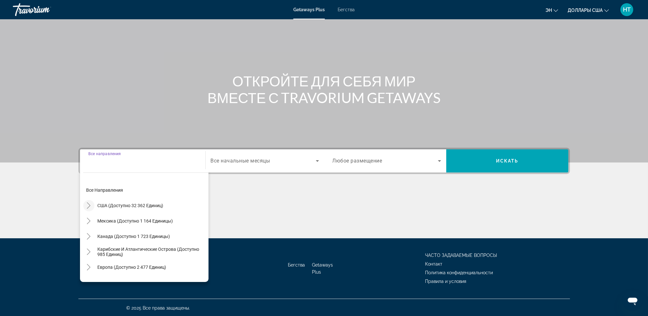
click at [90, 202] on icon "Toggle США (доступно 32 362 единиц)" at bounding box center [88, 205] width 6 height 6
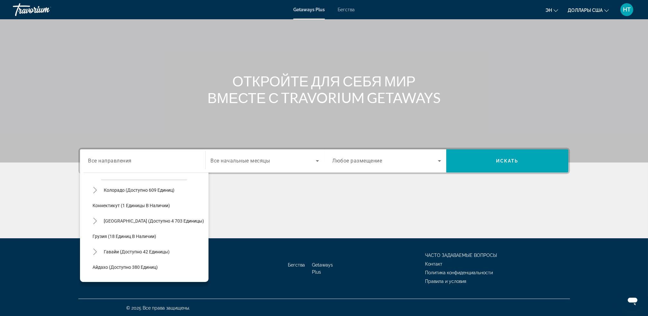
scroll to position [85, 0]
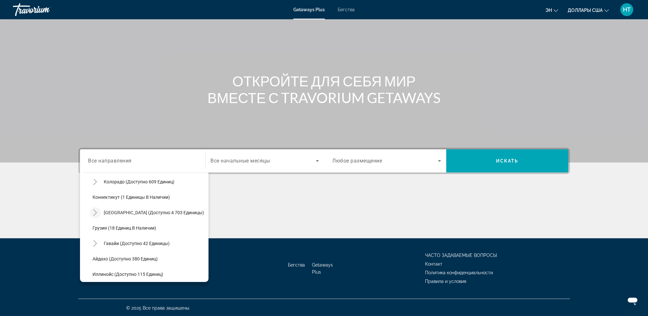
click at [96, 211] on icon "Toggle Florida (доступно 4 703 единицы)" at bounding box center [95, 213] width 6 height 6
click at [109, 211] on span "[GEOGRAPHIC_DATA] (доступно 4 703 единицы)" at bounding box center [154, 212] width 100 height 5
type input "**********"
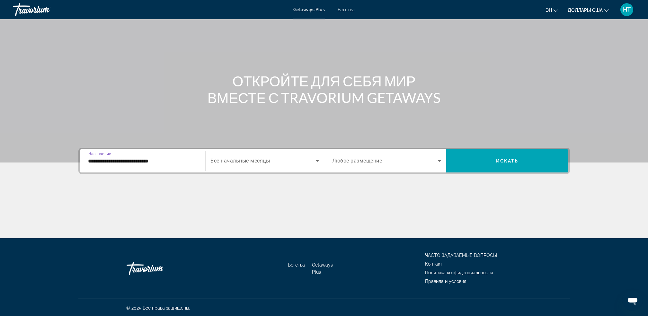
click at [109, 211] on div "Основное содержание" at bounding box center [324, 214] width 492 height 48
click at [256, 158] on span "Все начальные месяцы" at bounding box center [240, 161] width 59 height 6
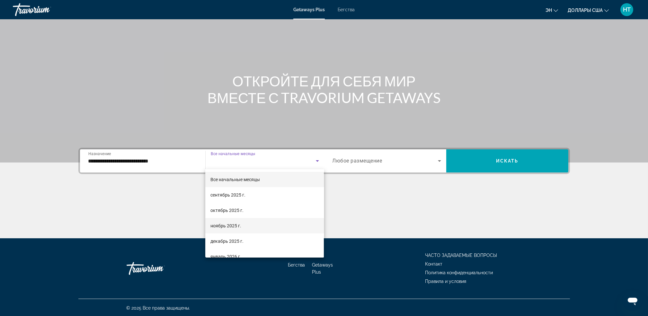
click at [228, 225] on font "ноябрь 2025 г." at bounding box center [225, 225] width 31 height 5
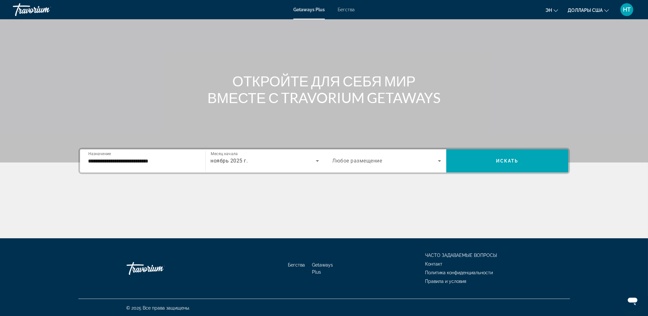
click at [375, 164] on div "Виджет поиска" at bounding box center [387, 161] width 109 height 18
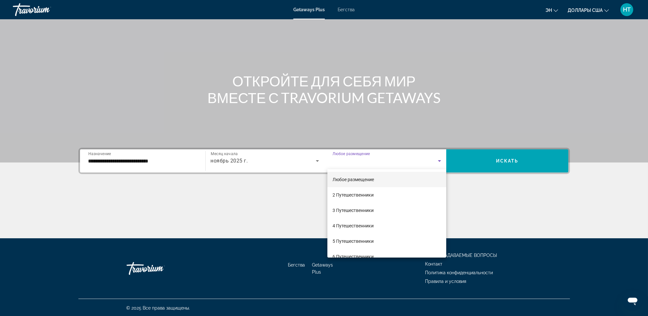
click at [366, 182] on span "Любое размещение" at bounding box center [353, 179] width 41 height 5
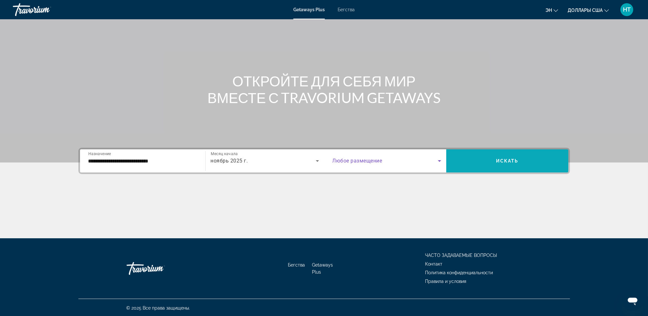
click at [480, 158] on span "Виджет поиска" at bounding box center [507, 160] width 122 height 15
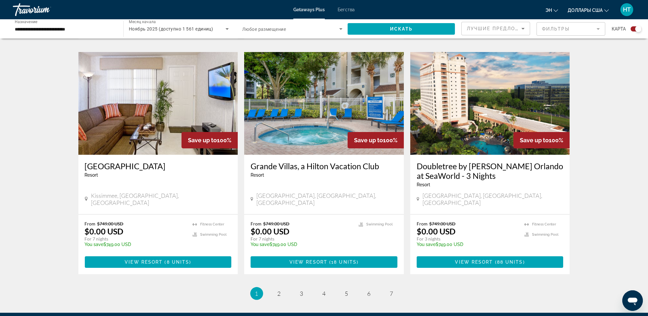
scroll to position [961, 0]
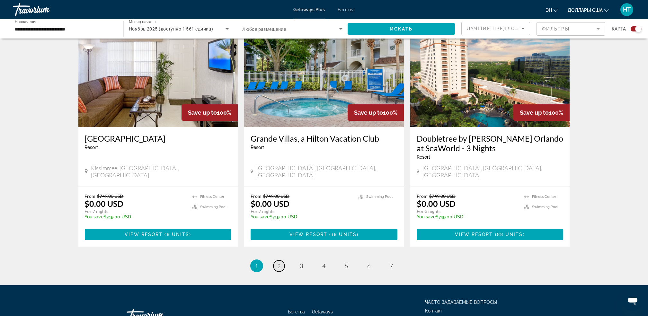
click at [279, 263] on span "2" at bounding box center [279, 266] width 3 height 7
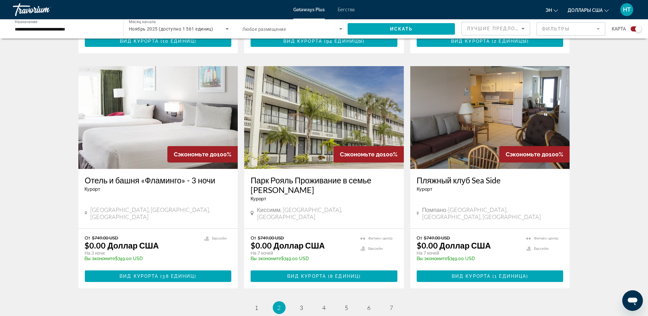
scroll to position [900, 0]
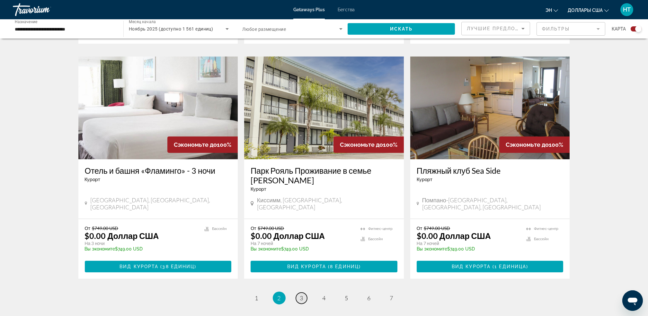
click at [303, 295] on span "3" at bounding box center [301, 298] width 3 height 7
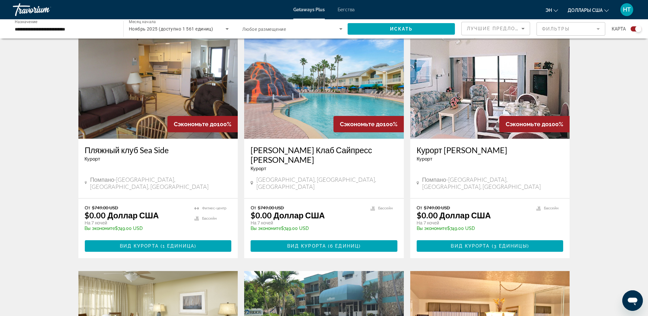
scroll to position [685, 0]
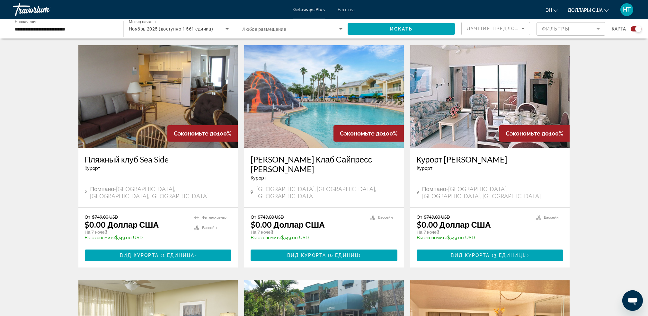
click at [468, 76] on img "Основное содержание" at bounding box center [490, 96] width 160 height 103
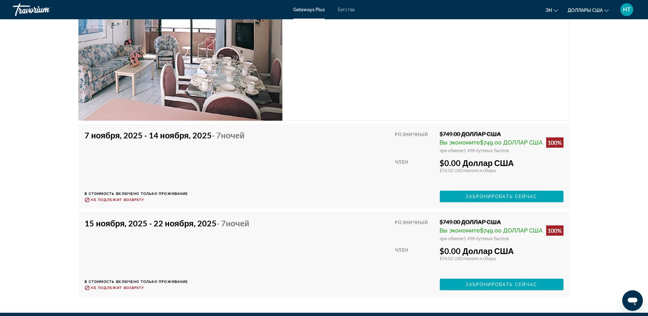
scroll to position [1071, 0]
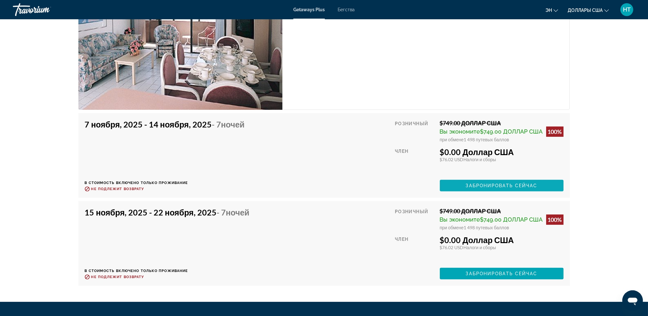
click at [495, 187] on span "Основное содержание" at bounding box center [502, 185] width 124 height 15
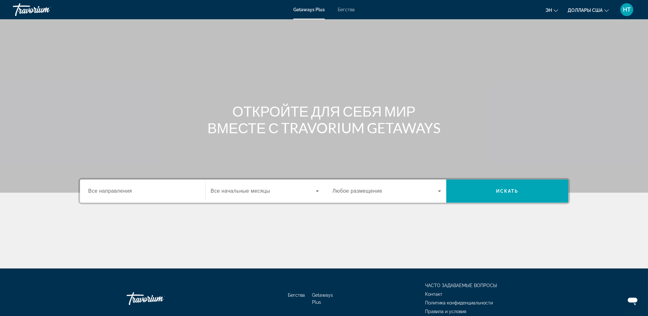
click at [140, 185] on div "Виджет поиска" at bounding box center [142, 191] width 109 height 18
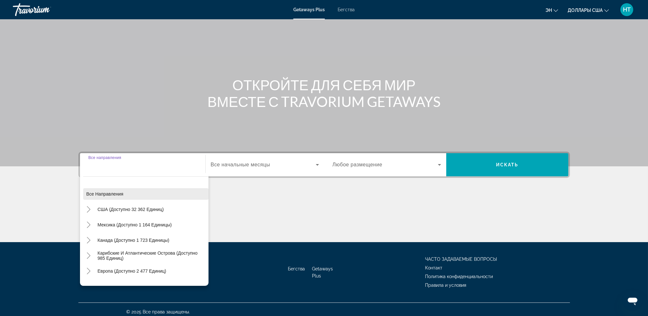
scroll to position [30, 0]
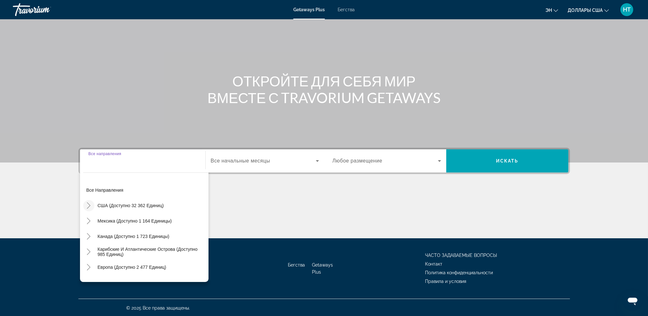
click at [89, 202] on icon "Toggle США (доступно 32 362 единиц)" at bounding box center [88, 205] width 6 height 6
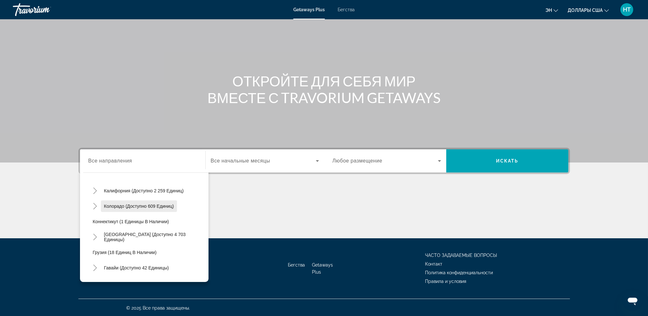
scroll to position [104, 0]
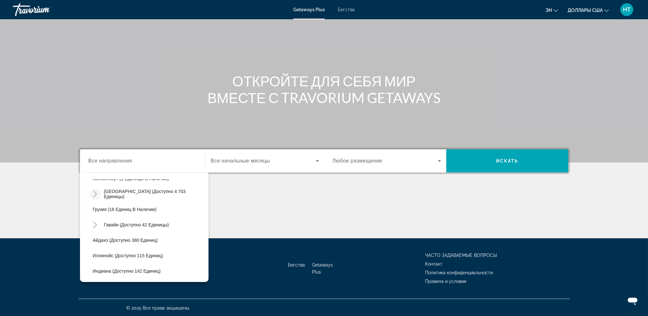
click at [96, 197] on mat-icon "Toggle Florida (доступно 4 703 единицы)" at bounding box center [95, 194] width 11 height 11
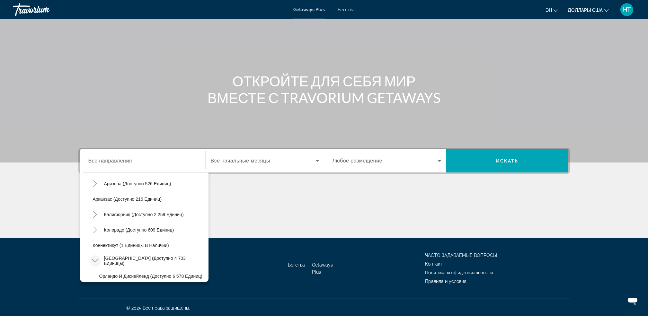
scroll to position [0, 0]
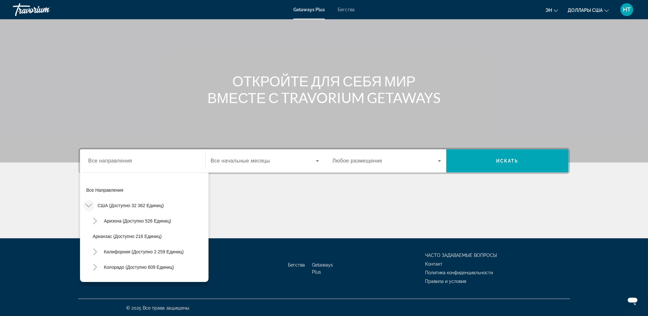
click at [244, 159] on span "Все начальные месяцы" at bounding box center [240, 160] width 59 height 5
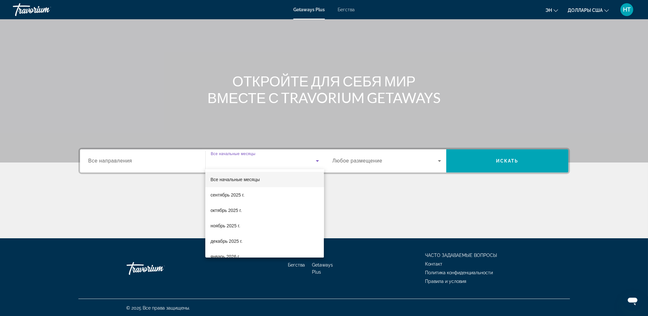
click at [168, 161] on div at bounding box center [324, 158] width 648 height 316
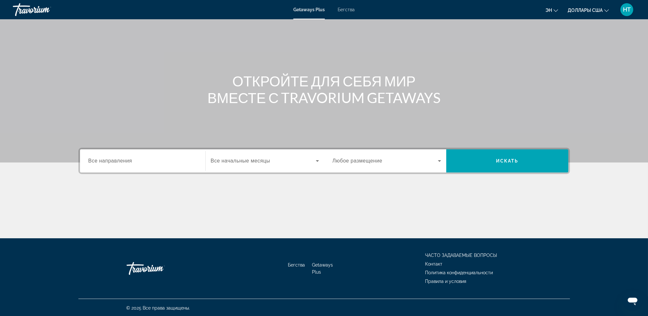
click at [99, 159] on span "Все направления" at bounding box center [110, 160] width 44 height 5
click at [99, 159] on input "Destination Все направления" at bounding box center [142, 161] width 109 height 8
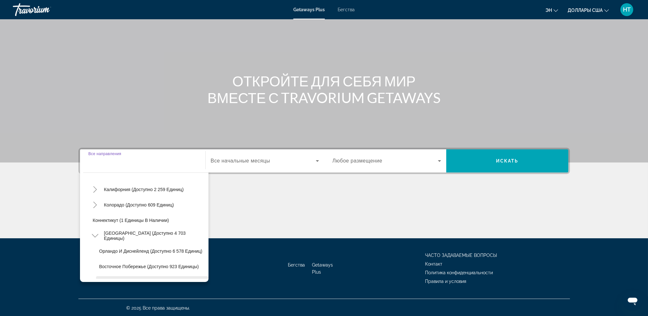
scroll to position [43, 0]
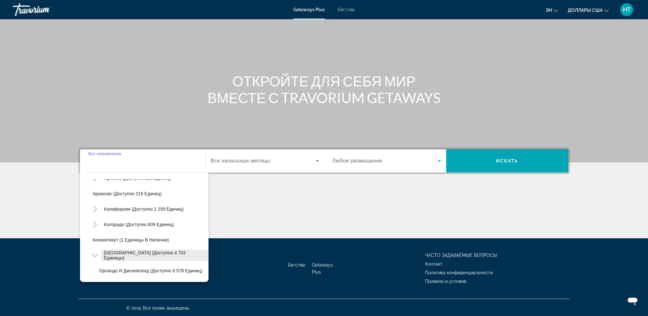
click at [107, 253] on span "[GEOGRAPHIC_DATA] (доступно 4 703 единицы)" at bounding box center [154, 255] width 101 height 10
type input "**********"
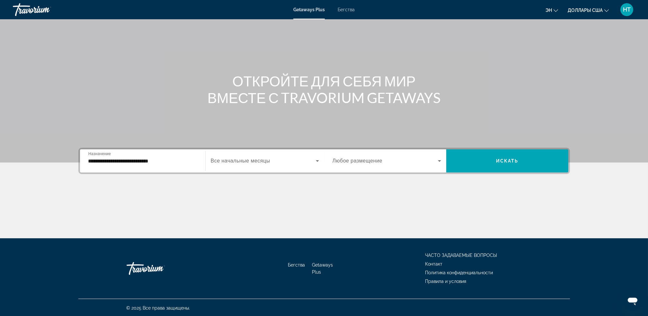
click at [237, 162] on span "Все начальные месяцы" at bounding box center [240, 160] width 59 height 5
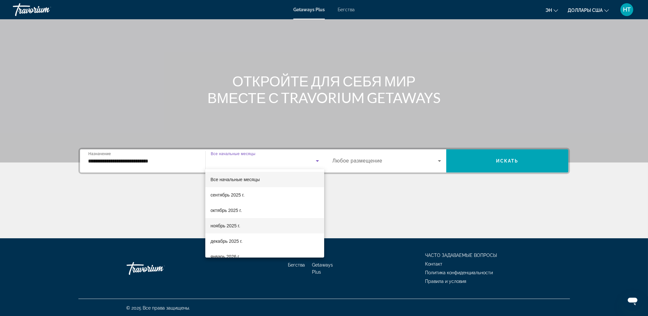
click at [220, 224] on font "ноябрь 2025 г." at bounding box center [225, 225] width 30 height 5
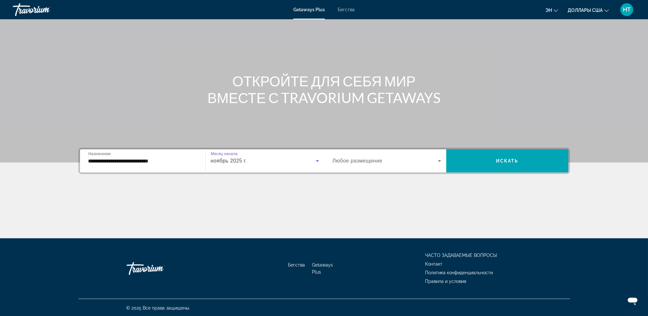
click at [287, 158] on div "ноябрь 2025 г." at bounding box center [263, 161] width 105 height 8
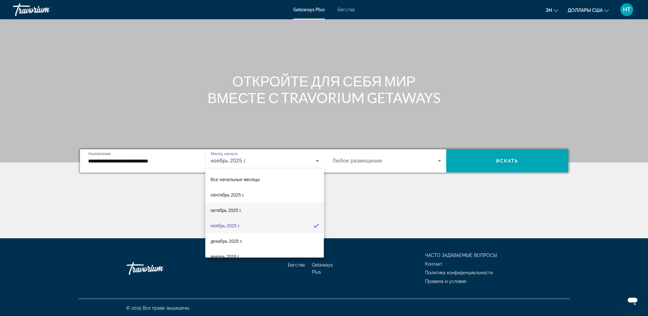
click at [232, 213] on span "октябрь 2025 г." at bounding box center [225, 211] width 31 height 8
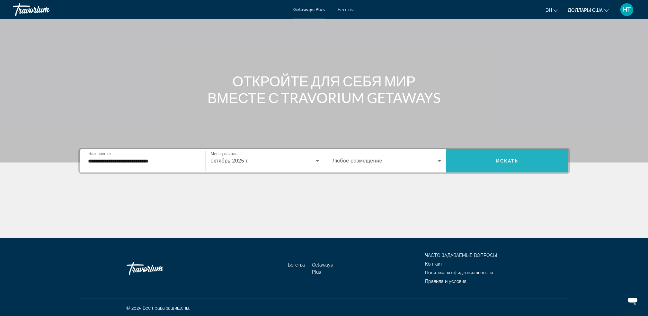
click at [476, 160] on span "Виджет поиска" at bounding box center [507, 160] width 122 height 15
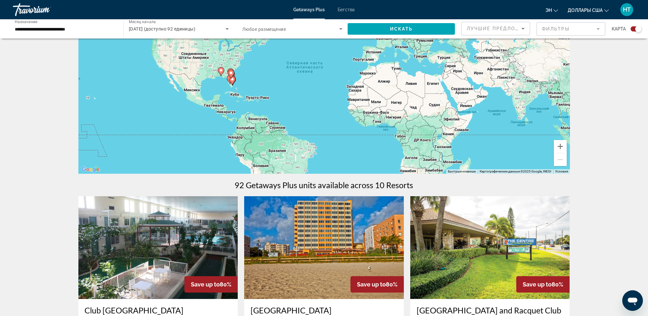
scroll to position [171, 0]
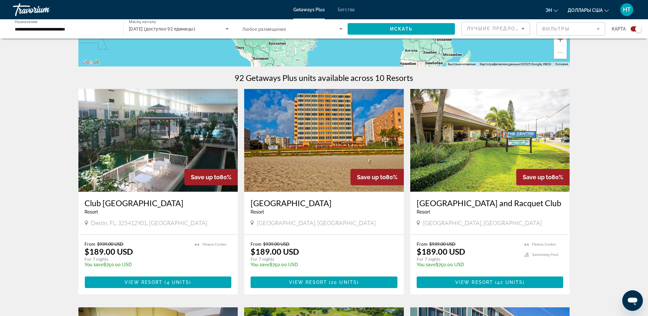
click at [322, 145] on img "Основное содержание" at bounding box center [324, 140] width 160 height 103
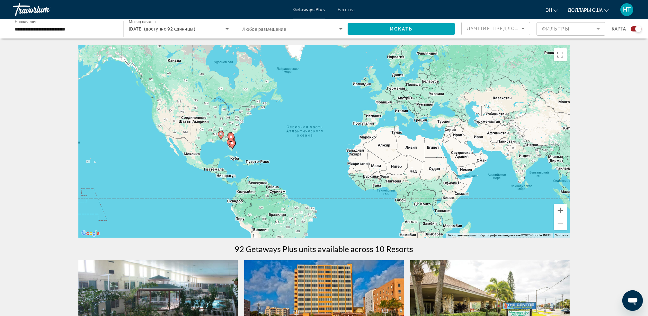
click at [225, 29] on icon "Виджет поиска" at bounding box center [227, 29] width 8 height 8
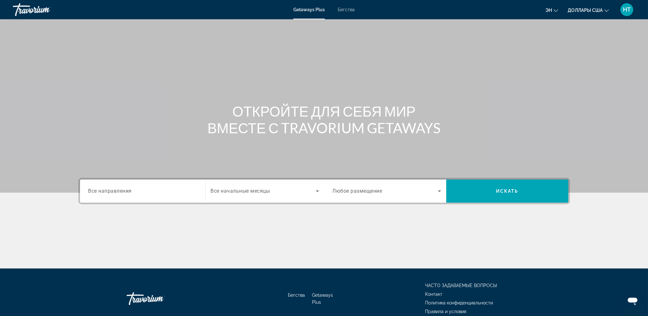
click at [127, 189] on span "Все направления" at bounding box center [110, 191] width 44 height 6
click at [127, 189] on input "Destination Все направления" at bounding box center [142, 192] width 109 height 8
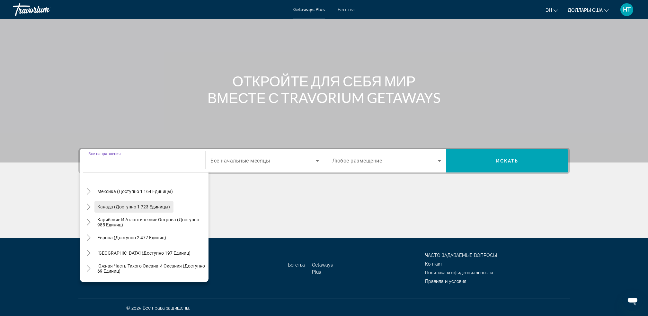
scroll to position [43, 0]
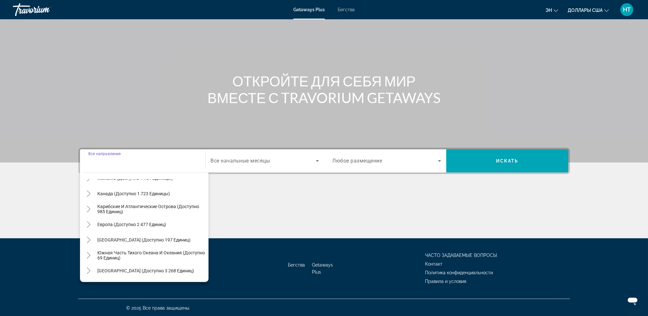
click at [99, 209] on span "Карибские и Атлантические острова (доступно 985 единиц)" at bounding box center [152, 209] width 108 height 10
type input "**********"
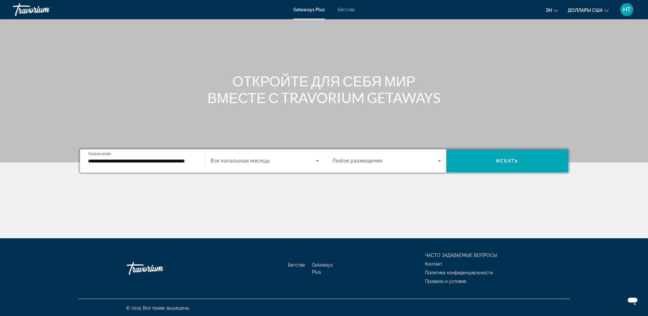
click at [282, 157] on span "Виджет поиска" at bounding box center [263, 161] width 105 height 8
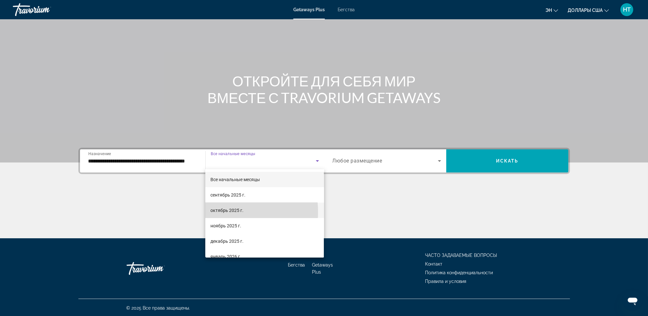
click at [223, 212] on font "октябрь 2025 г." at bounding box center [226, 210] width 33 height 5
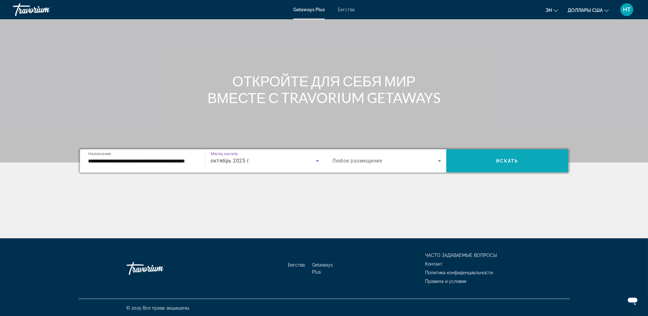
click at [483, 163] on span "Виджет поиска" at bounding box center [507, 160] width 122 height 15
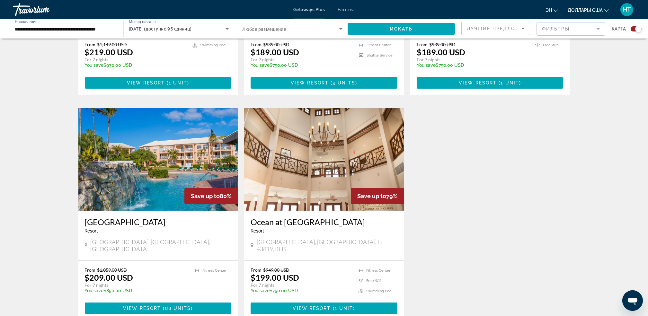
scroll to position [428, 0]
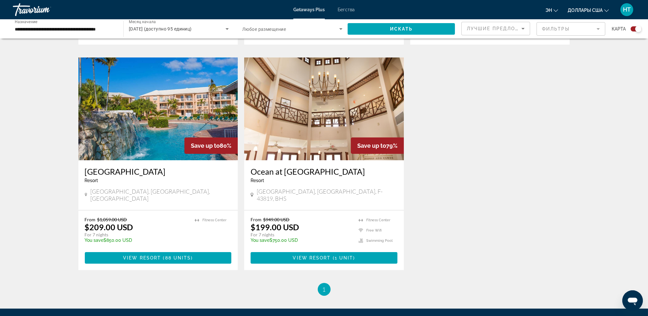
click at [190, 96] on img "Основное содержание" at bounding box center [158, 109] width 160 height 103
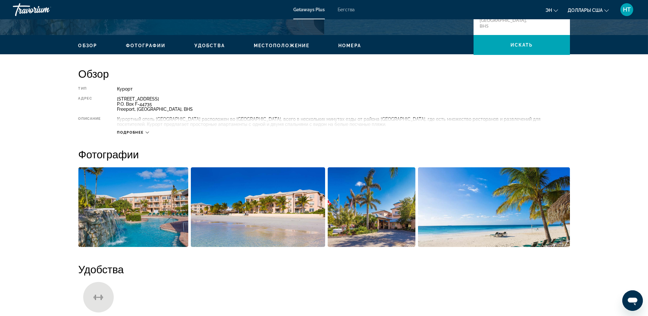
scroll to position [171, 0]
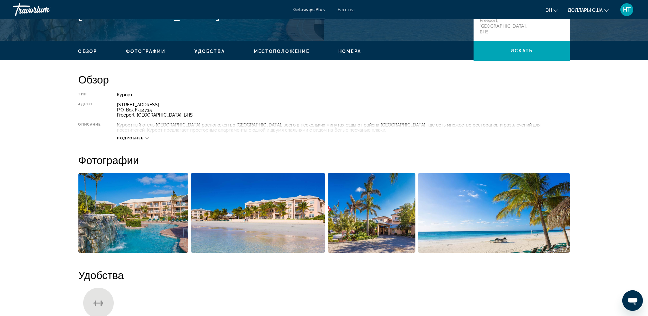
click at [138, 138] on span "Подробнее" at bounding box center [130, 138] width 27 height 4
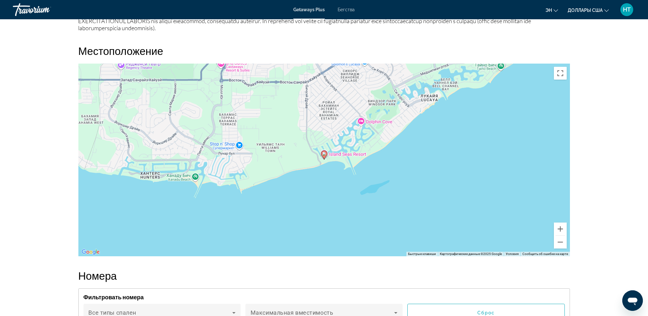
scroll to position [771, 0]
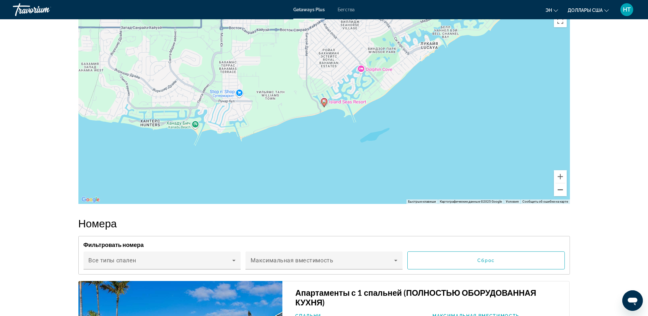
click at [559, 196] on button "Уменьшить" at bounding box center [560, 189] width 13 height 13
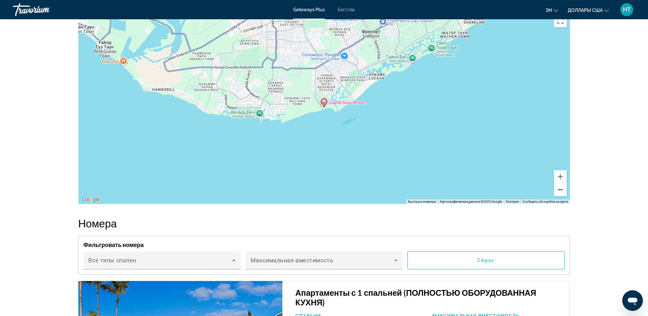
click at [558, 196] on button "Уменьшить" at bounding box center [560, 189] width 13 height 13
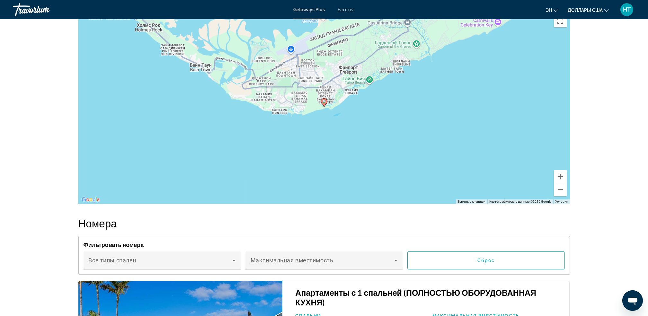
click at [558, 196] on button "Уменьшить" at bounding box center [560, 189] width 13 height 13
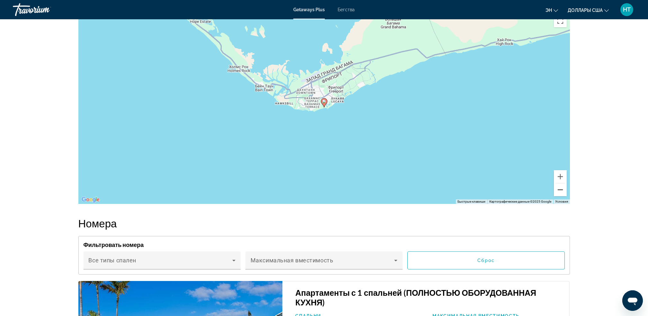
click at [558, 196] on button "Уменьшить" at bounding box center [560, 189] width 13 height 13
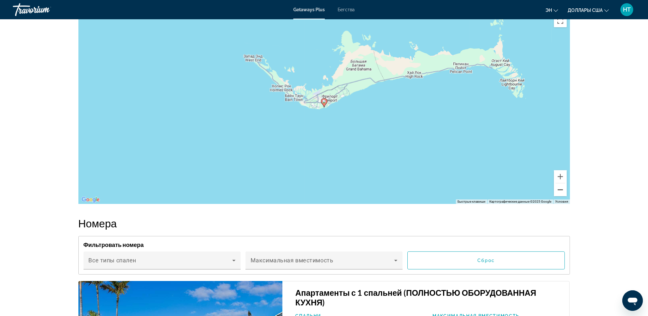
click at [558, 196] on button "Уменьшить" at bounding box center [560, 189] width 13 height 13
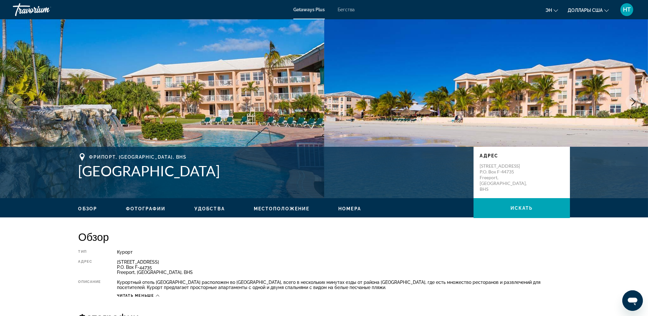
scroll to position [0, 0]
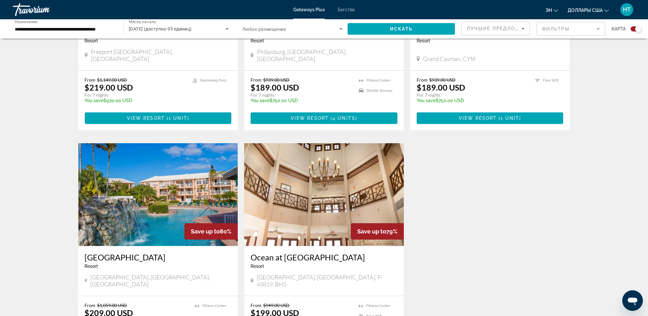
scroll to position [43, 0]
